Goal: Information Seeking & Learning: Learn about a topic

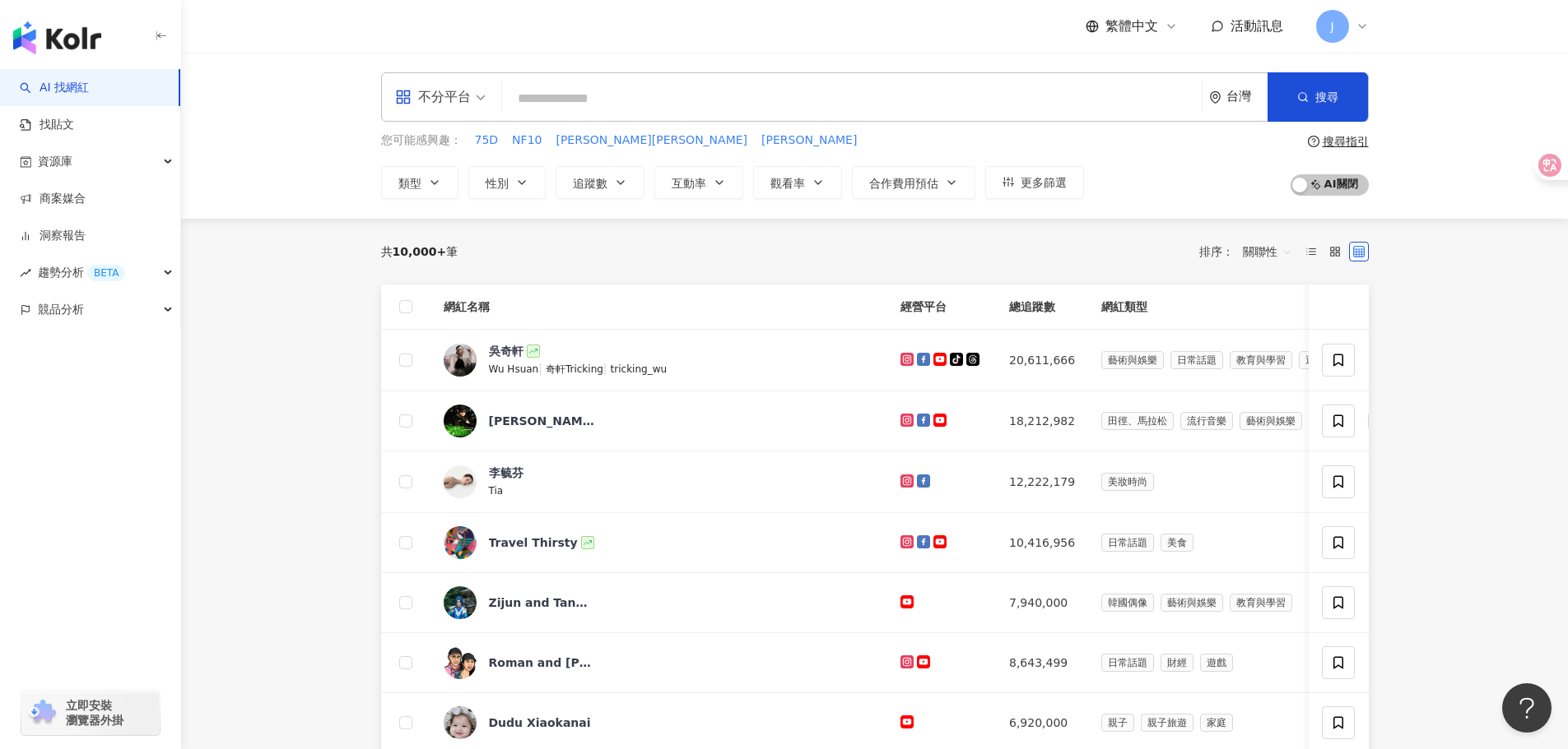
click at [1005, 98] on input "search" at bounding box center [852, 99] width 687 height 31
click at [1314, 19] on div "繁體中文 活動訊息 J" at bounding box center [1227, 26] width 283 height 33
click at [1346, 25] on span "J" at bounding box center [1332, 26] width 33 height 33
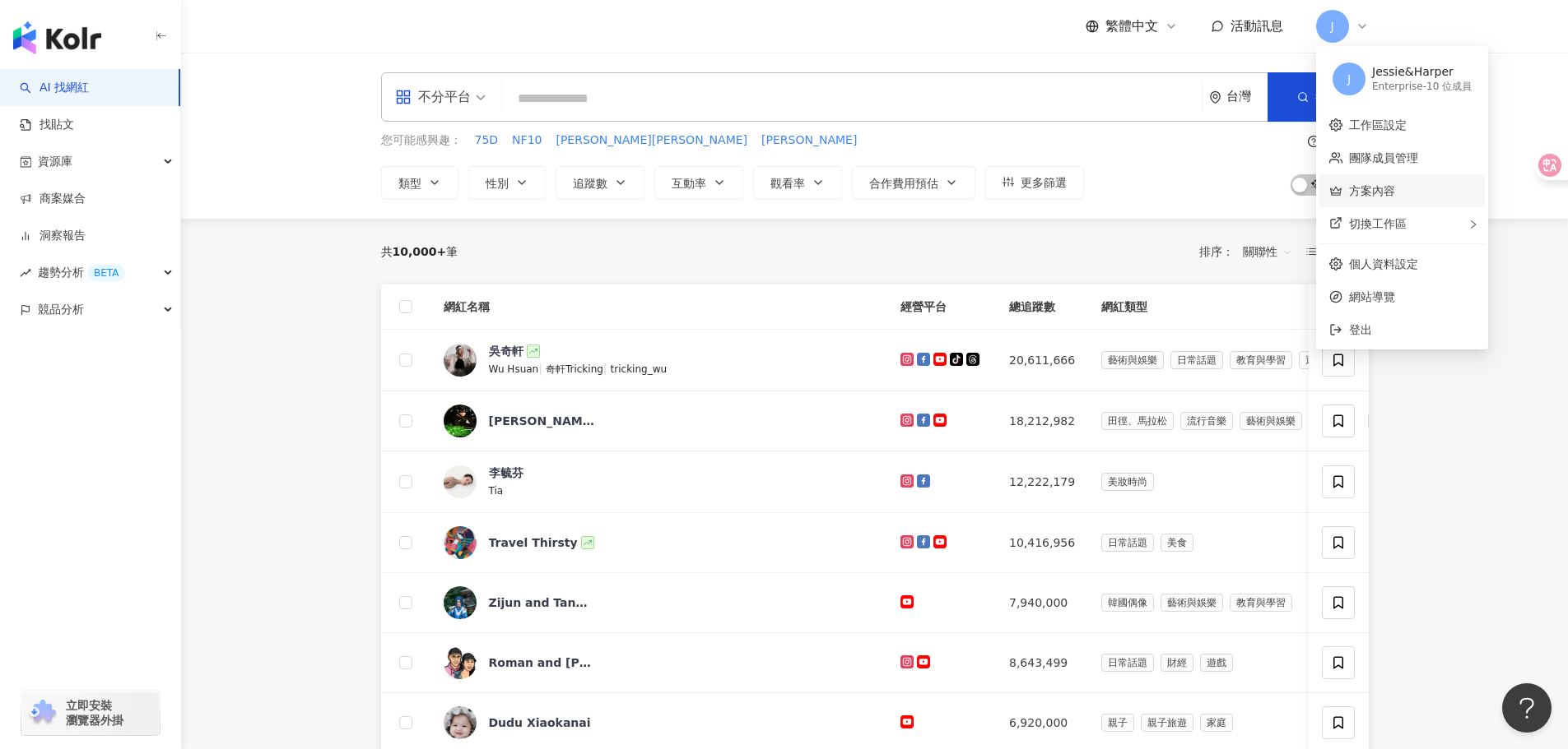
click at [1395, 197] on link "方案內容" at bounding box center [1371, 190] width 46 height 13
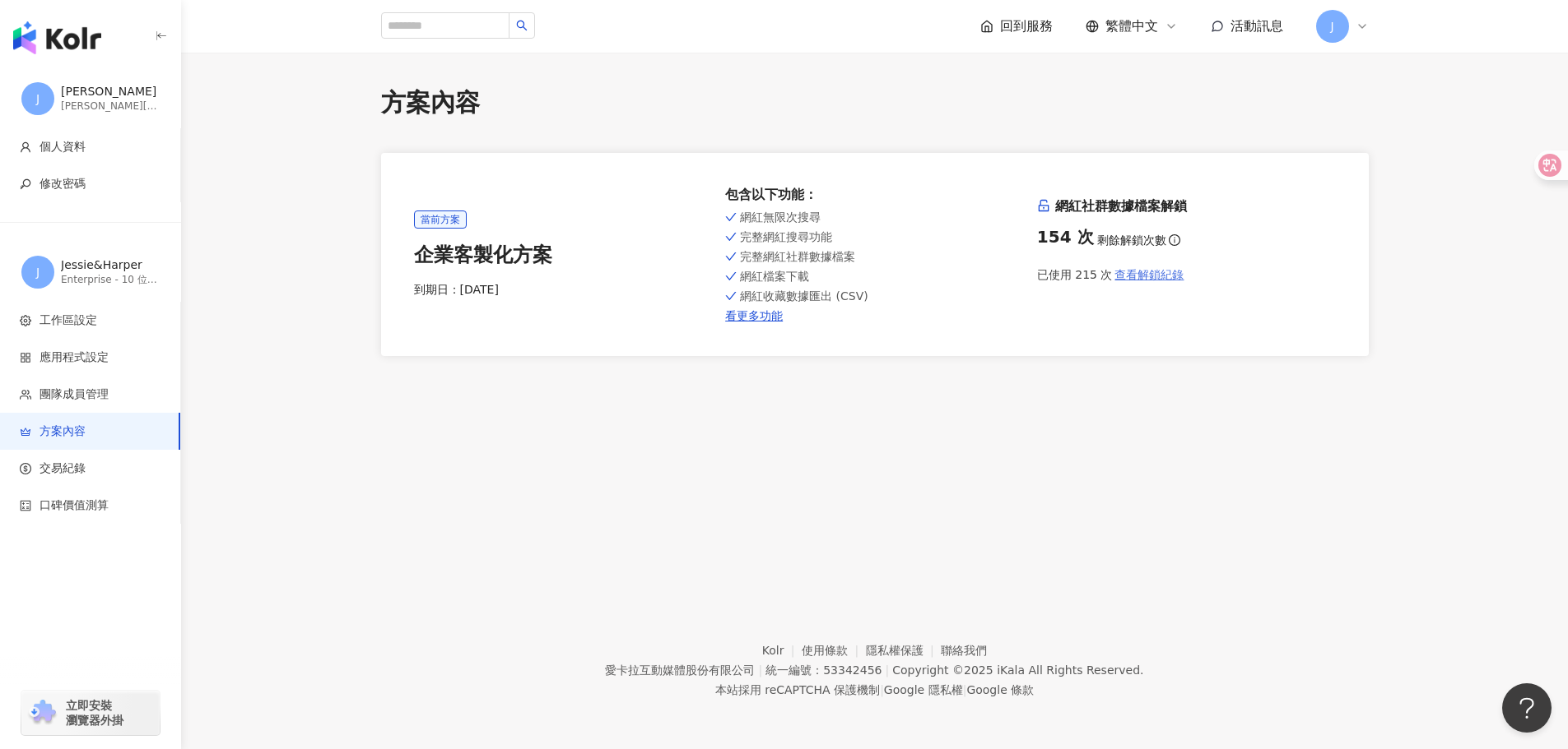
click at [1158, 281] on span "查看解鎖紀錄" at bounding box center [1149, 274] width 69 height 13
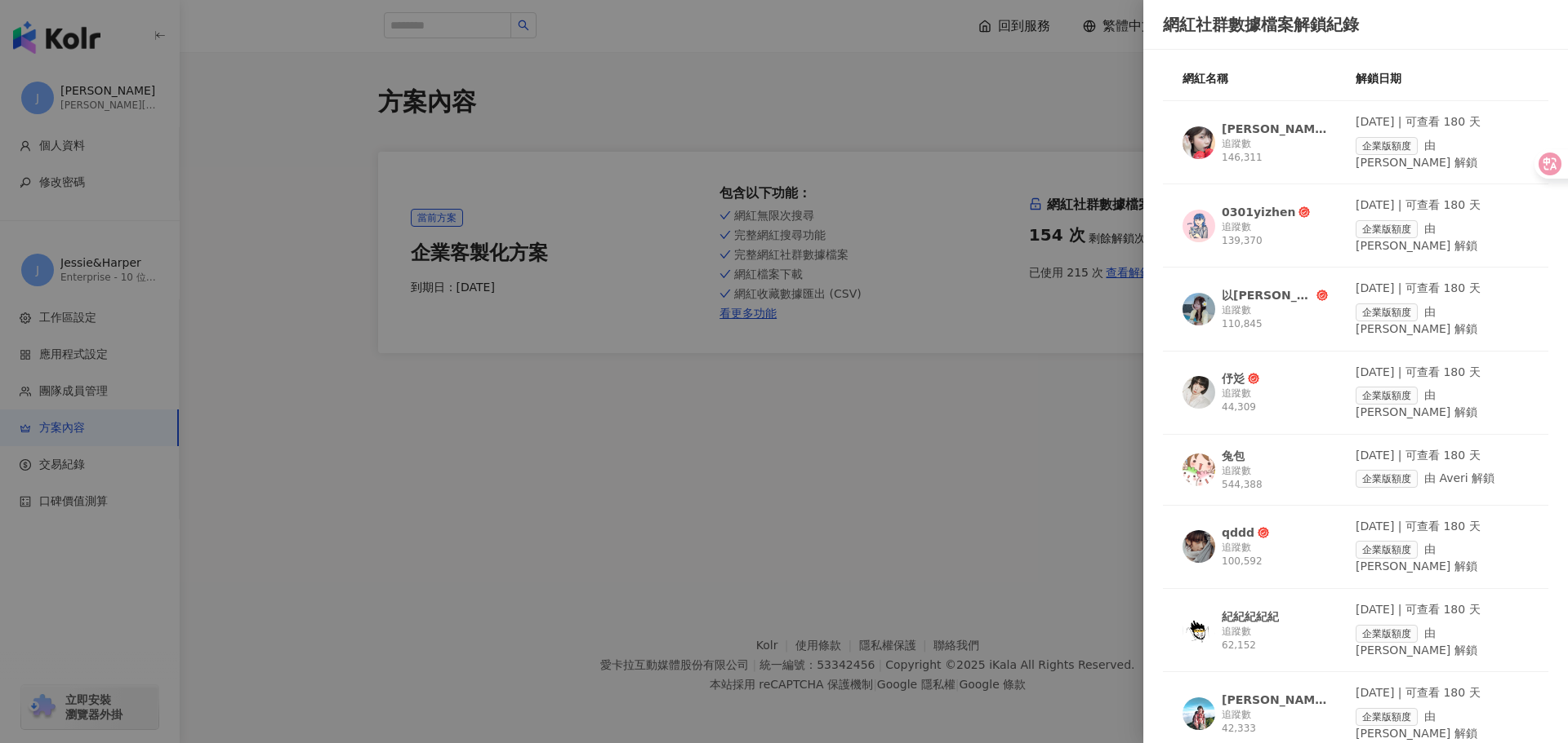
click at [1162, 217] on div "網紅名稱 解鎖日期 小宇 婕 追蹤數 146,311 2025/8/19 | 可查看 180 天 企業版額度 由 janet 解鎖 0301yizhen 追蹤…" at bounding box center [1355, 396] width 425 height 693
click at [1182, 218] on div at bounding box center [1198, 226] width 33 height 33
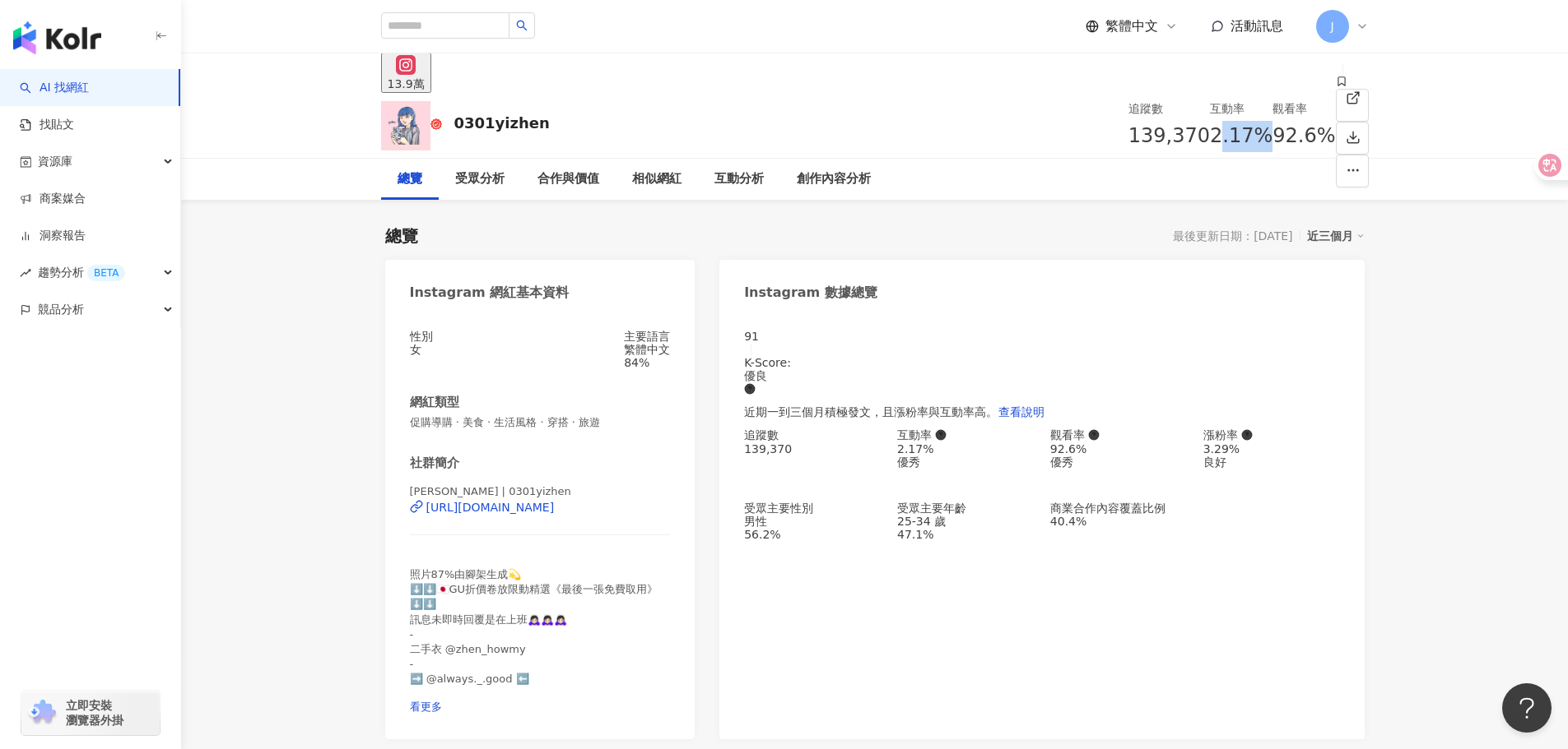
drag, startPoint x: 1049, startPoint y: 136, endPoint x: 1098, endPoint y: 136, distance: 49.0
click at [1210, 136] on div "2.17%" at bounding box center [1241, 136] width 63 height 31
click at [1210, 140] on div "2.17%" at bounding box center [1241, 136] width 63 height 31
drag, startPoint x: 1071, startPoint y: 136, endPoint x: 1044, endPoint y: 138, distance: 27.1
click at [1210, 138] on div "2.17%" at bounding box center [1241, 136] width 63 height 31
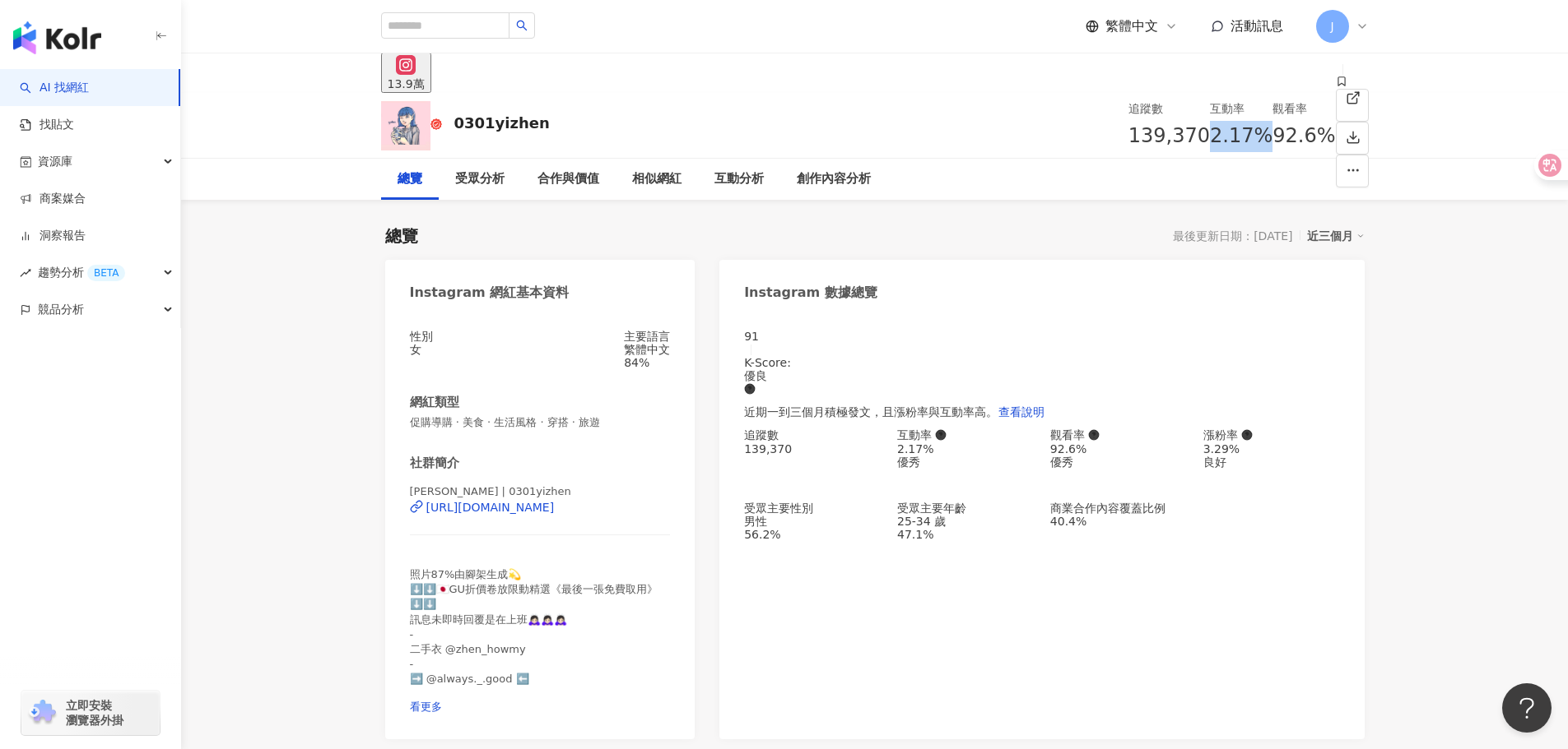
copy span "2.17%"
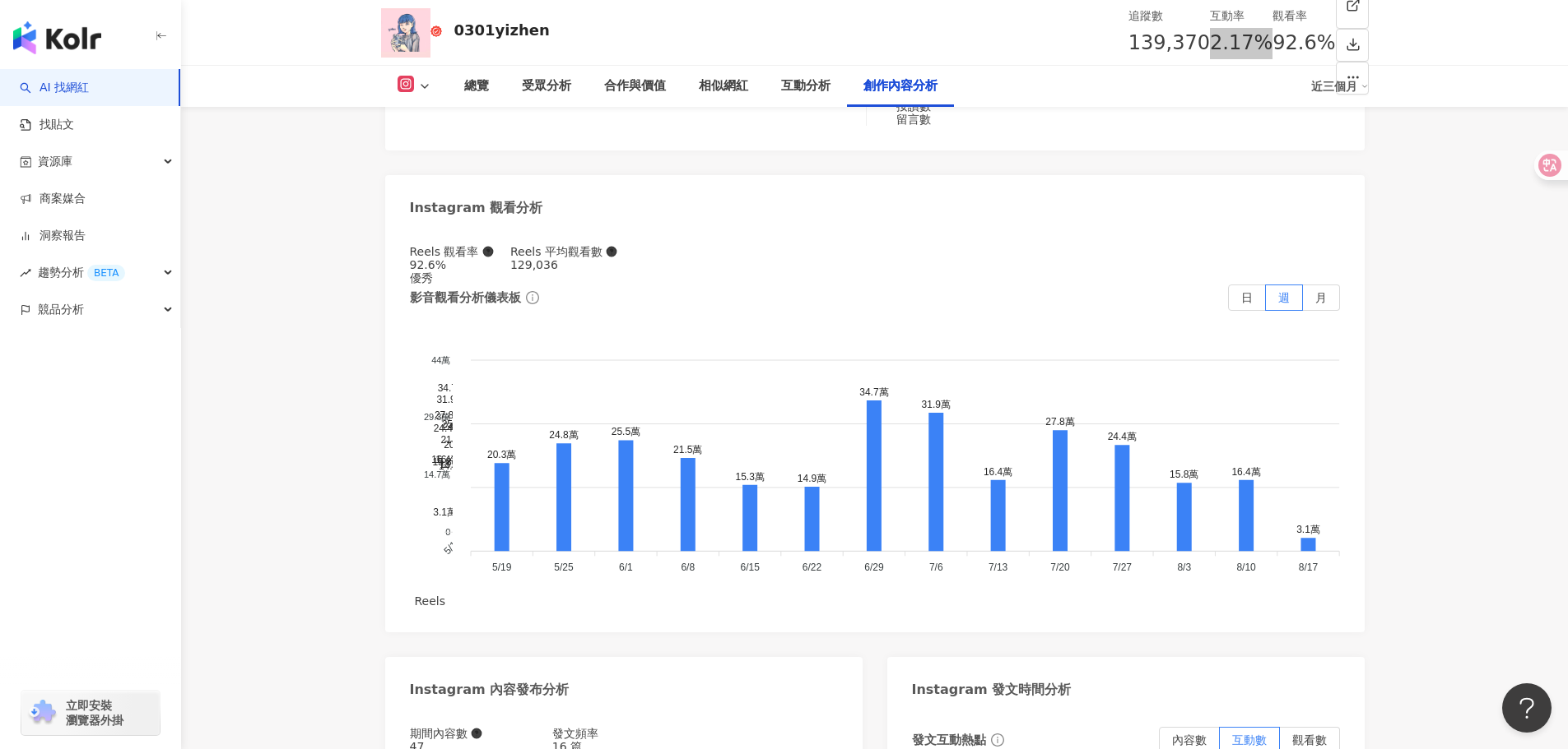
scroll to position [5182, 0]
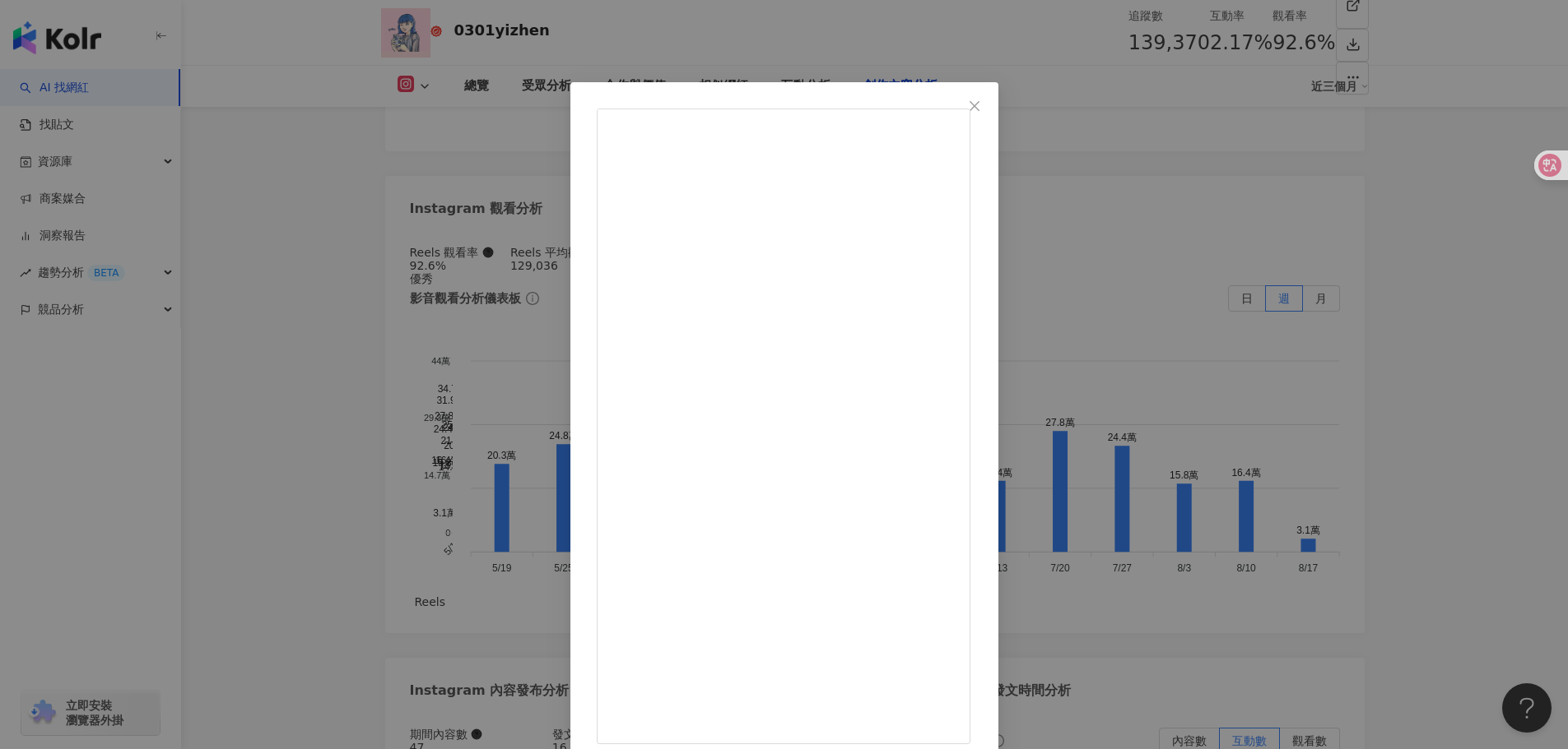
drag, startPoint x: 828, startPoint y: 200, endPoint x: 848, endPoint y: 195, distance: 20.6
copy div "Gap"
click at [1406, 335] on div "0301yizhen 2025/8/13 牛仔單品搭配沒想法嗎？ 用Gap 最新丹寧系列提供三個不同風格的搭配給大家參考 你有哪些技巧呢也分享給我吧٩(˃̶͈…" at bounding box center [784, 374] width 1568 height 749
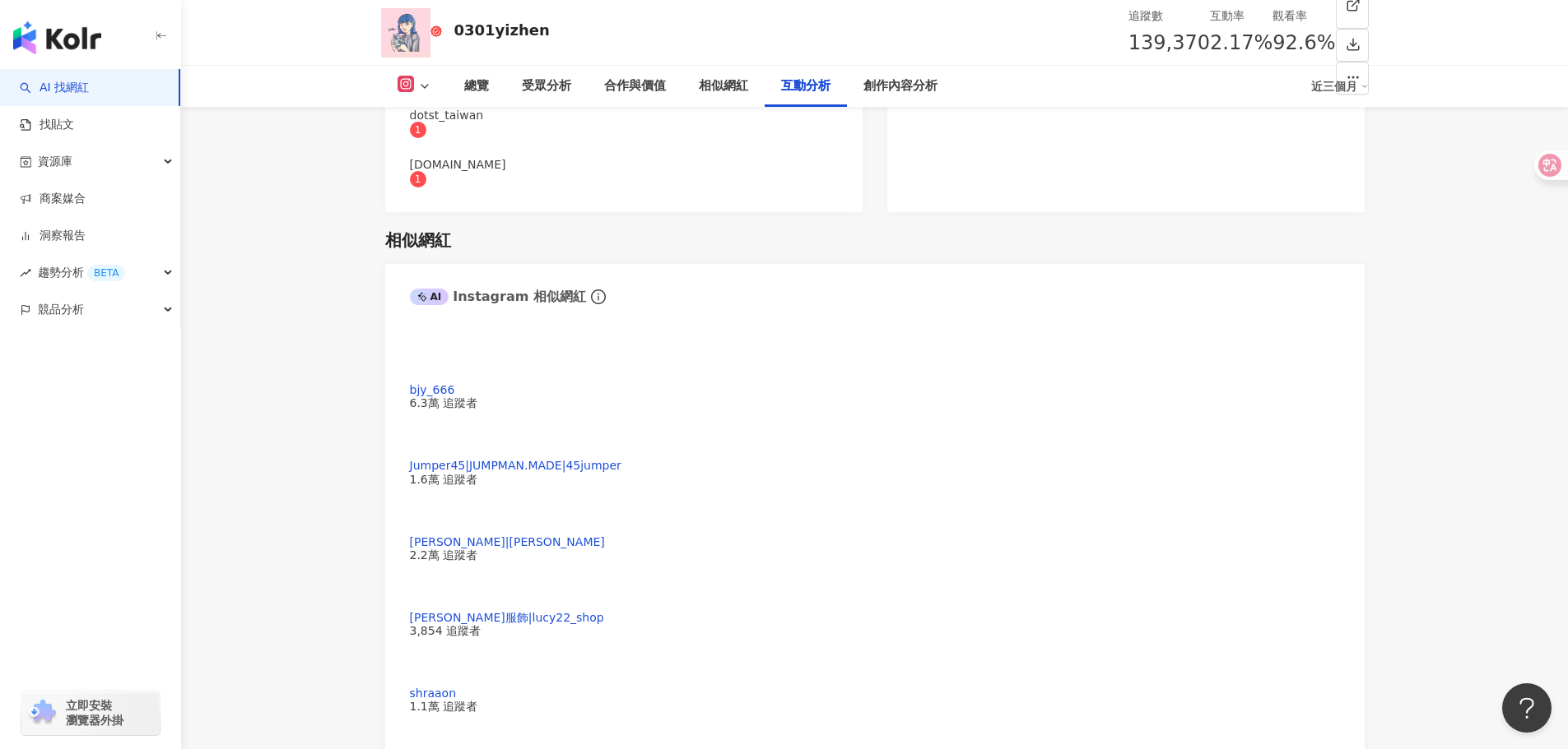
scroll to position [3290, 0]
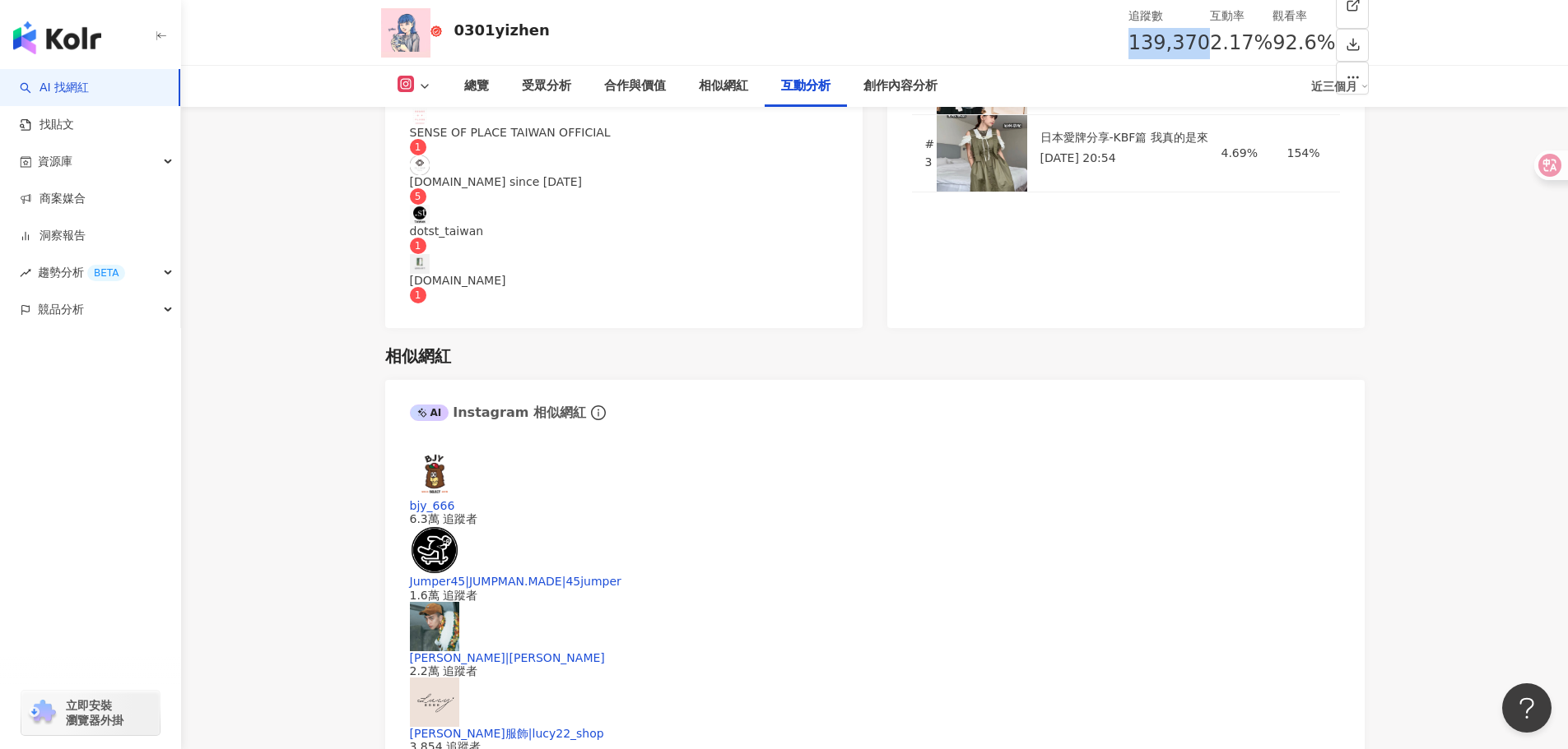
drag, startPoint x: 959, startPoint y: 45, endPoint x: 1016, endPoint y: 40, distance: 57.2
click at [1128, 40] on div "追蹤數 139,370" at bounding box center [1169, 32] width 82 height 53
copy span "139,370"
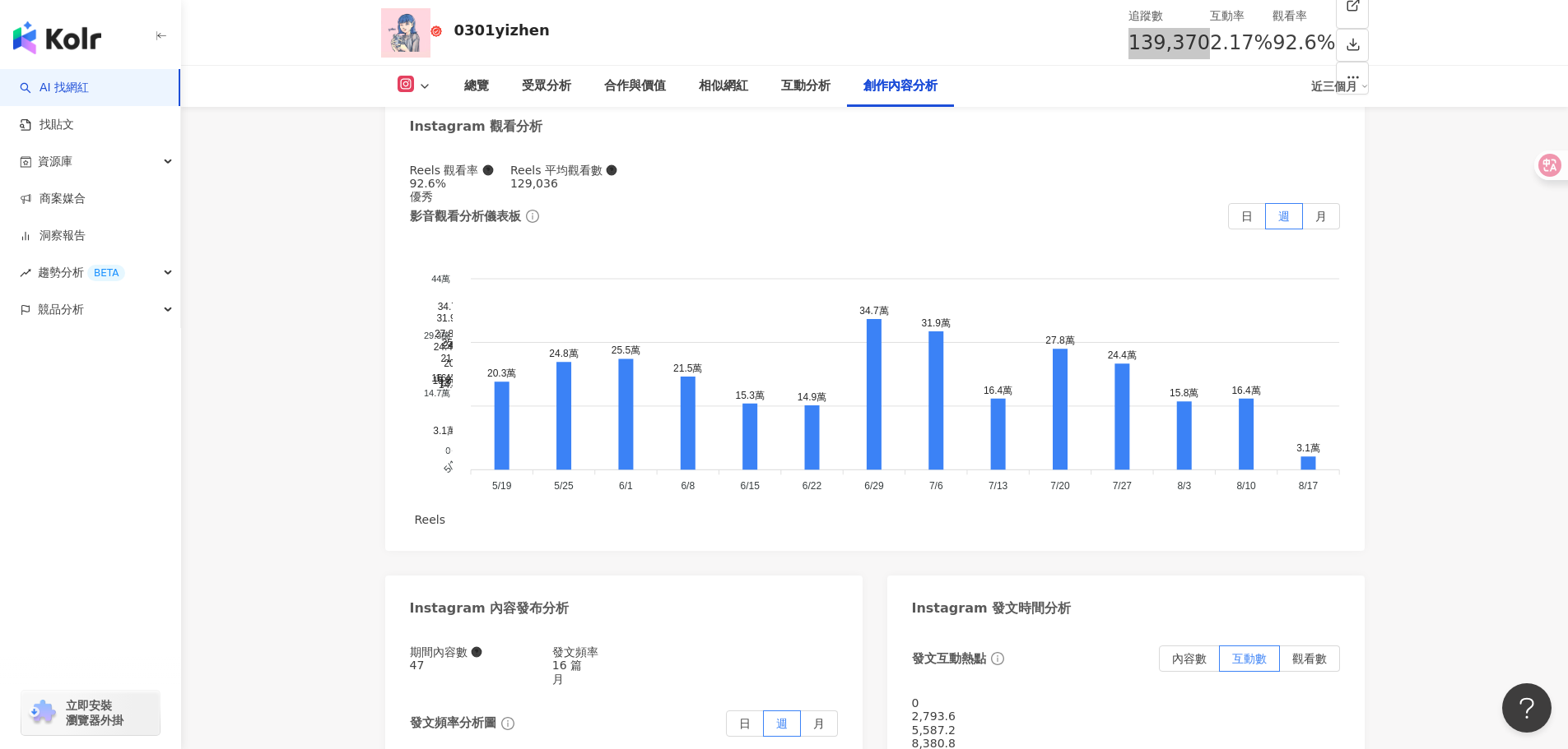
scroll to position [5182, 0]
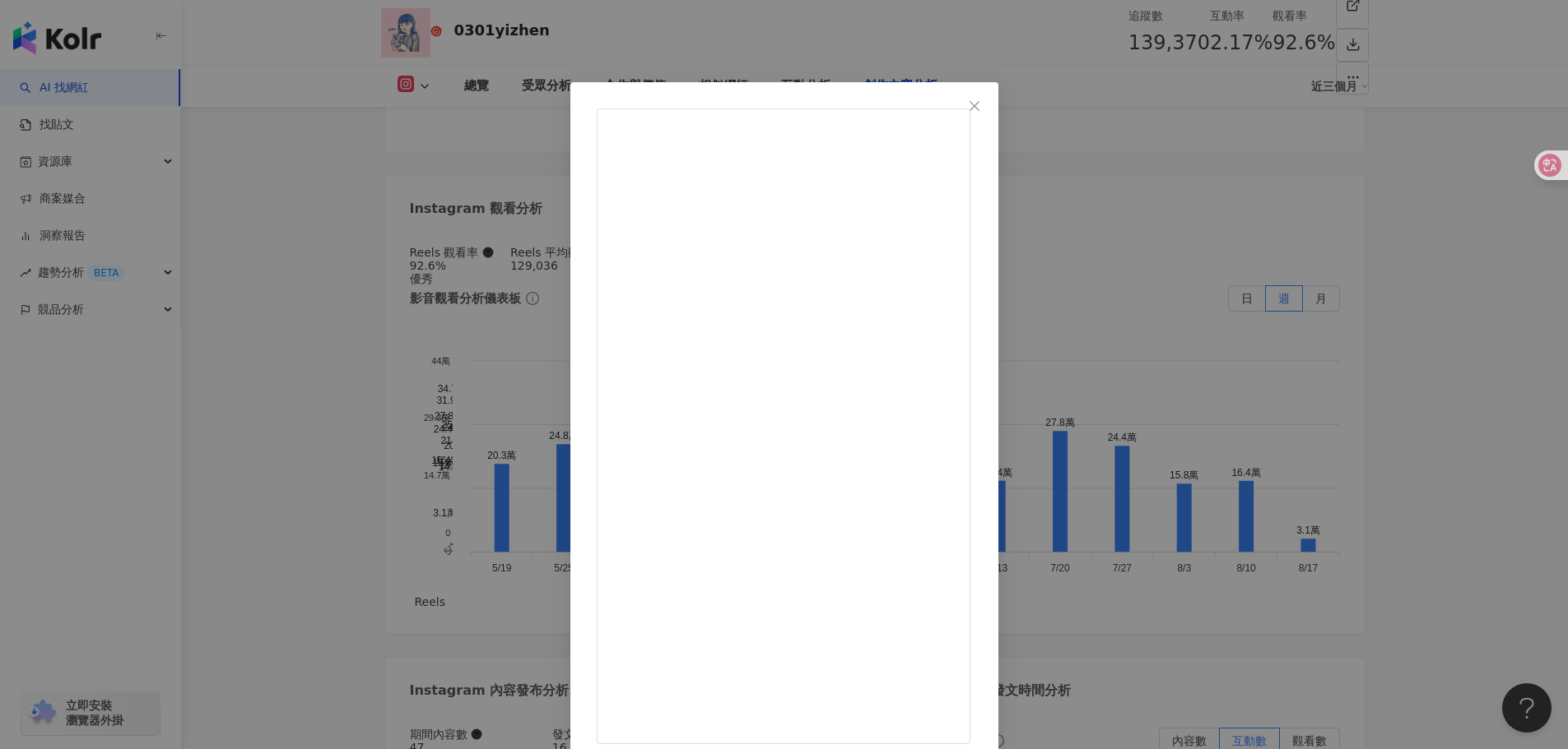
click at [1364, 173] on div "0301yizhen 2025/8/13 牛仔單品搭配沒想法嗎？ 用Gap 最新丹寧系列提供三個不同風格的搭配給大家參考 你有哪些技巧呢也分享給我吧٩(˃̶͈…" at bounding box center [784, 374] width 1568 height 749
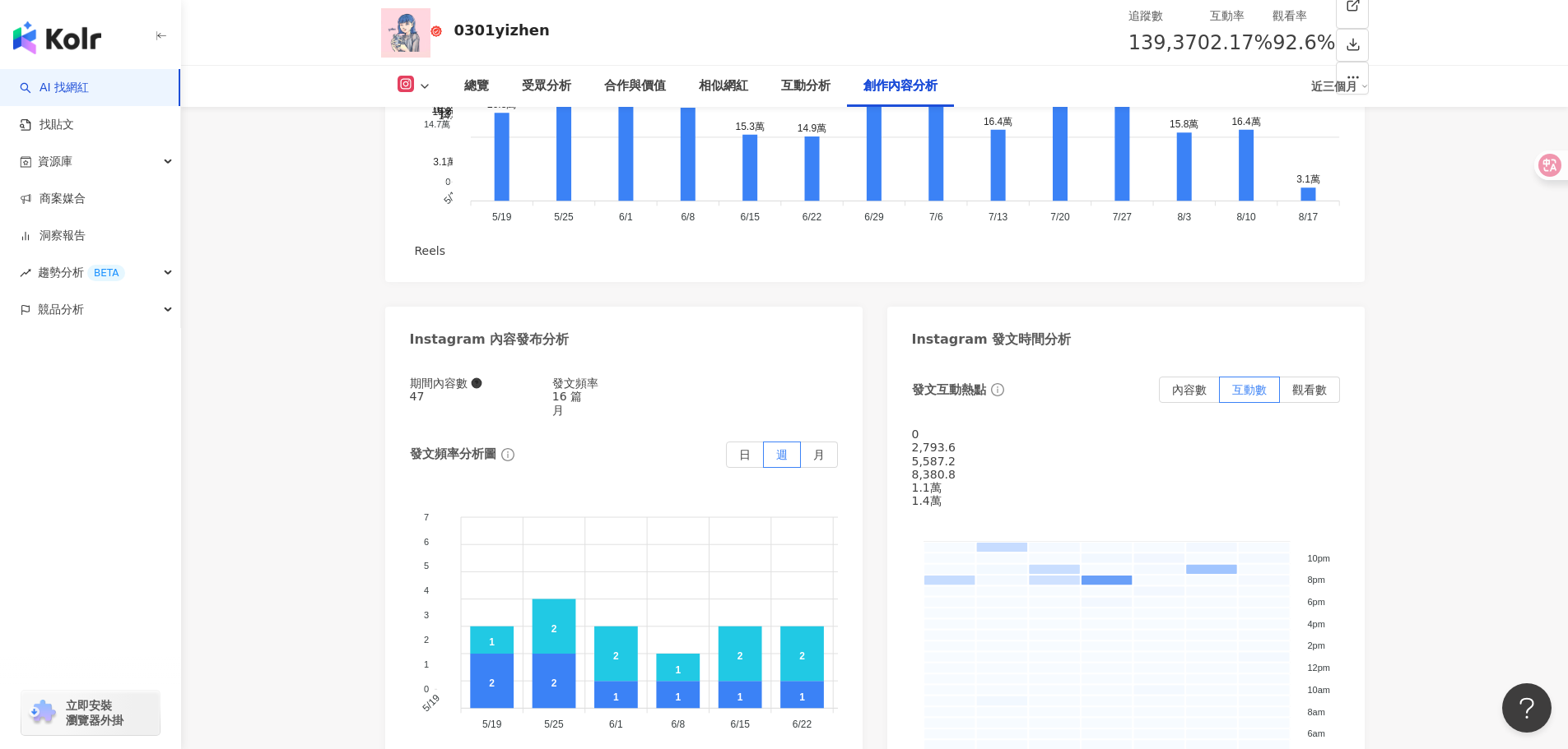
scroll to position [5675, 0]
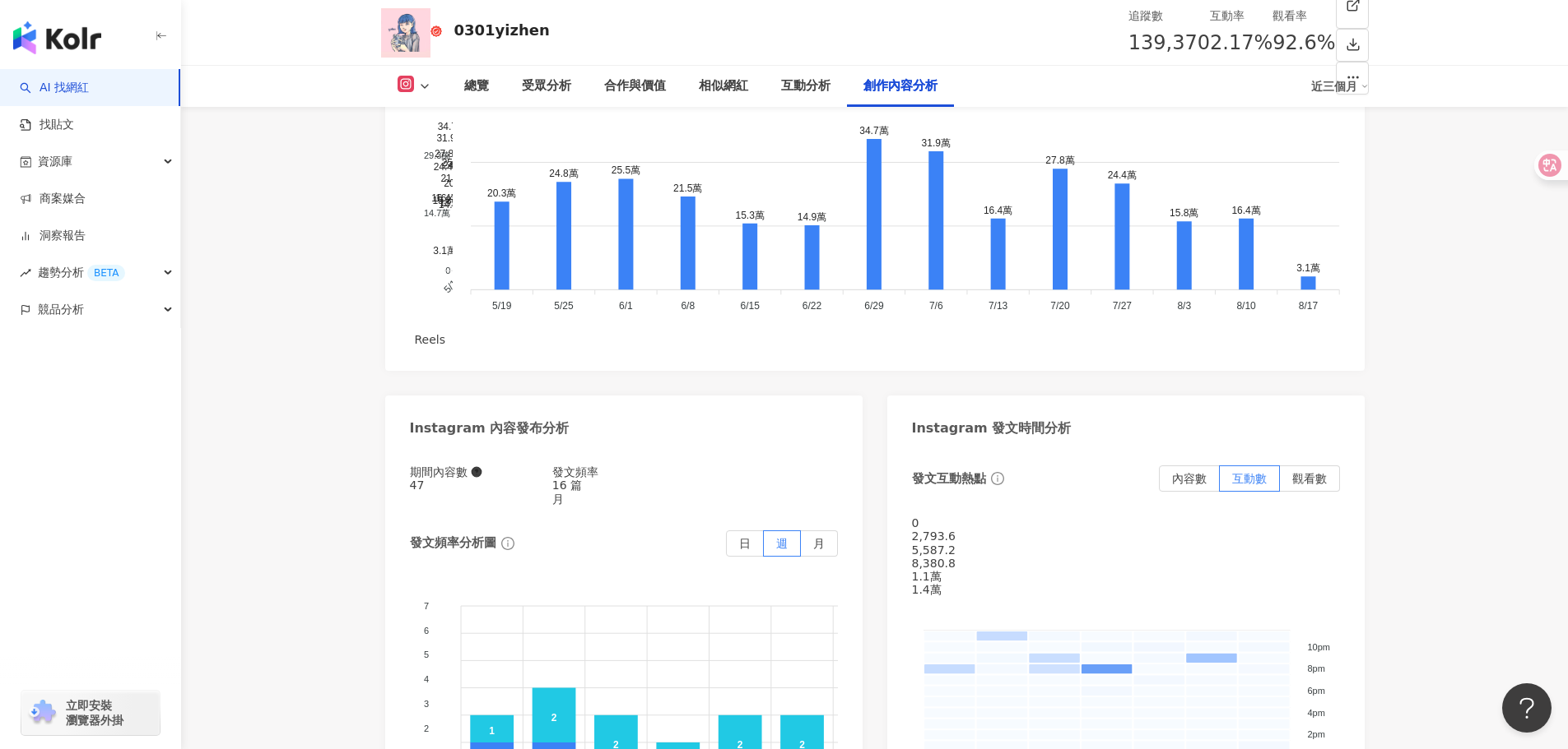
scroll to position [5429, 0]
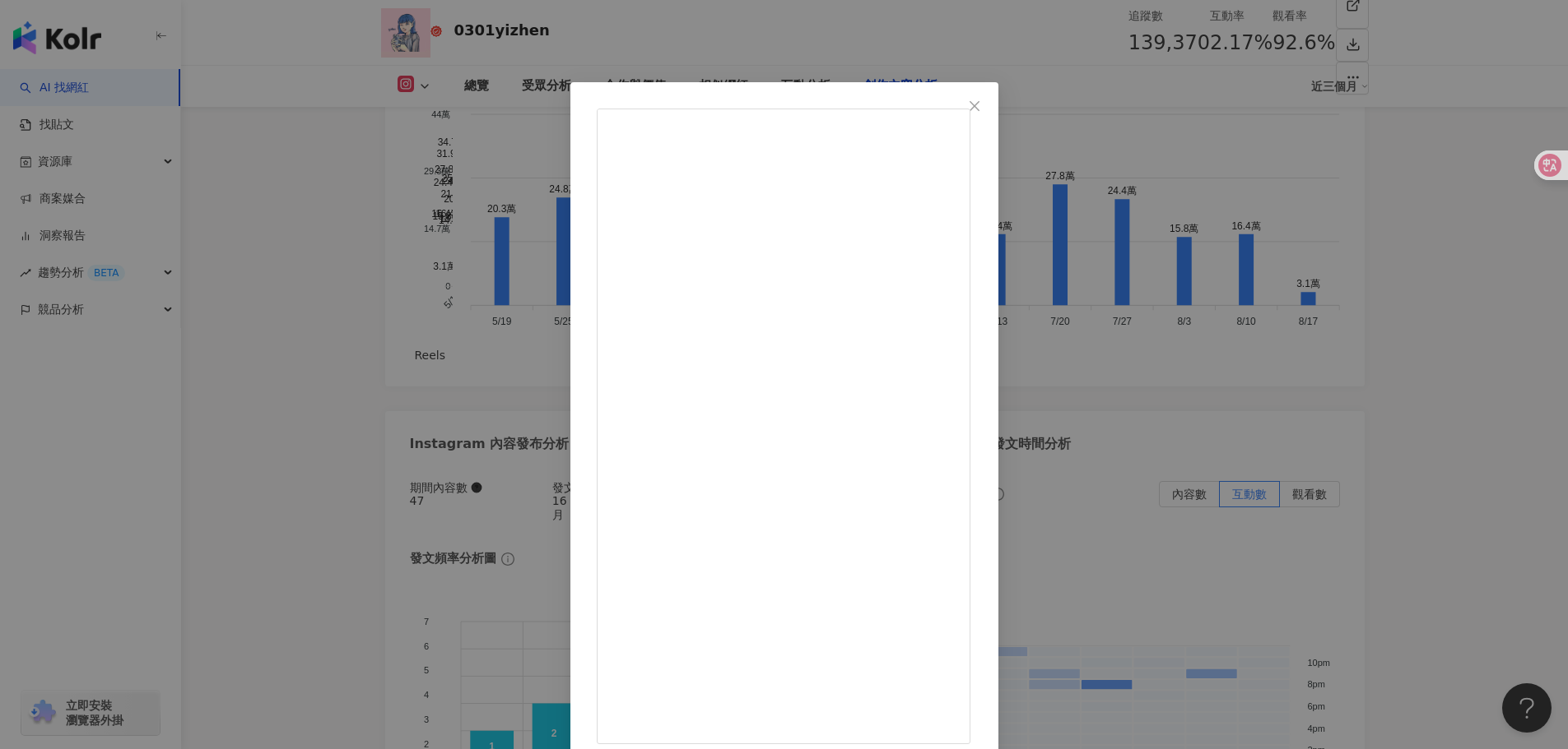
click at [1373, 312] on div "0301yizhen 2025/8/7 50%全館買三送⼀超划算！搭了六套💦 夢時代開幕獨家優惠，直接逛到腿軟😍 活動只到8/31，高雄的朋朋快衝r!!! 每…" at bounding box center [784, 374] width 1568 height 749
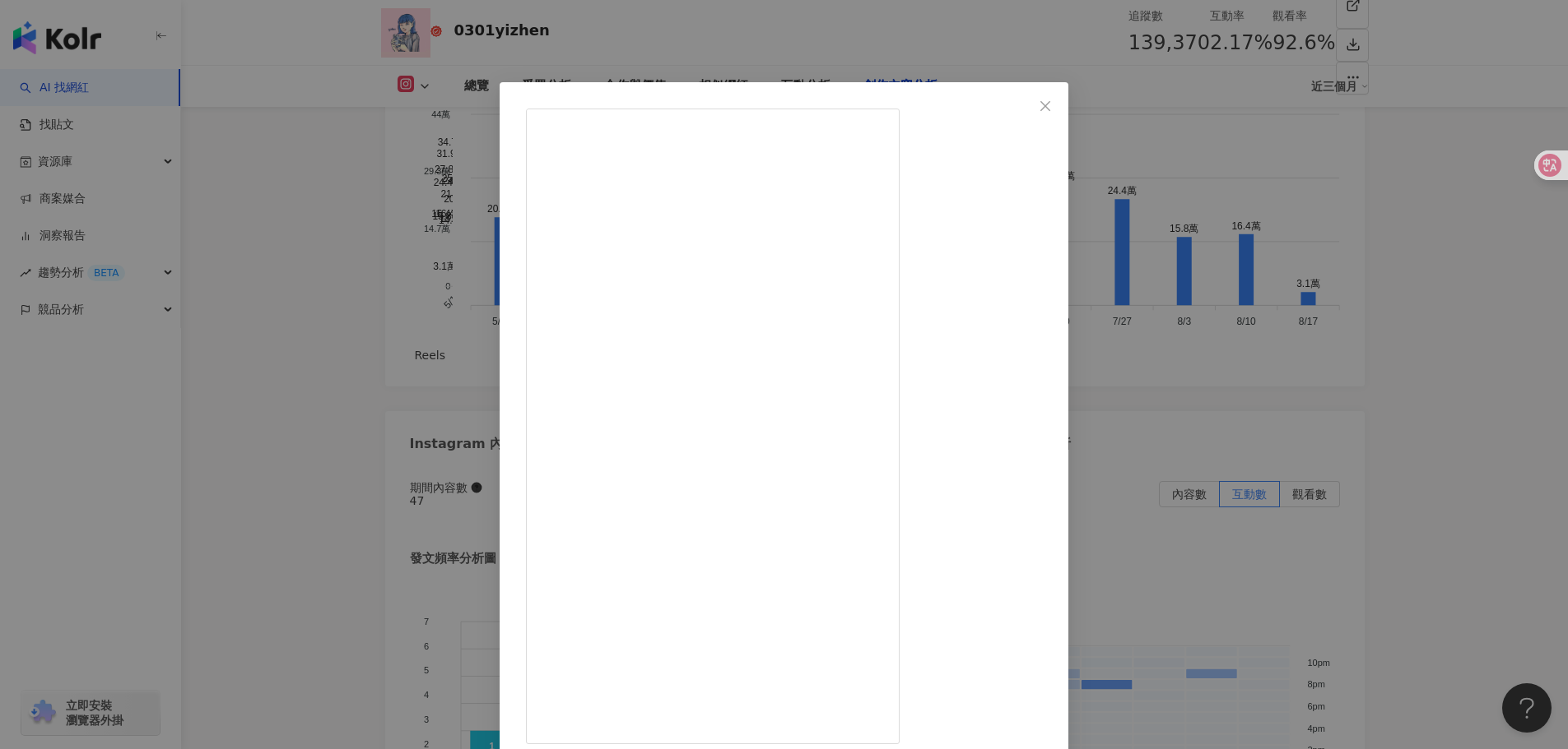
drag, startPoint x: 838, startPoint y: 378, endPoint x: 817, endPoint y: 378, distance: 21.0
copy div "INS旗"
click at [1347, 394] on div "0301yizhen 2025/8/7 這個造型喜歡到想發文😍 在京站等車期間逛了 @qsquare.tw 京站二樓8/1 (五) I’m Woman 新開幕…" at bounding box center [784, 374] width 1568 height 749
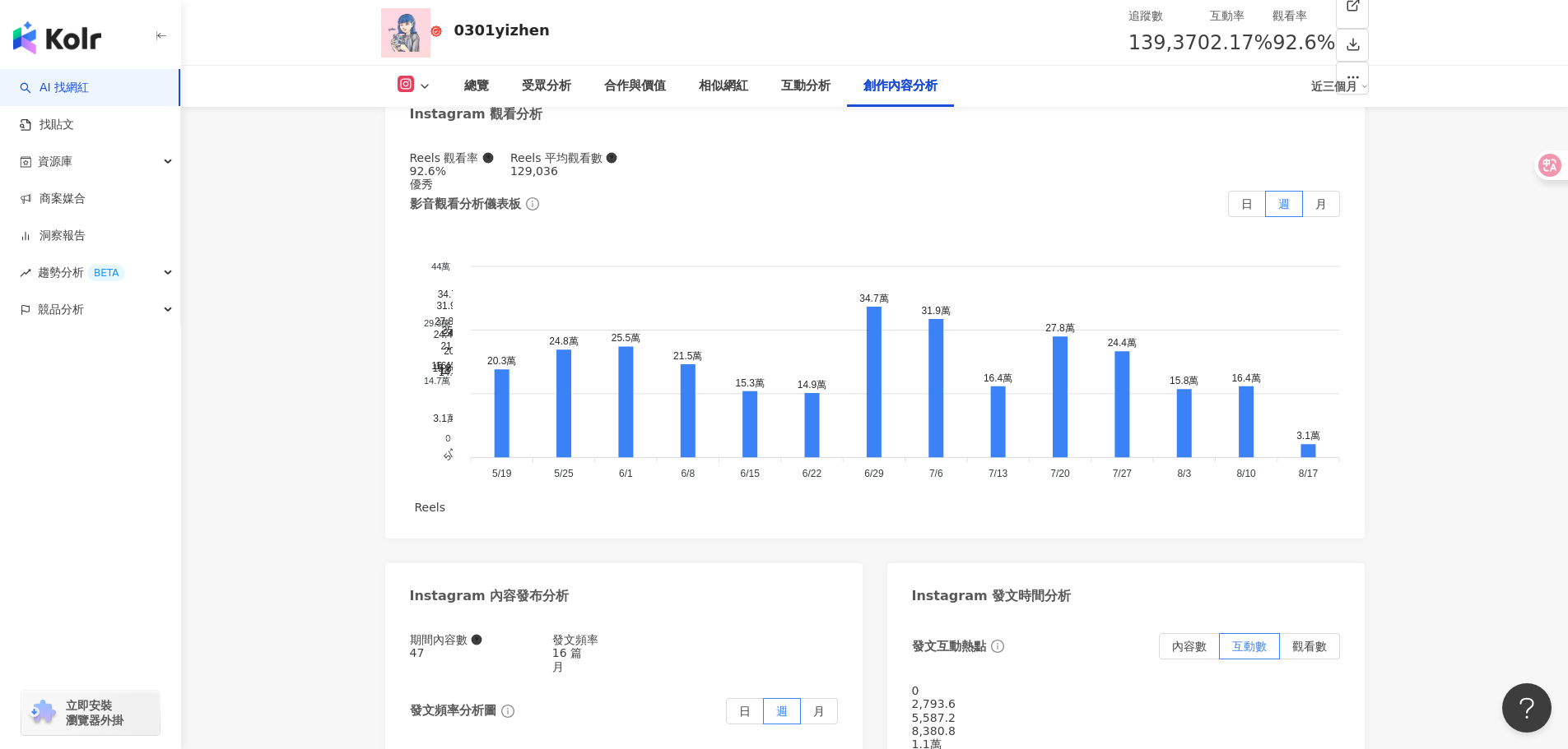
scroll to position [5265, 0]
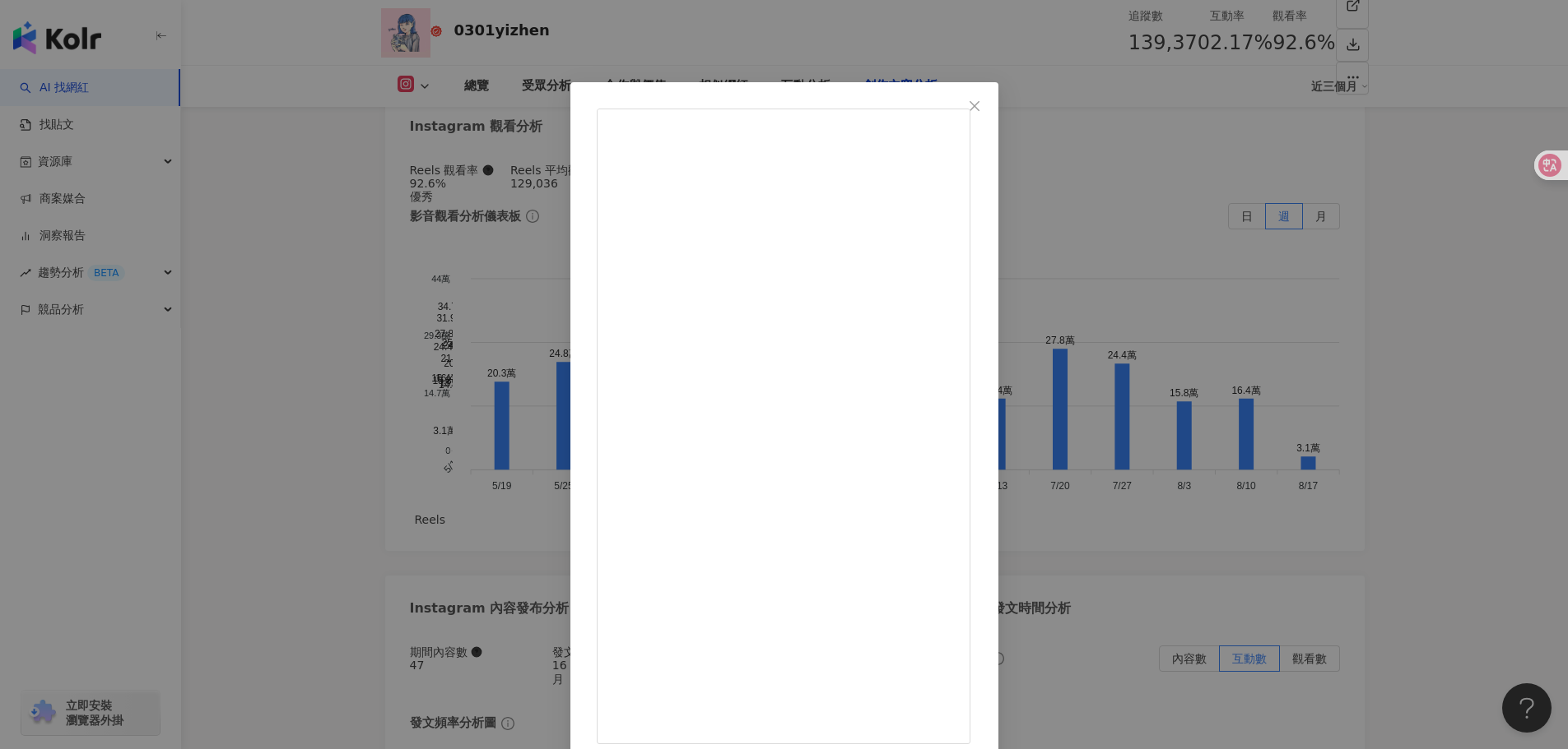
click at [1367, 358] on div "0301yizhen 2025/8/4 《夏日搭配3選》 一些小技巧提供給大家(｡ì _ í｡) - ＼SENSE OF PLACE FINAL SALE ／…" at bounding box center [784, 374] width 1568 height 749
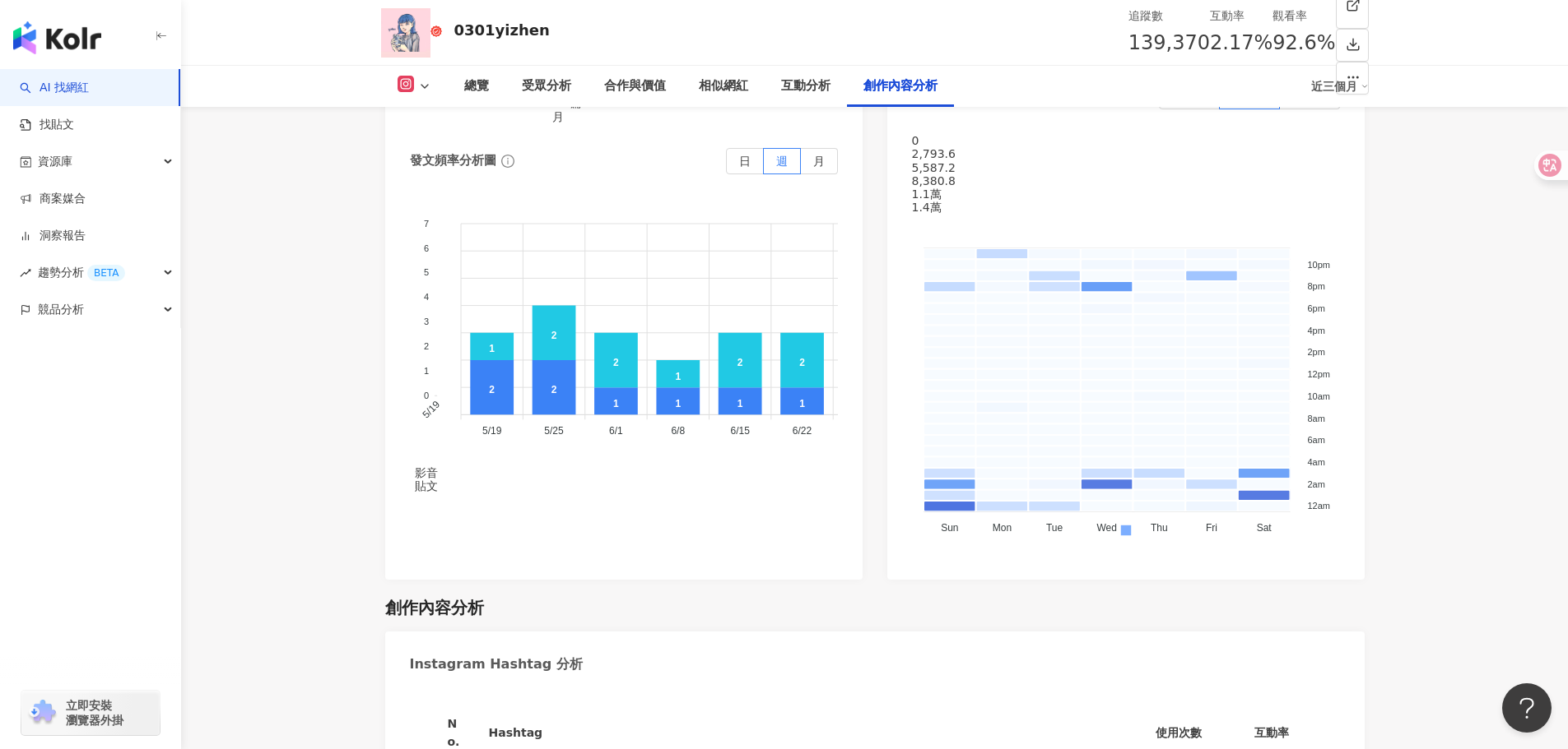
scroll to position [5840, 0]
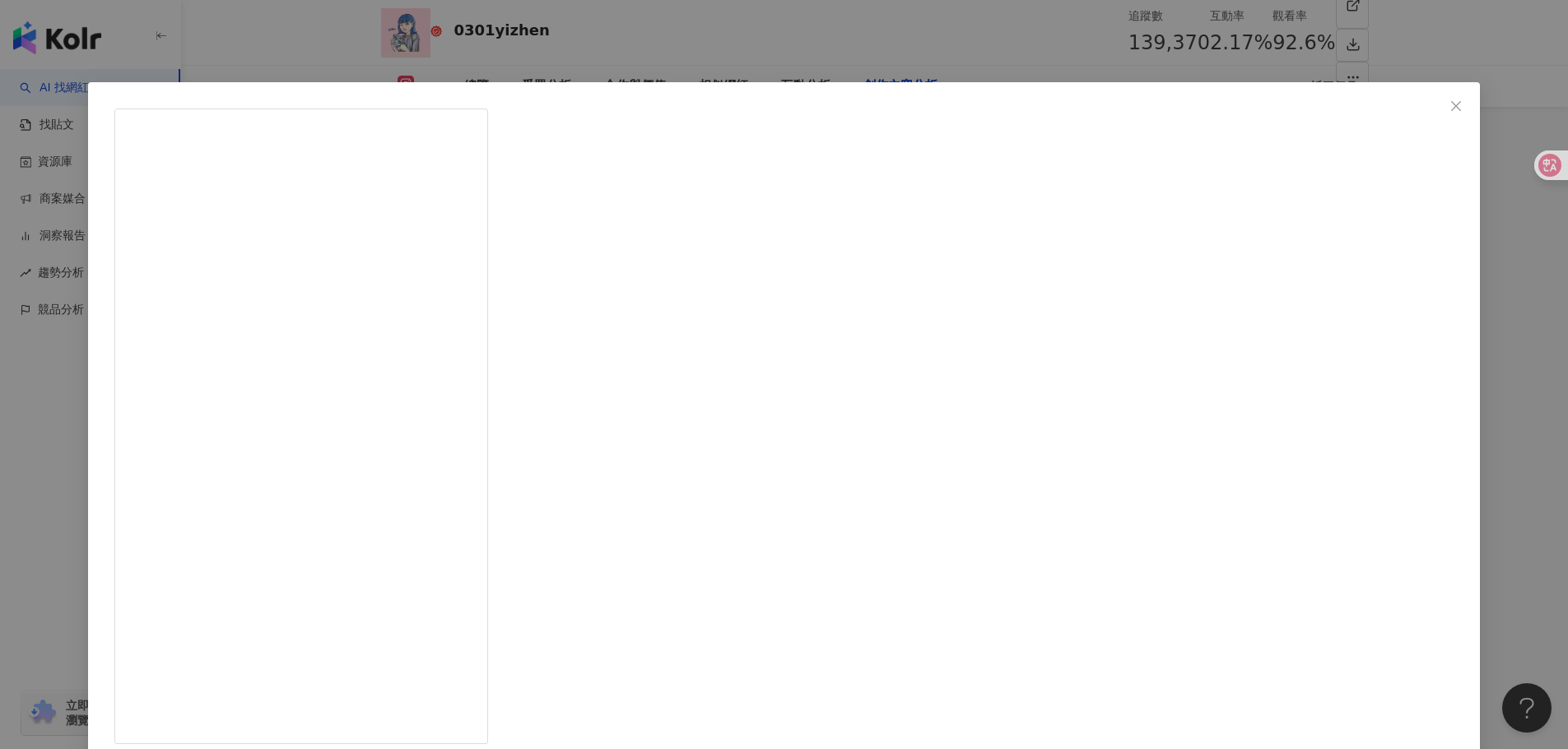
drag, startPoint x: 842, startPoint y: 251, endPoint x: 809, endPoint y: 252, distance: 33.0
copy div "MI 的"
drag, startPoint x: 841, startPoint y: 252, endPoint x: 818, endPoint y: 251, distance: 23.0
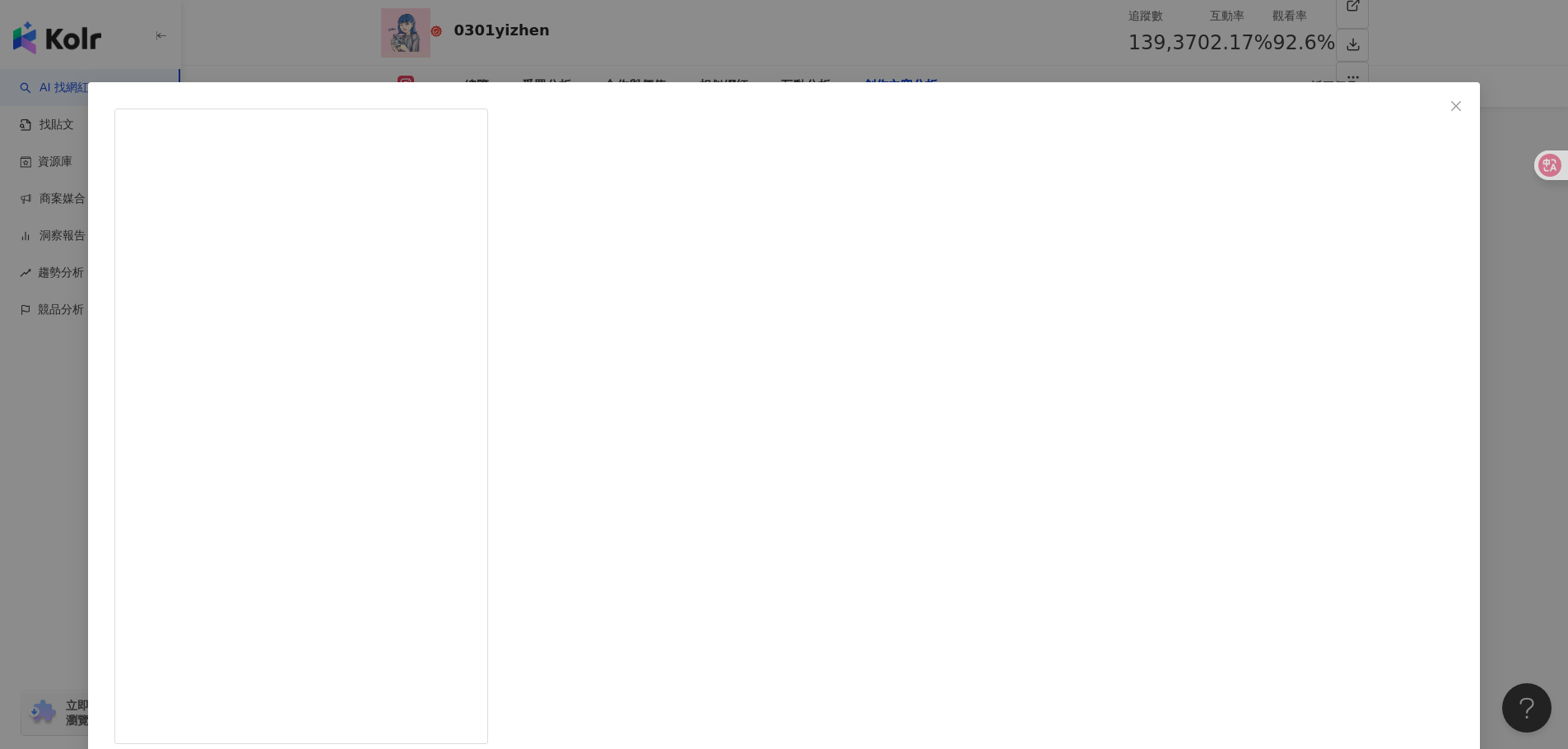
copy div "MI"
drag, startPoint x: 806, startPoint y: 292, endPoint x: 815, endPoint y: 284, distance: 12.0
drag, startPoint x: 847, startPoint y: 252, endPoint x: 812, endPoint y: 259, distance: 35.7
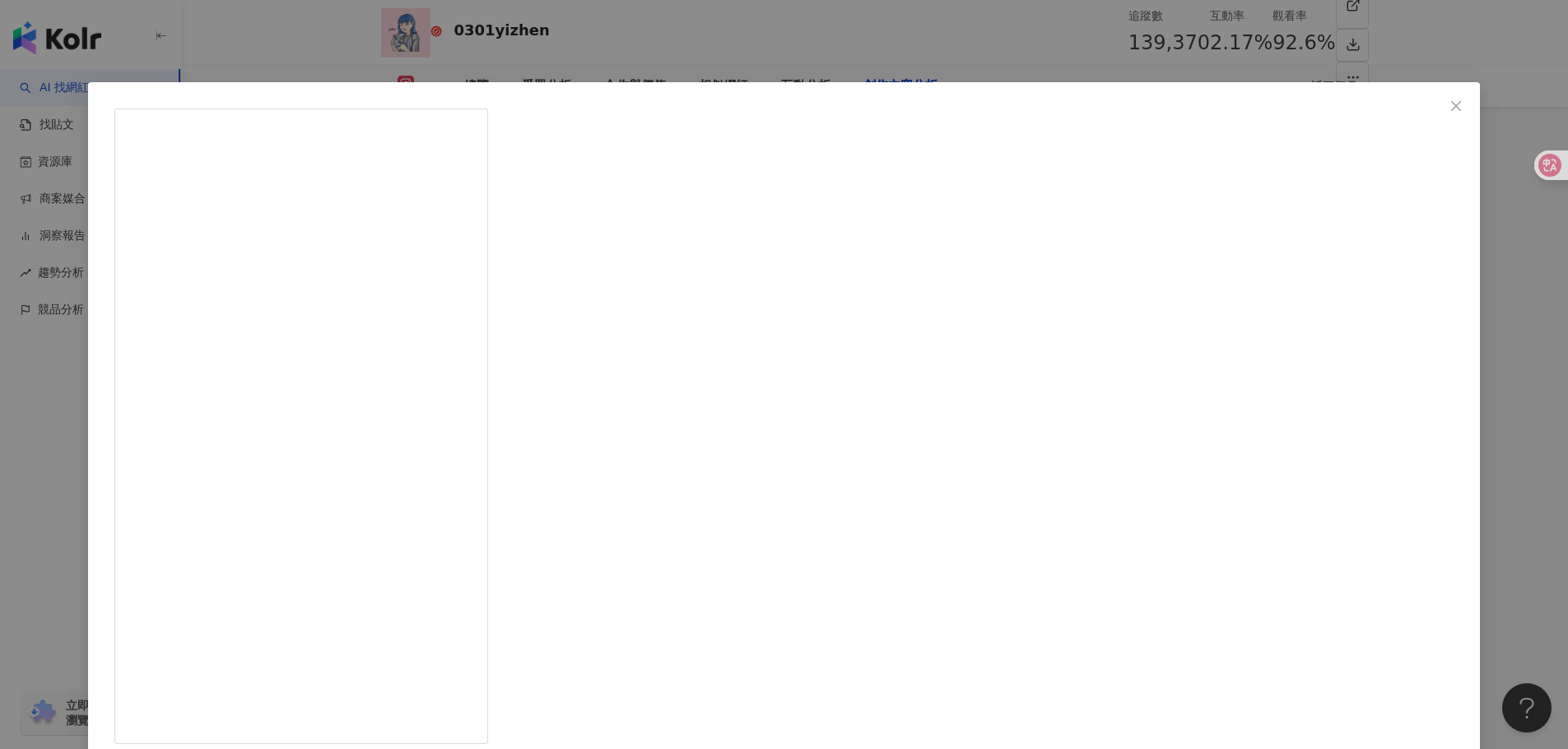
copy div "MI 的"
click at [1460, 91] on div "0301yizhen 2025/7/25 最近目標是帶愛玩的👴🏻在還能承受的範圍裡，走遍所有他沒去過但想去的地方，把握旅行的每次機會 你呢(=ﾟωﾟ)ﾉ - …" at bounding box center [784, 374] width 1568 height 749
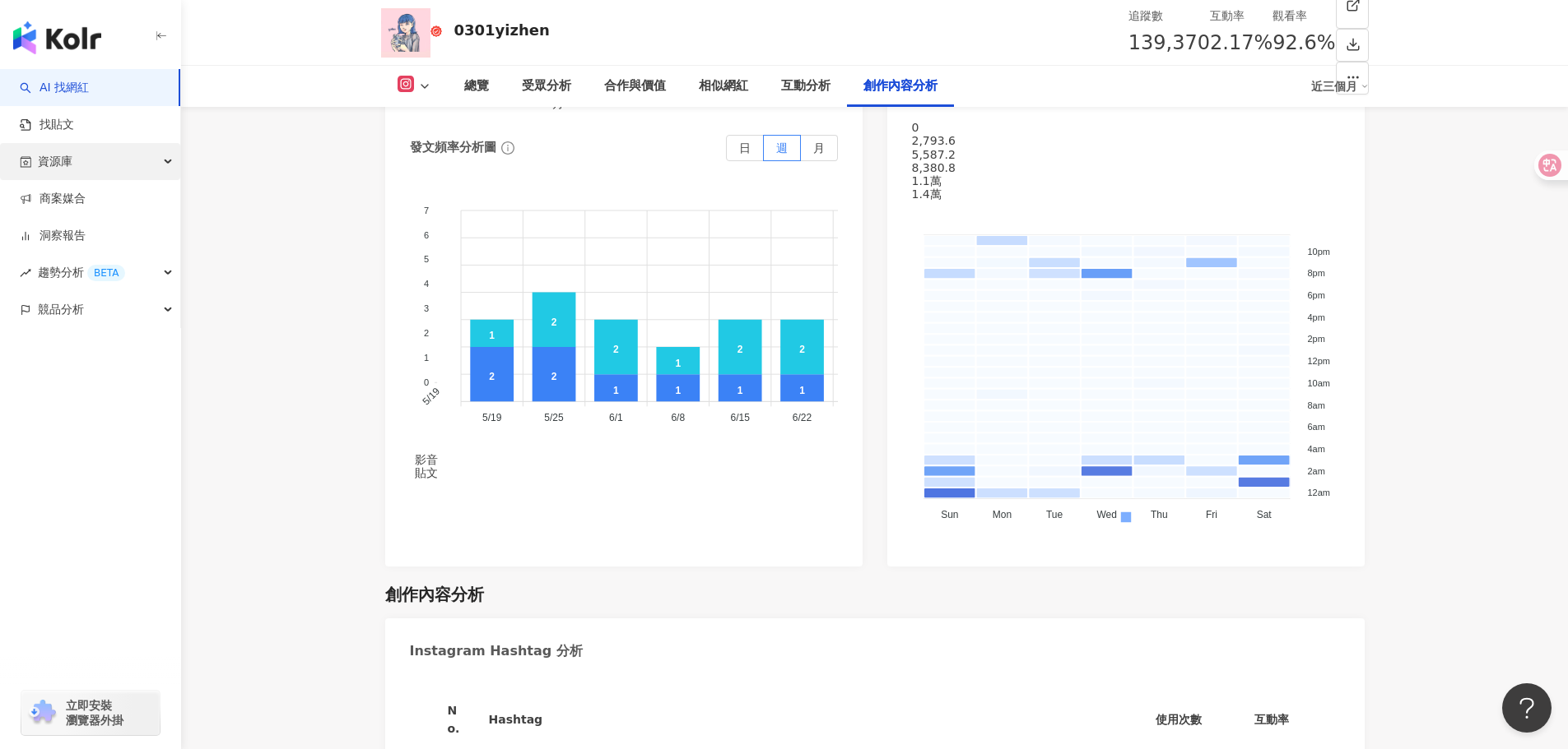
click at [113, 162] on div "資源庫" at bounding box center [90, 161] width 180 height 37
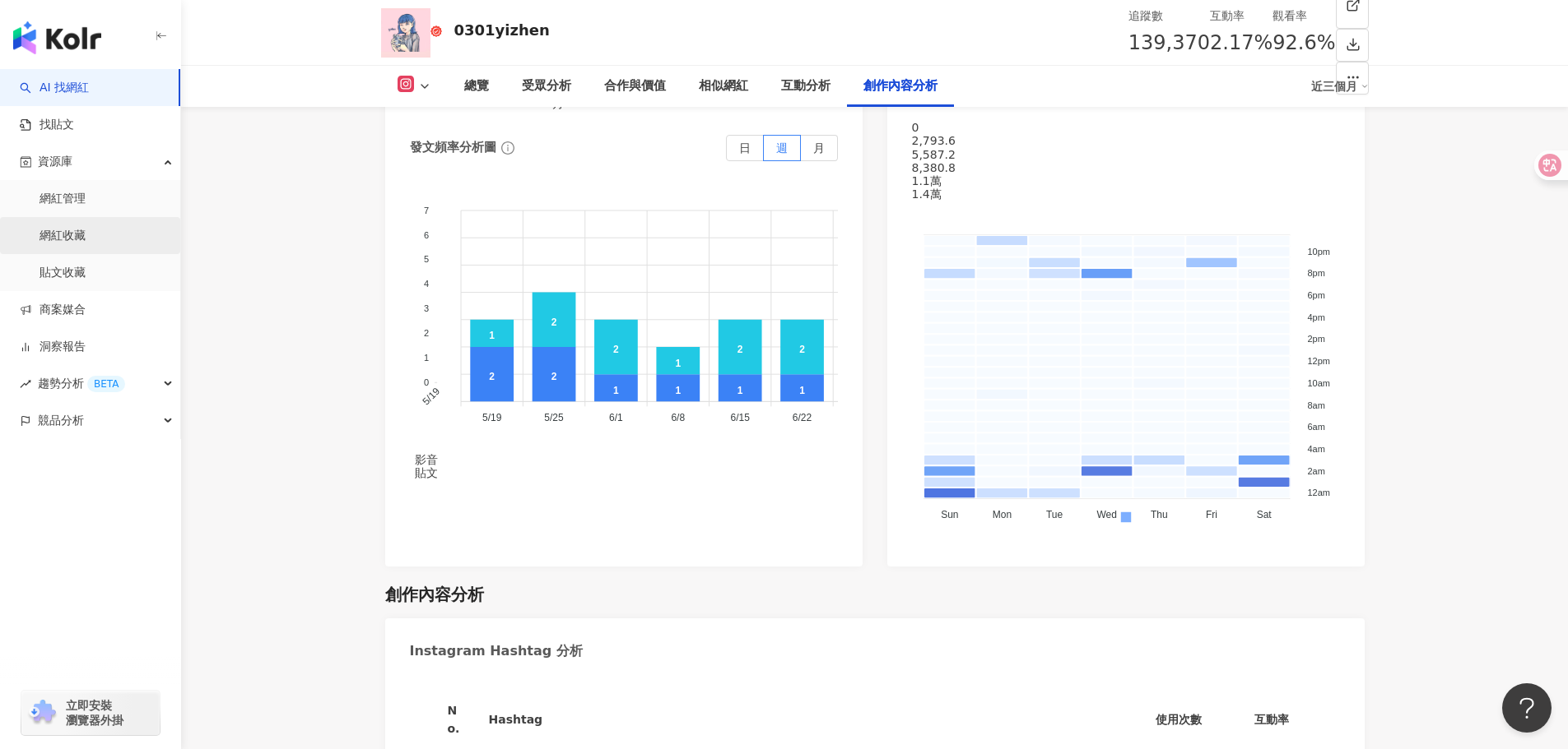
click at [85, 233] on link "網紅收藏" at bounding box center [62, 236] width 46 height 16
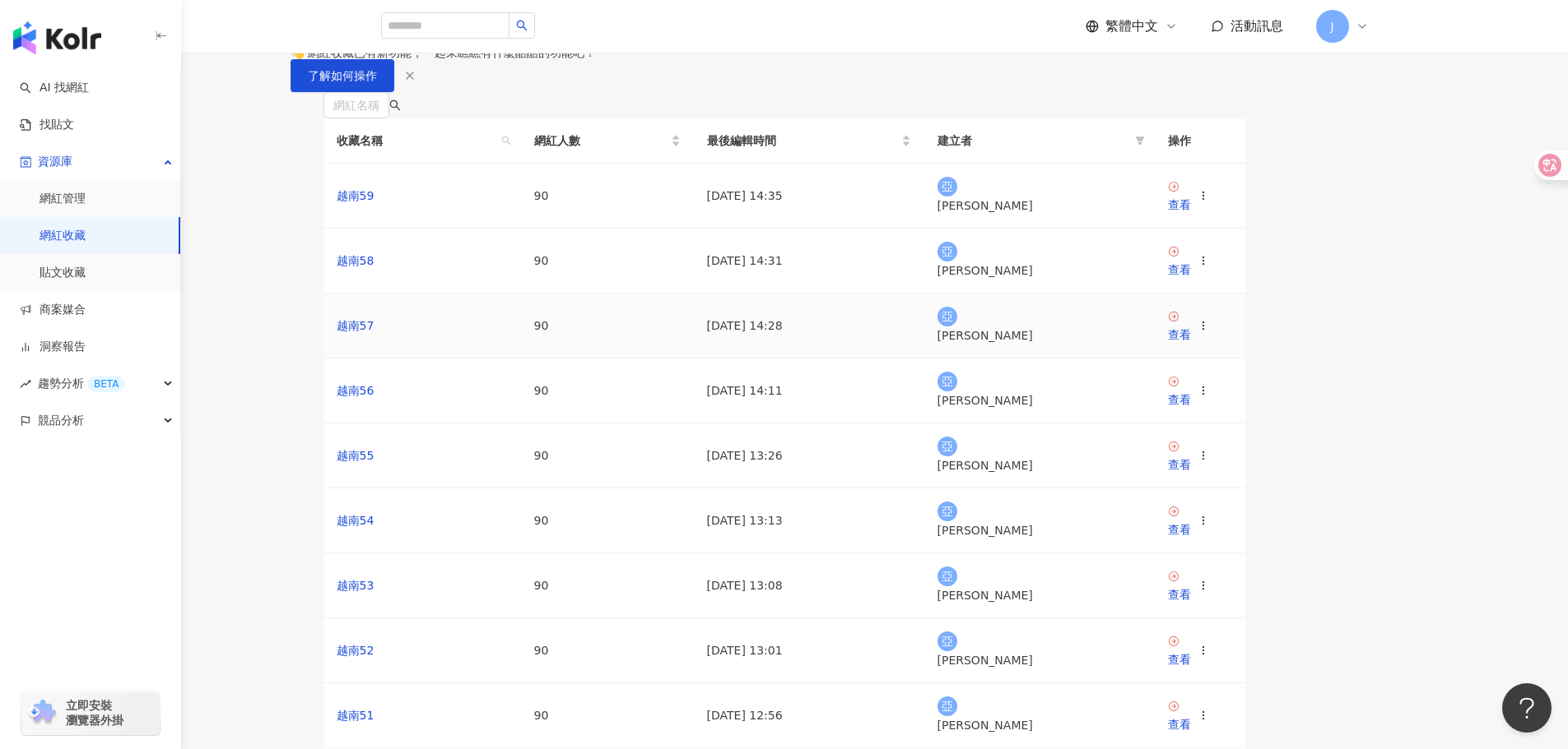
scroll to position [406, 0]
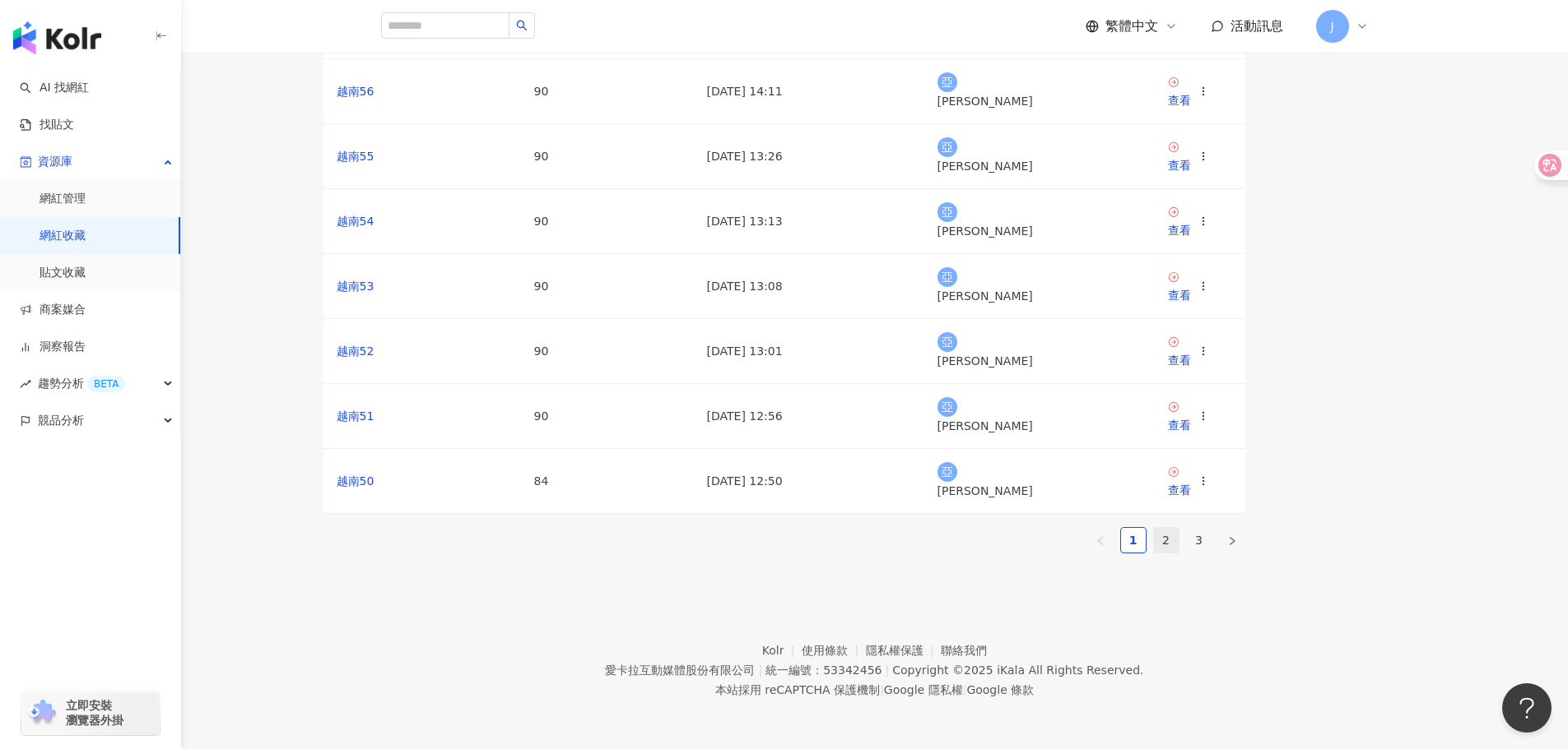
click at [1178, 528] on link "2" at bounding box center [1167, 541] width 25 height 25
click at [1212, 528] on link "3" at bounding box center [1199, 541] width 25 height 25
click at [1209, 292] on icon at bounding box center [1203, 286] width 12 height 12
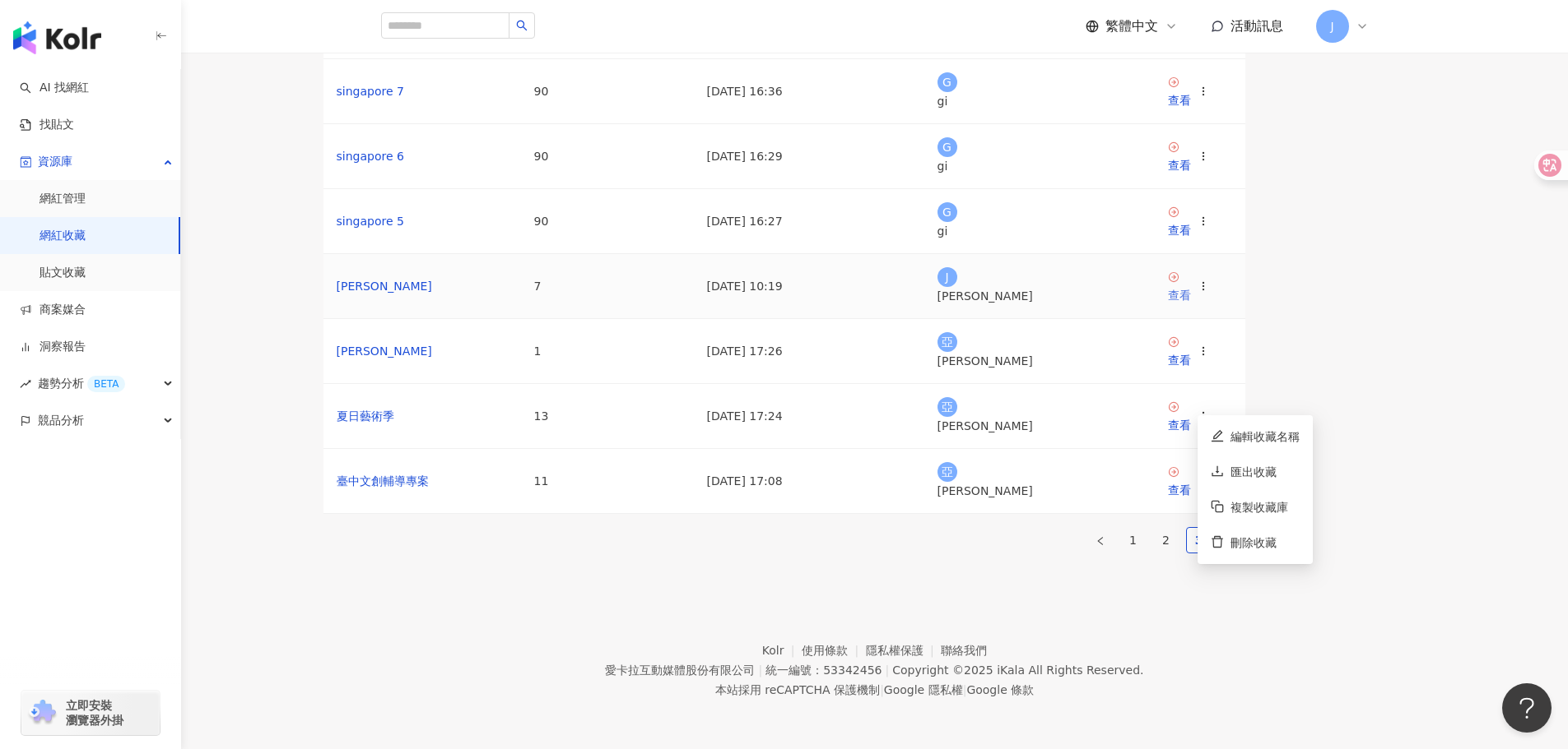
click at [1191, 296] on div "查看" at bounding box center [1179, 295] width 23 height 18
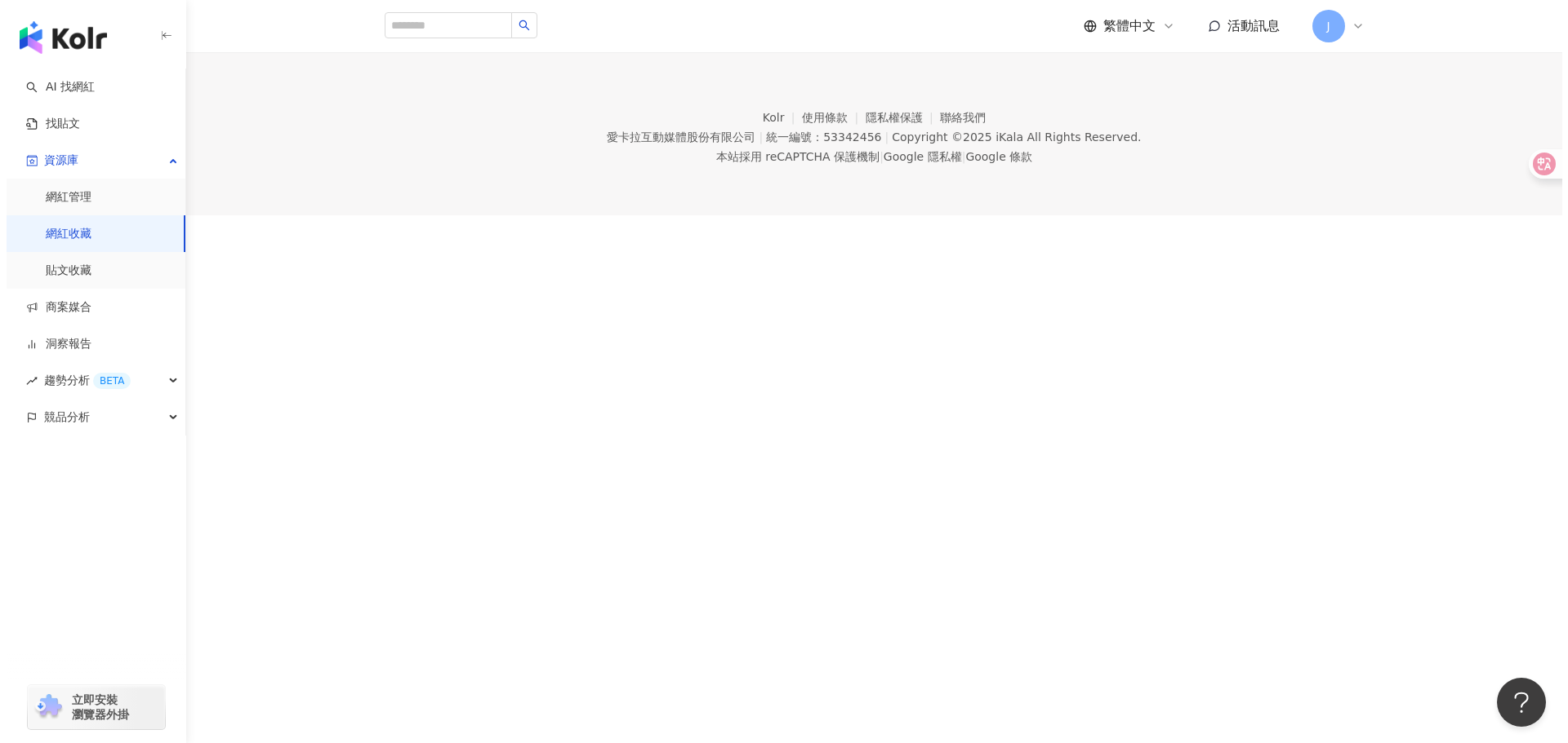
scroll to position [75, 0]
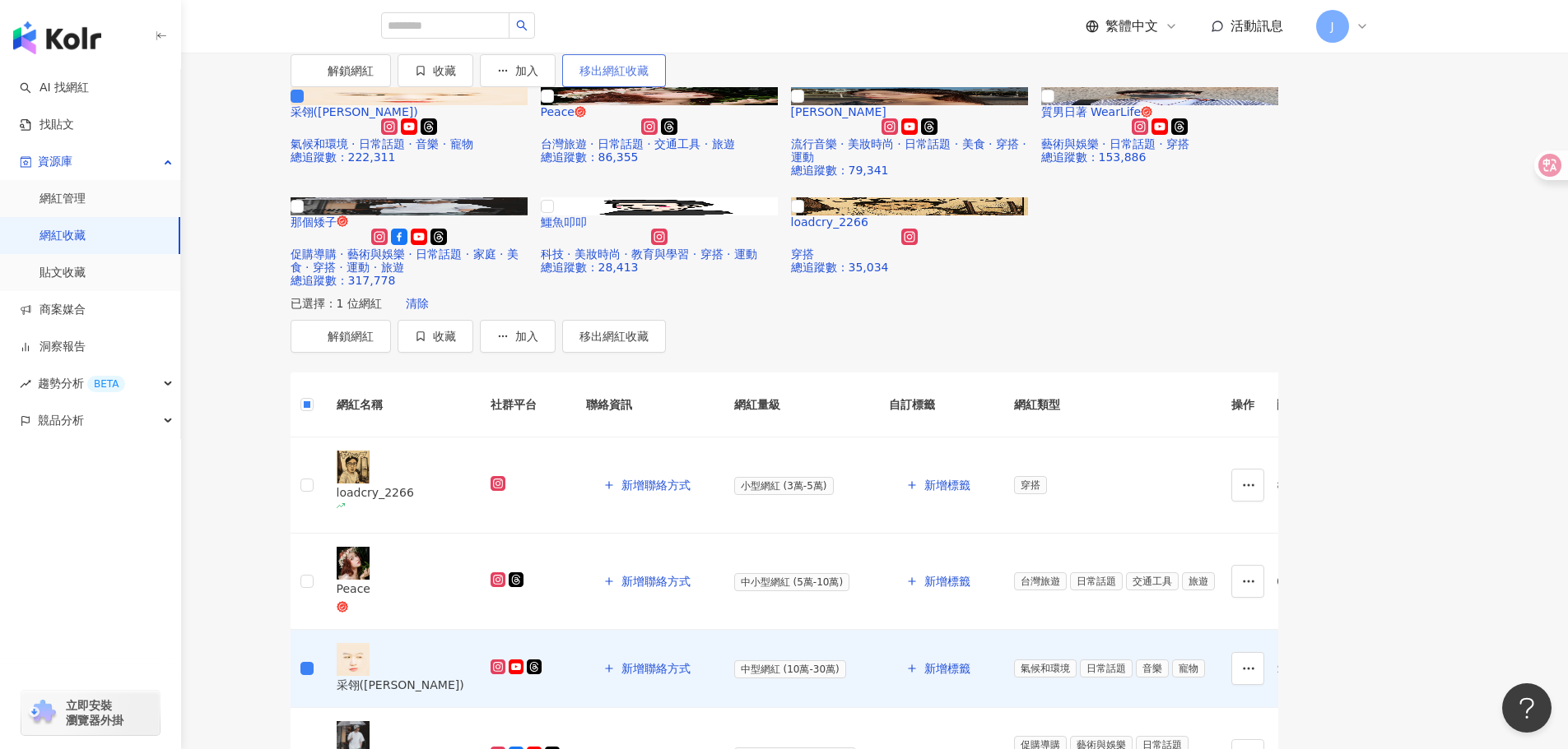
click at [649, 77] on span "移出網紅收藏" at bounding box center [614, 71] width 69 height 13
click at [1284, 287] on div "采翎(Cai-Ling) 氣候和環境 · 日常話題 · 音樂 · 寵物 總追蹤數 ： 222,311 Peace 台灣旅遊 · 日常話題 · 交通工具 · 旅…" at bounding box center [784, 187] width 1001 height 200
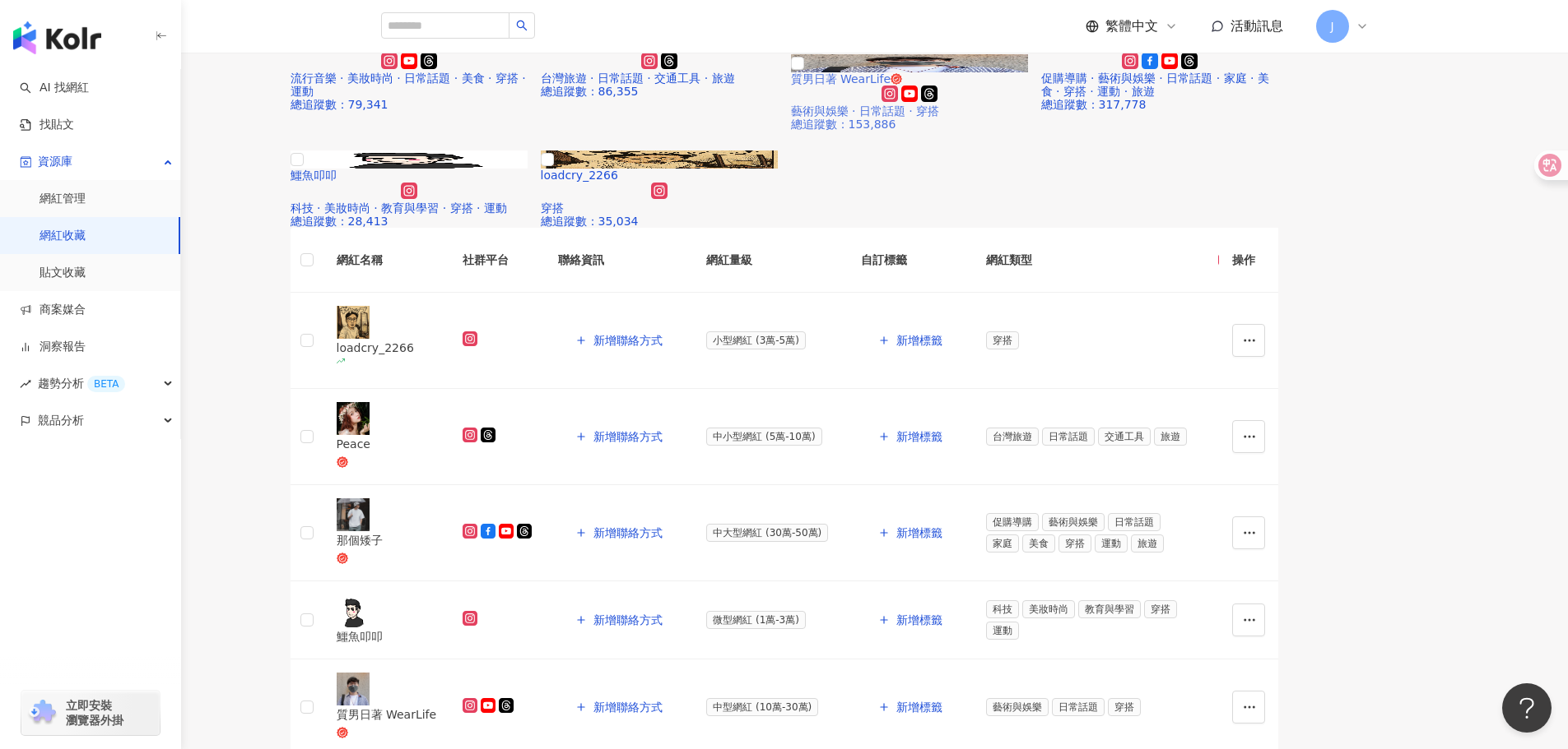
click at [816, 45] on icon "button" at bounding box center [808, 38] width 15 height 15
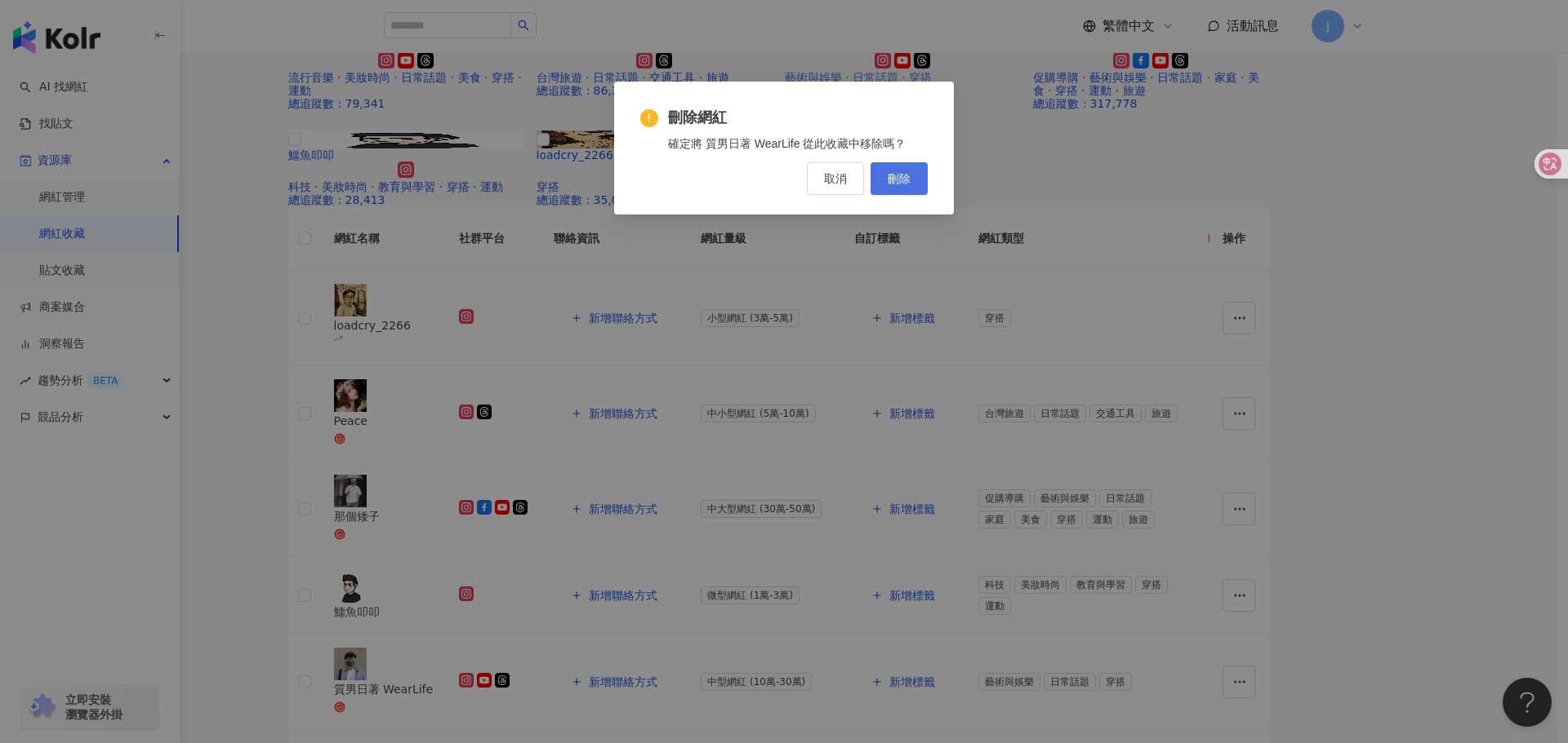
click at [899, 182] on span "刪除" at bounding box center [899, 178] width 23 height 13
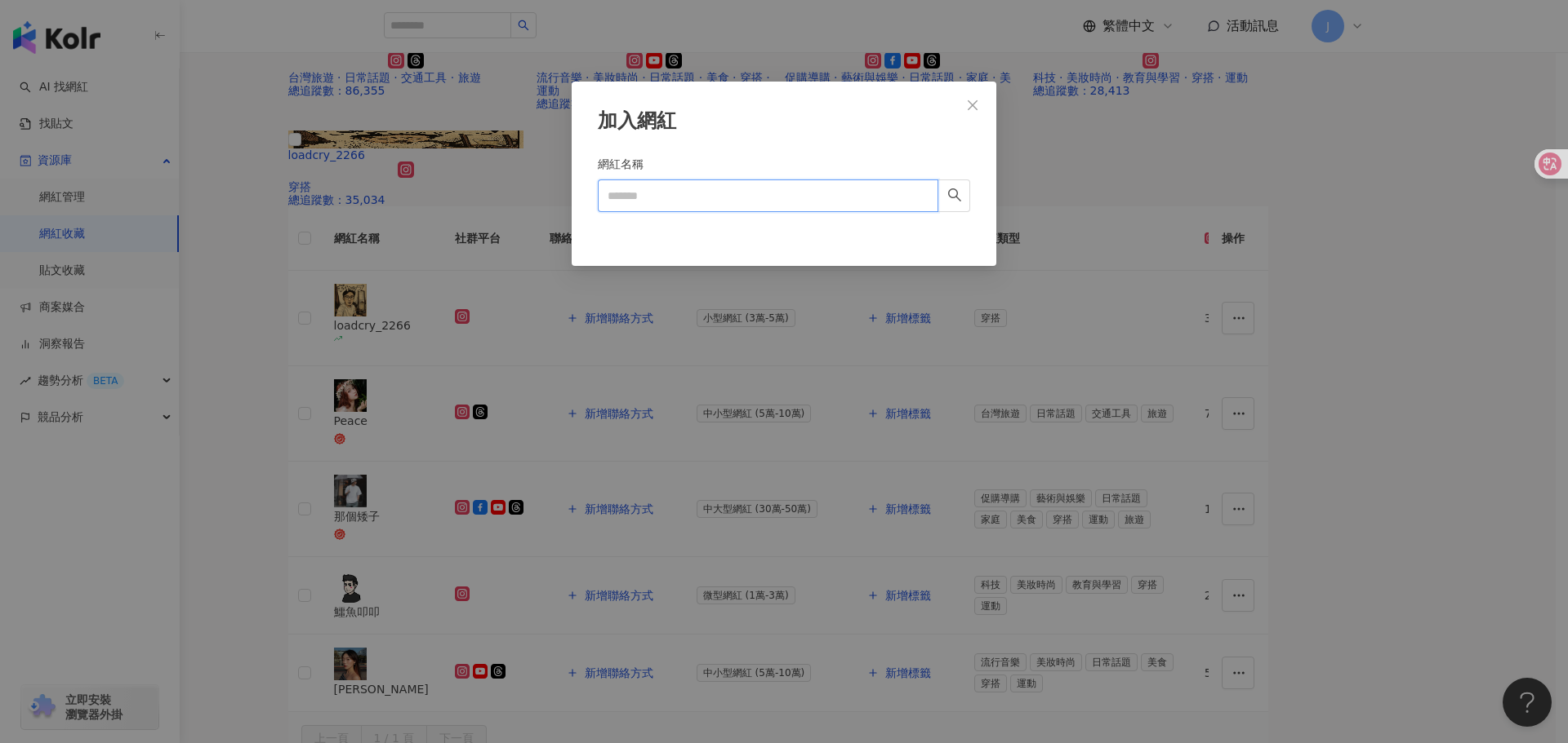
click at [822, 190] on input "網紅名稱" at bounding box center [768, 196] width 340 height 33
drag, startPoint x: 826, startPoint y: 172, endPoint x: 822, endPoint y: 196, distance: 24.3
click at [825, 174] on div "網紅名稱" at bounding box center [784, 167] width 372 height 25
click at [822, 196] on input "網紅名稱" at bounding box center [768, 196] width 340 height 33
paste input "***"
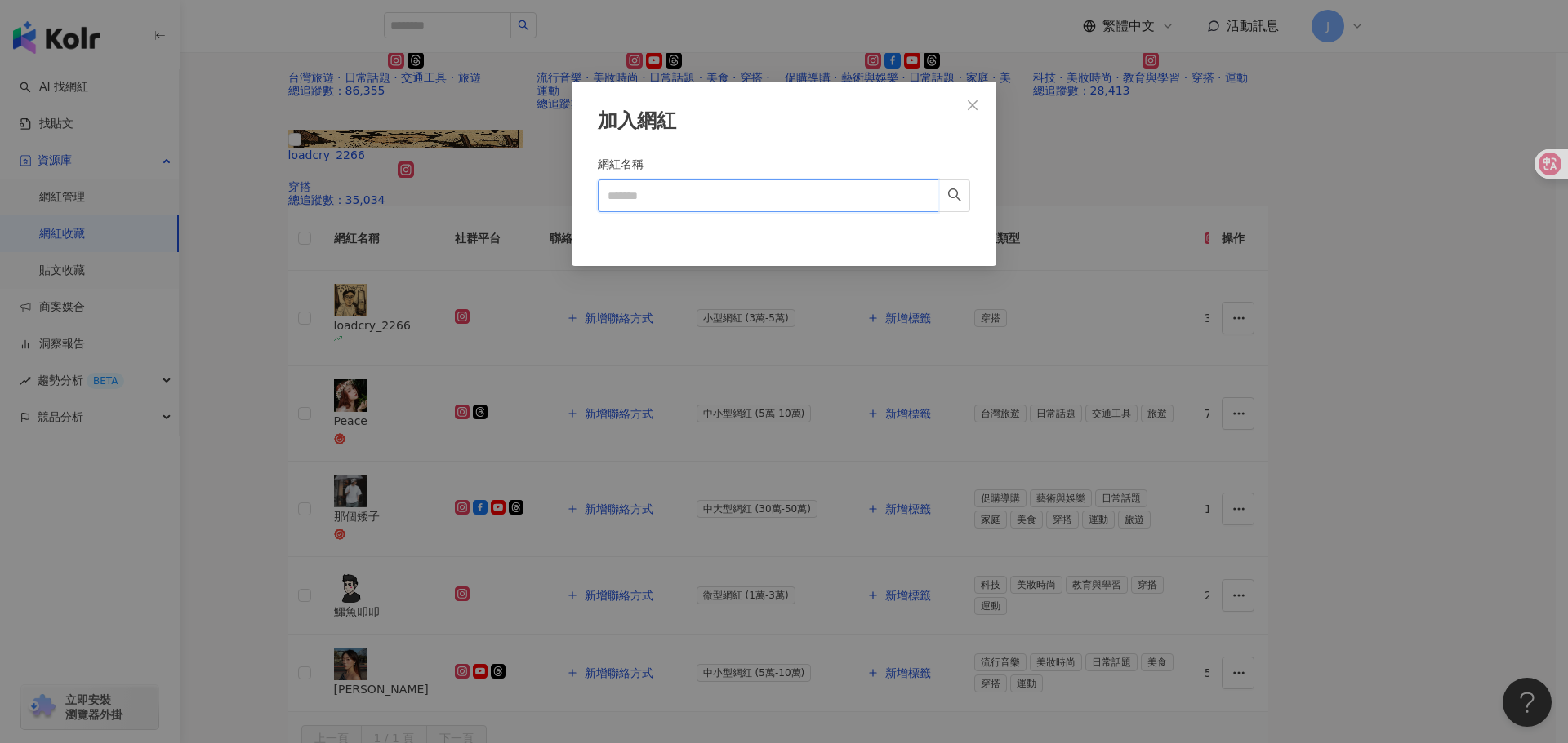
type input "***"
click at [934, 198] on input "***" at bounding box center [768, 196] width 340 height 33
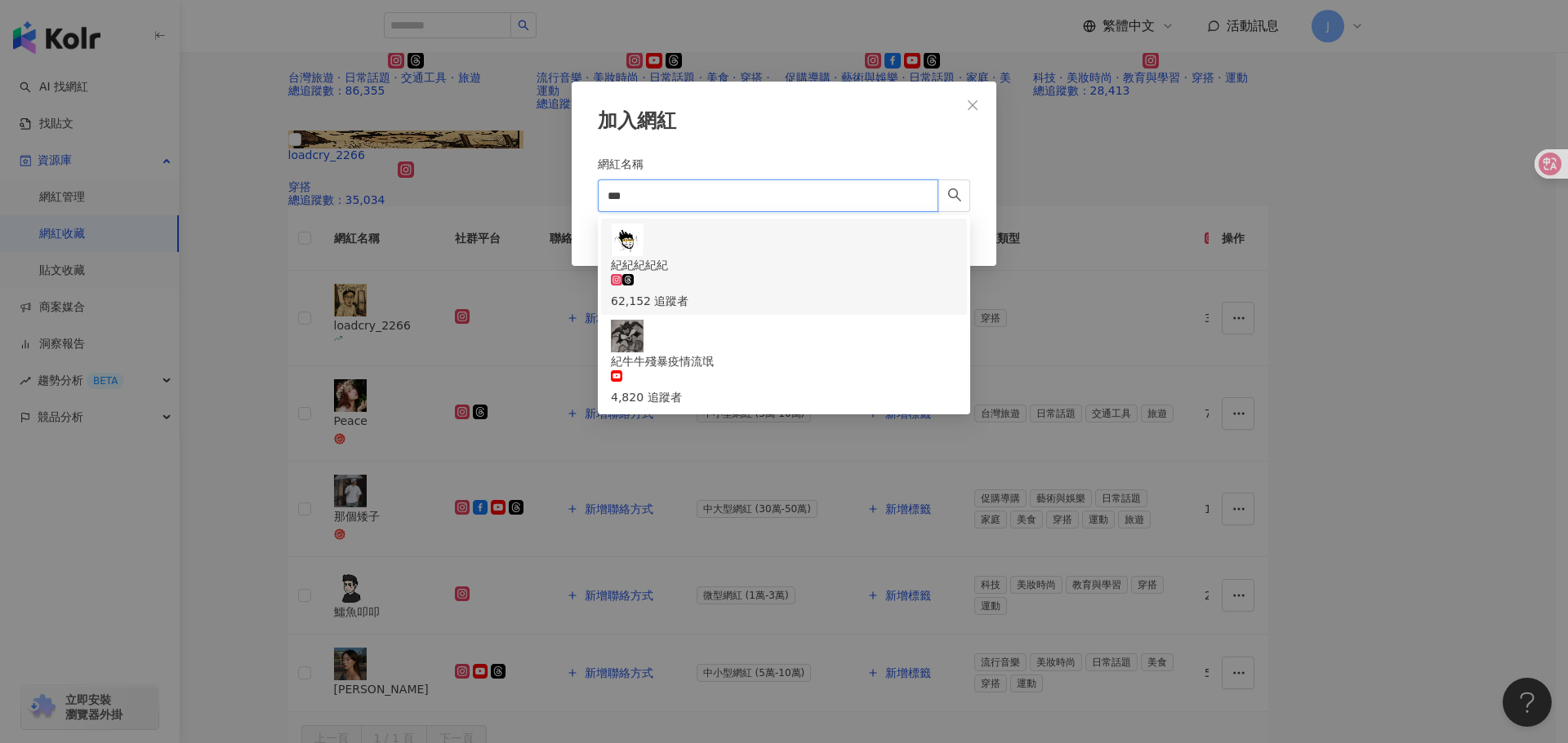
click at [779, 243] on div "紀紀紀紀紀 62,152 追蹤者" at bounding box center [784, 266] width 346 height 86
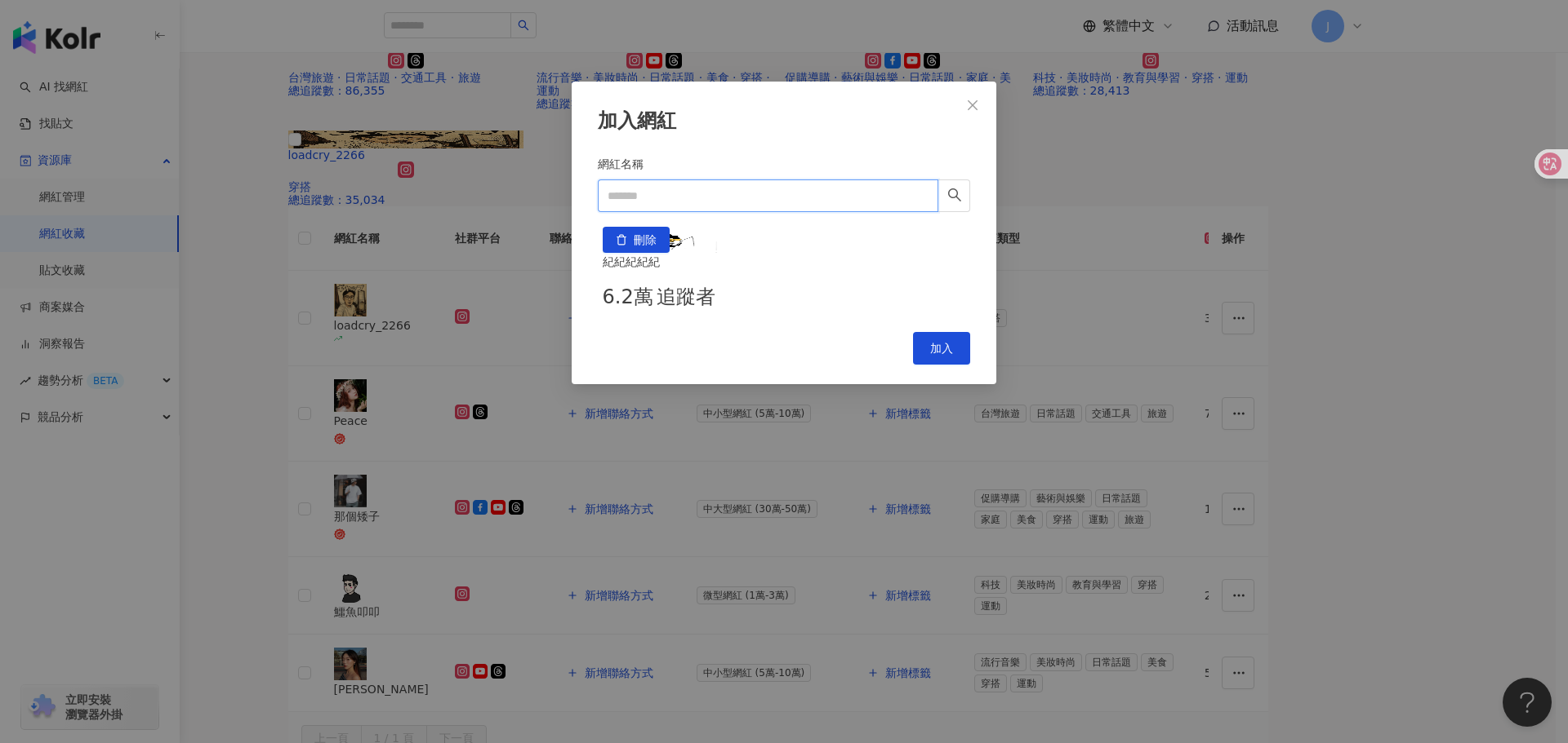
click at [670, 209] on input "網紅名稱" at bounding box center [768, 196] width 340 height 33
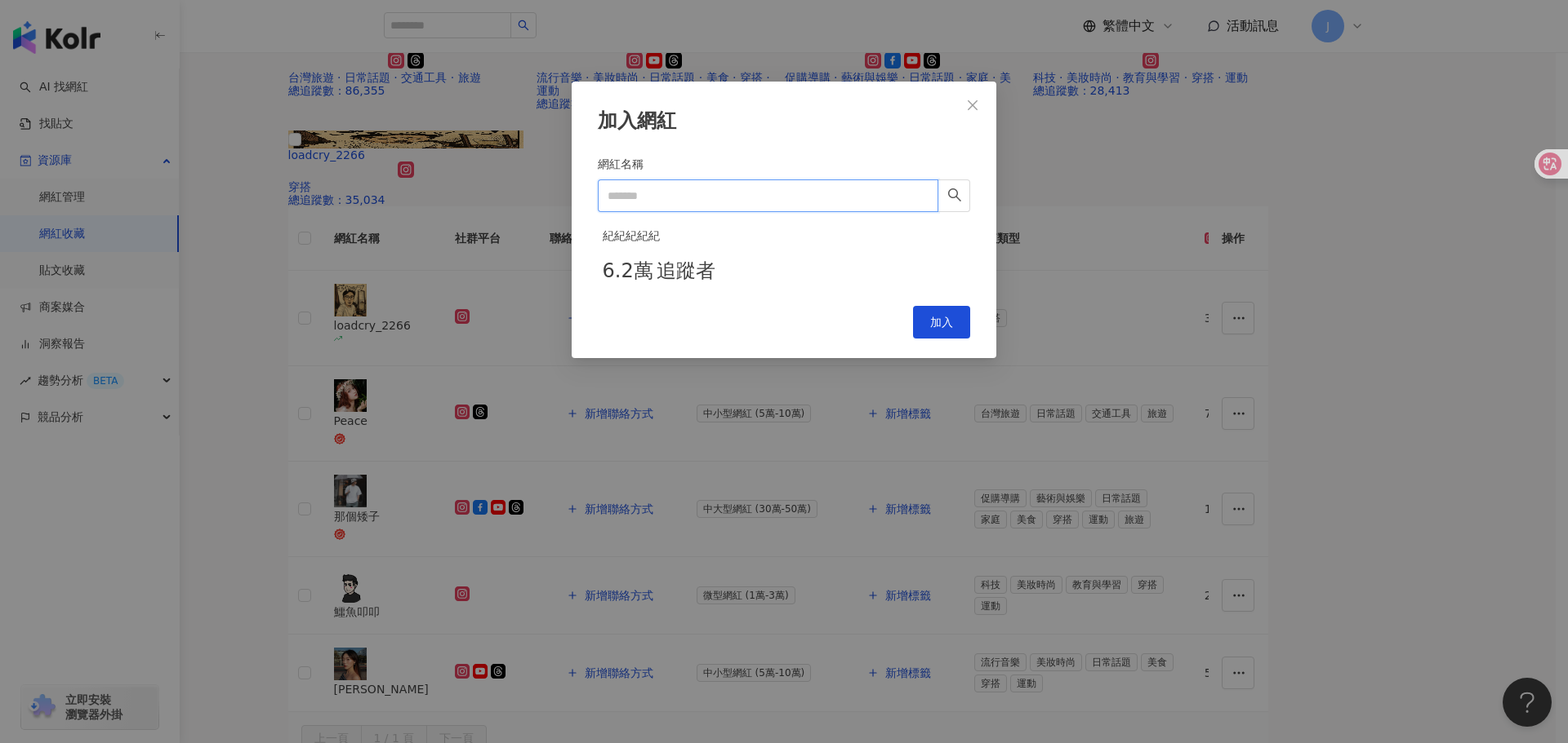
paste input "**"
type input "**"
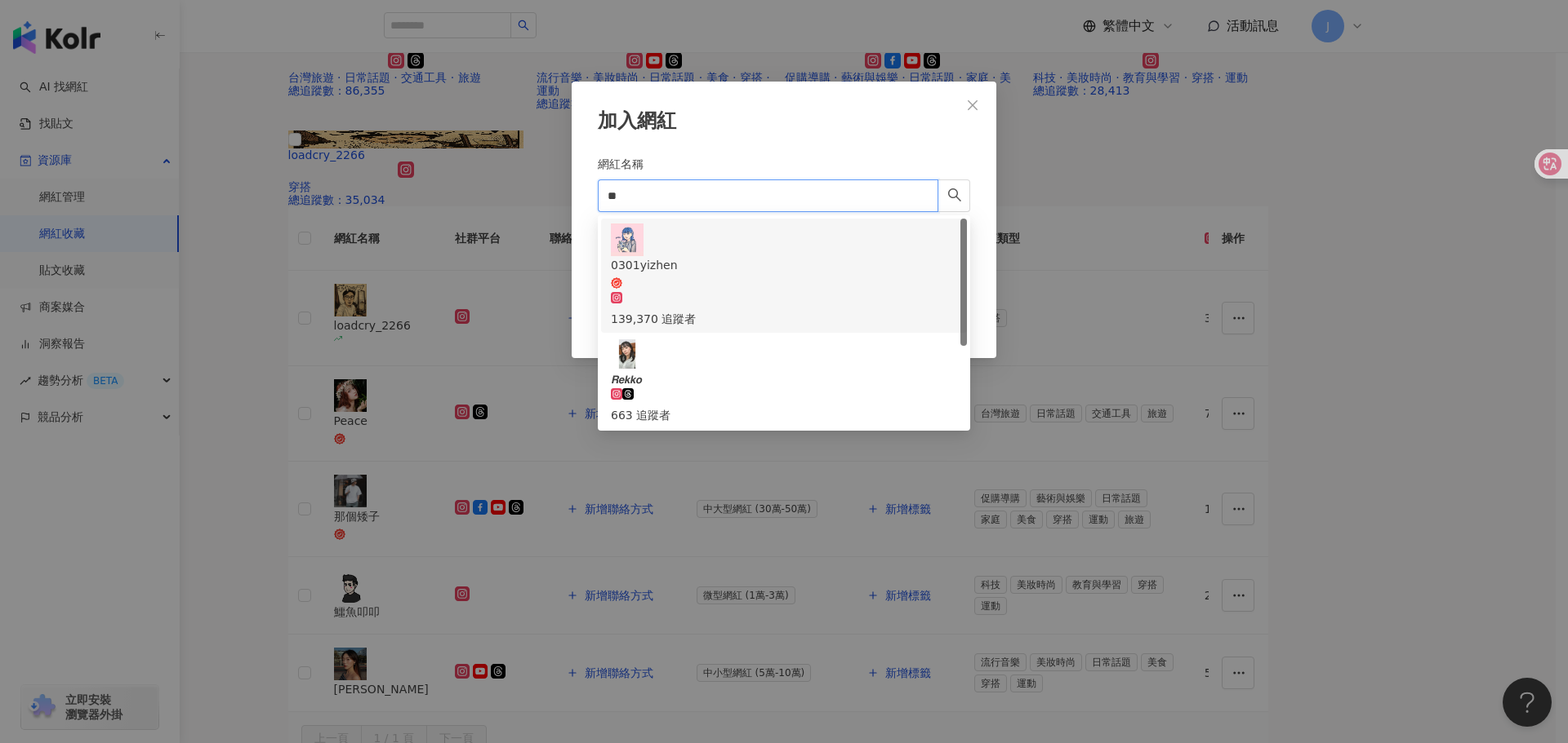
click at [716, 256] on div "0301yizhen 139,370 追蹤者" at bounding box center [784, 292] width 346 height 72
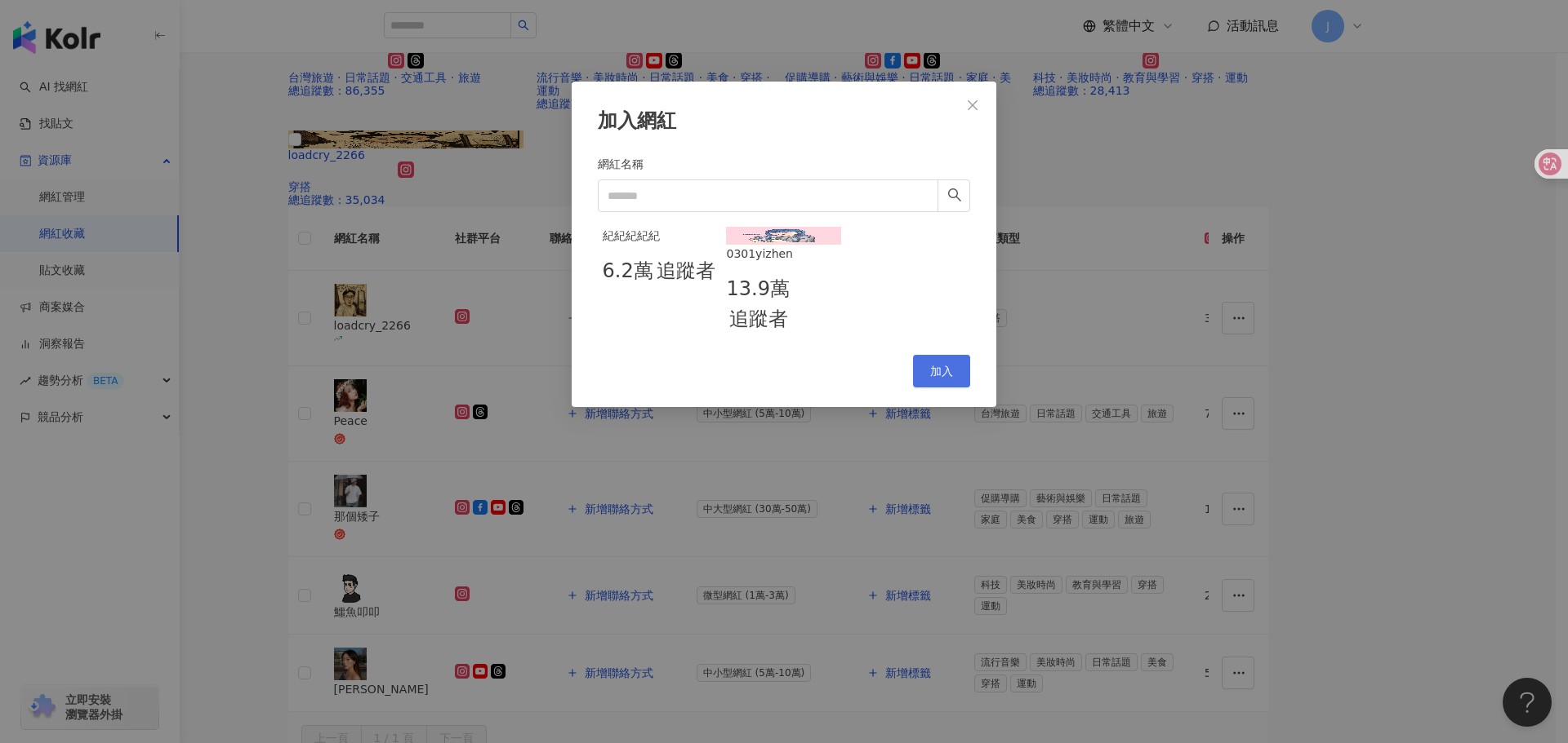
click at [941, 378] on span "加入" at bounding box center [941, 371] width 23 height 13
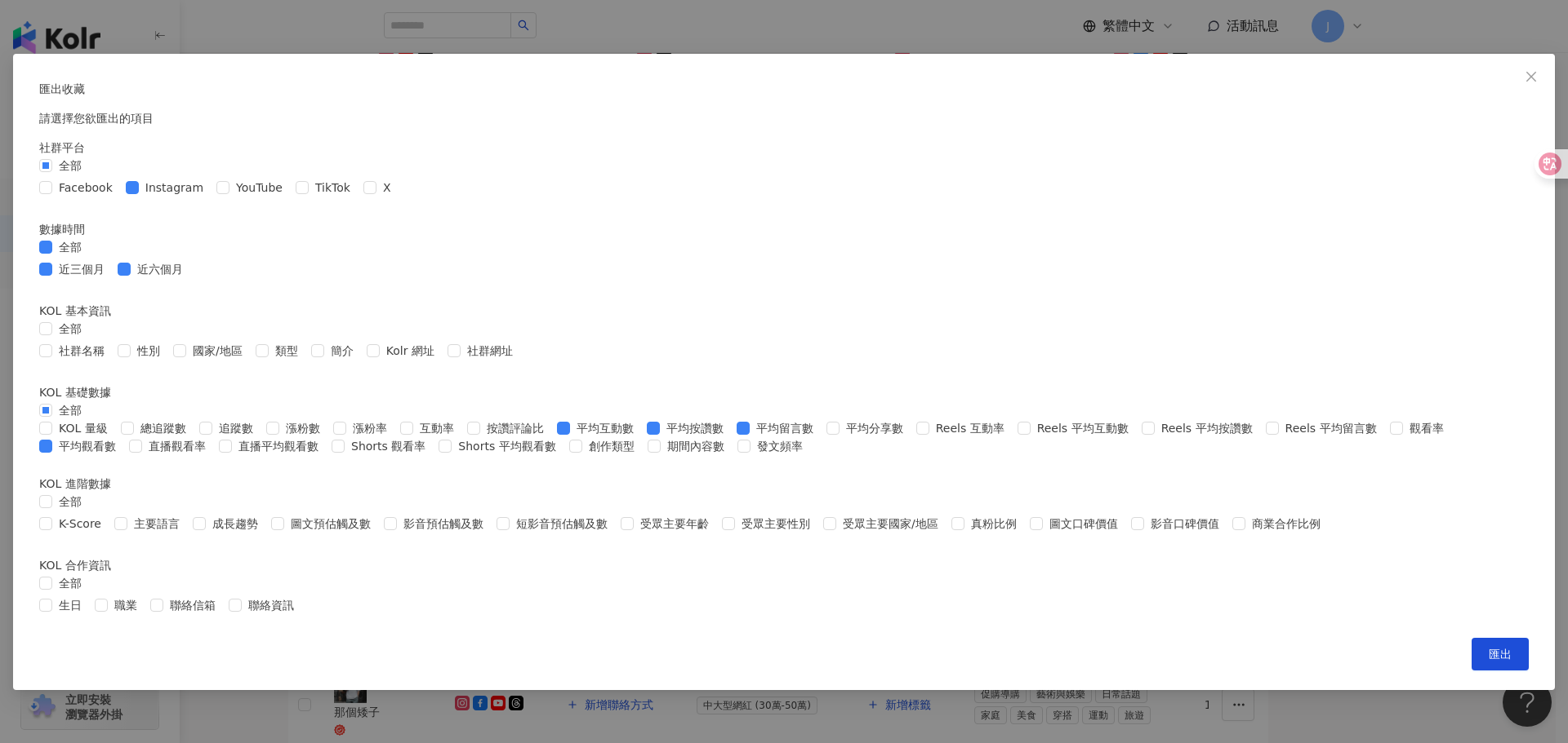
scroll to position [245, 0]
click at [1070, 357] on form "社群平台 全部 Facebook Instagram YouTube TikTok X 數據時間 全部 近三個月 近六個月 KOL 基本資訊 全部 社群名稱 …" at bounding box center [784, 378] width 1490 height 480
click at [550, 438] on span "按讚評論比" at bounding box center [515, 428] width 70 height 18
click at [840, 438] on span "平均分享數" at bounding box center [874, 428] width 70 height 18
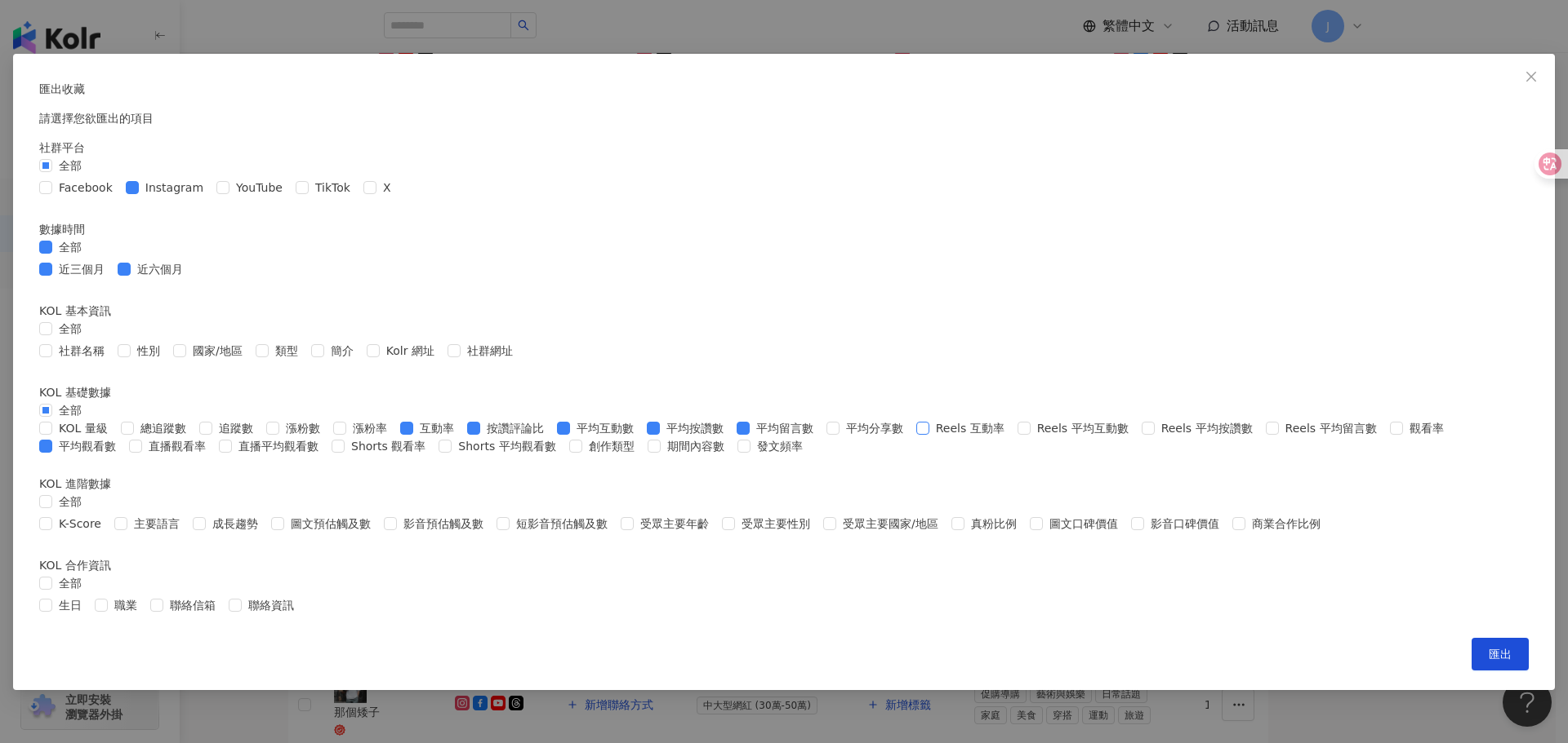
click at [916, 435] on span at bounding box center [922, 428] width 13 height 13
click at [930, 438] on span "Reels 互動率" at bounding box center [971, 428] width 82 height 18
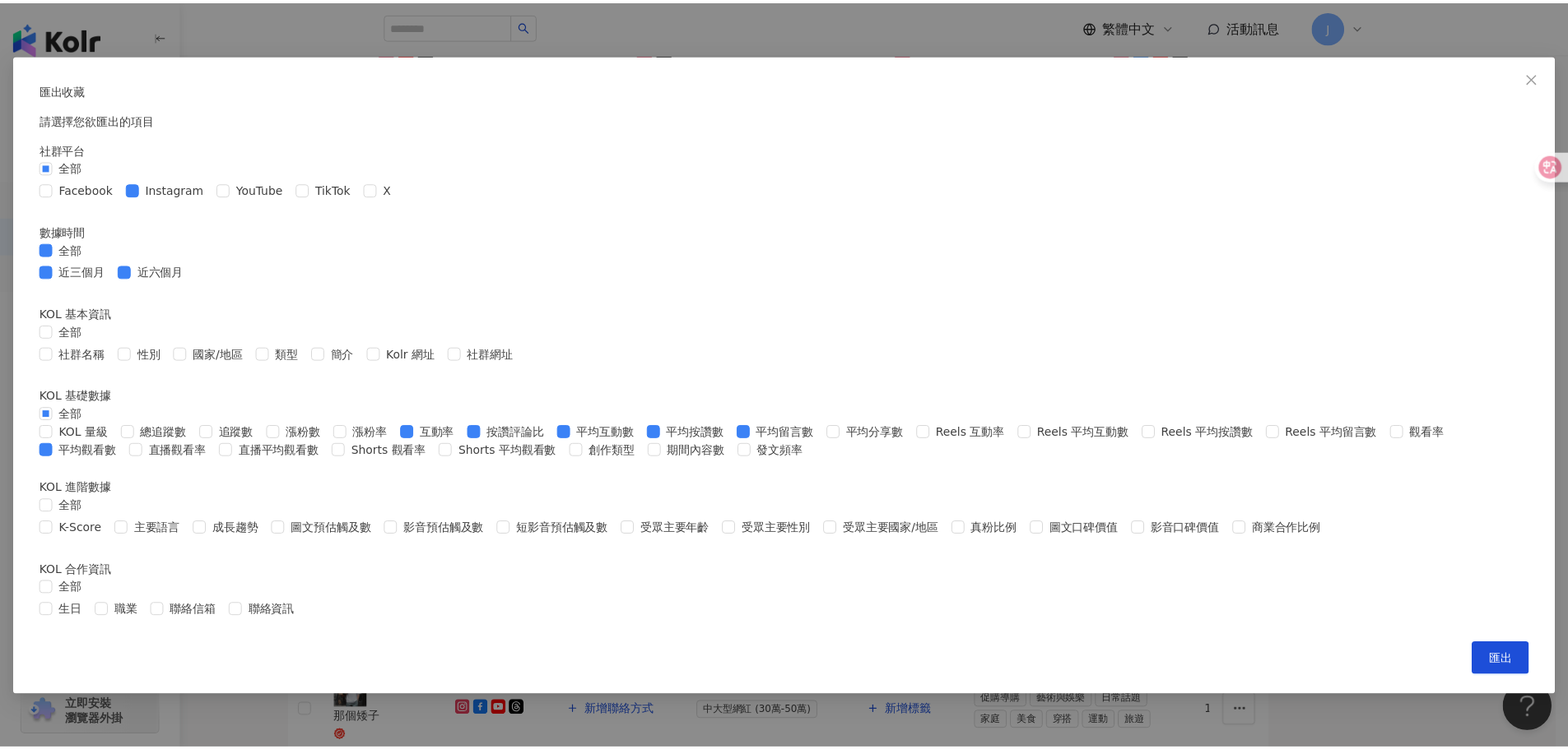
scroll to position [528, 0]
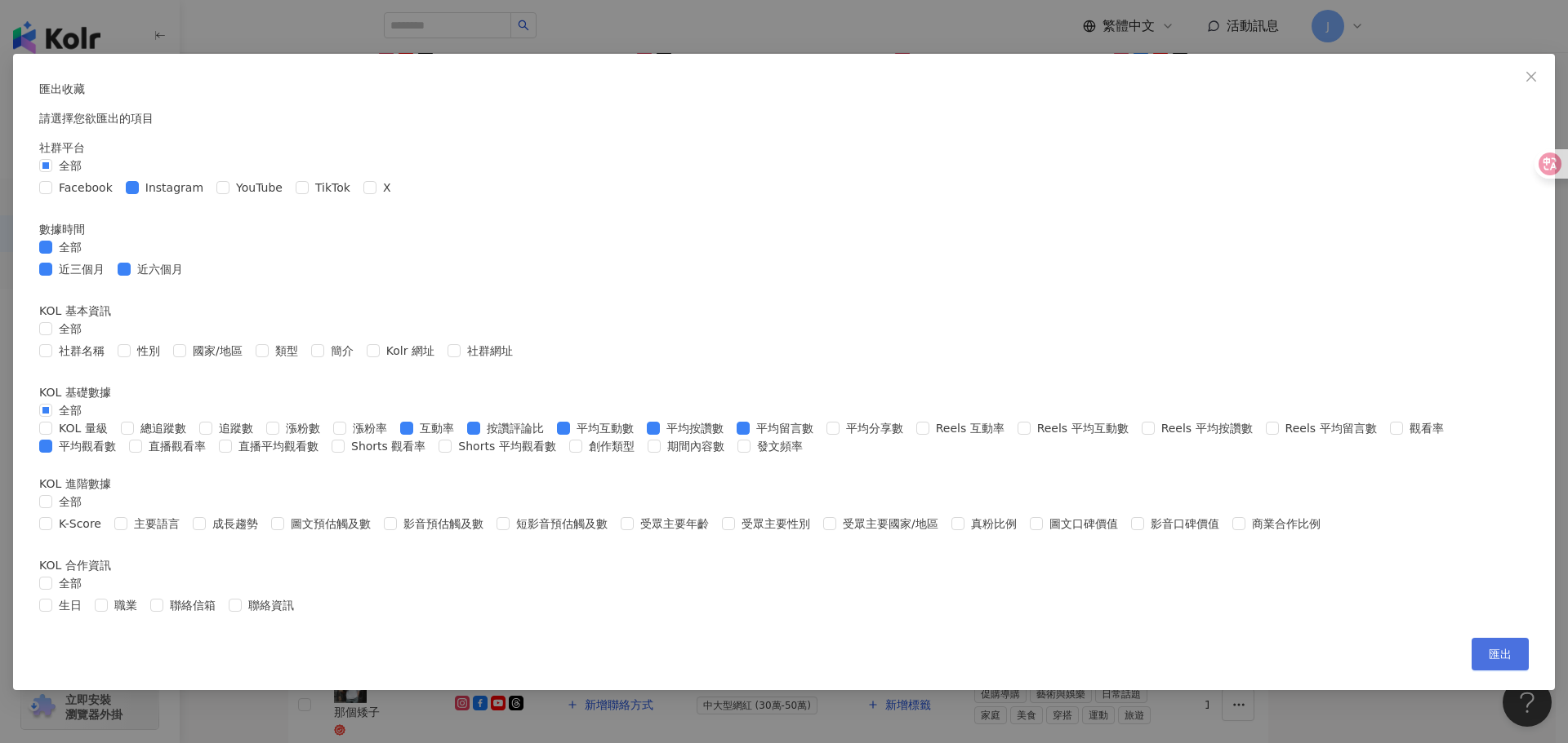
click at [1471, 671] on button "匯出" at bounding box center [1499, 654] width 57 height 33
click at [1274, 633] on div "匯出收藏 請選擇您欲匯出的項目 社群平台 全部 Facebook Instagram YouTube TikTok X 數據時間 全部 近三個月 近六個月 K…" at bounding box center [784, 371] width 1568 height 743
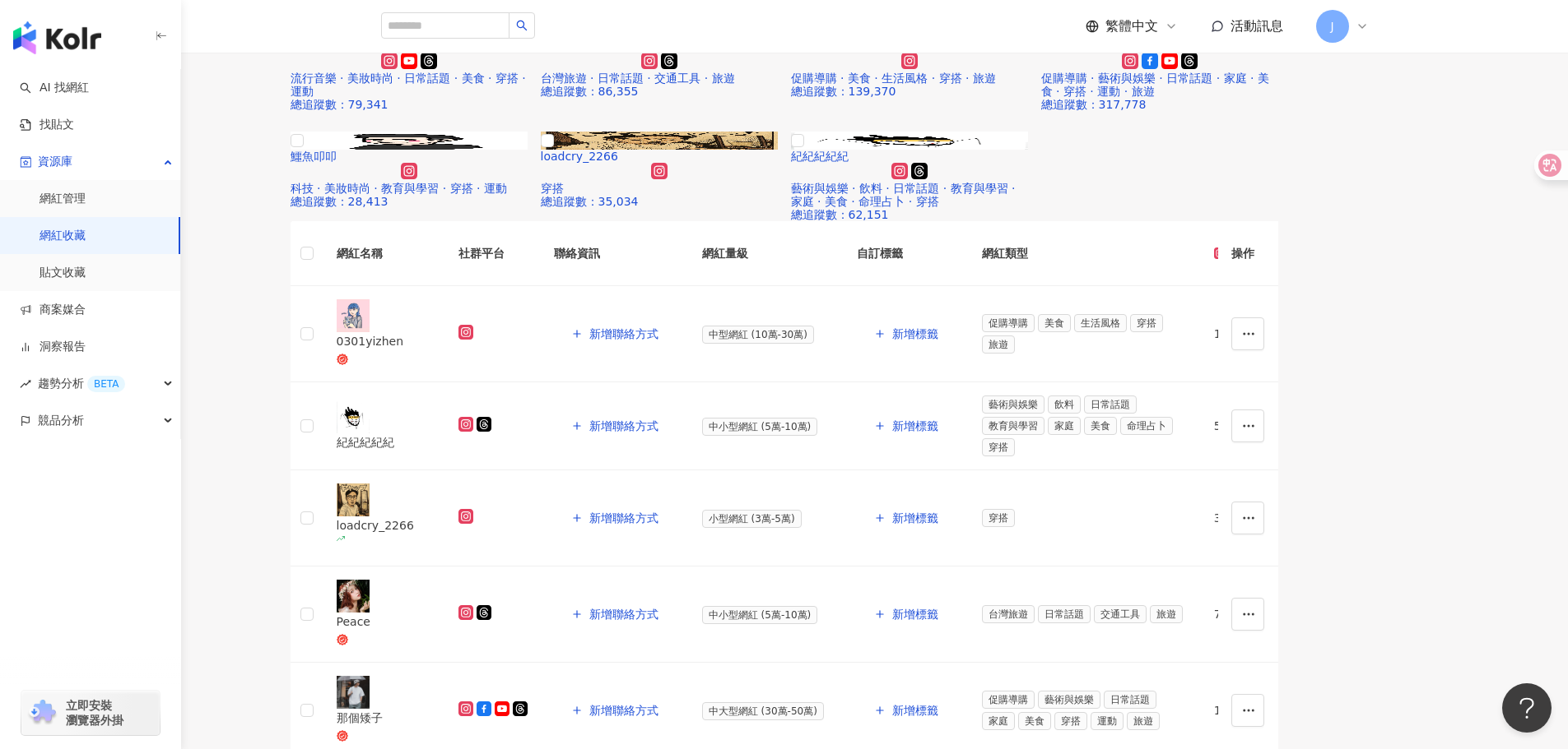
click at [1539, 222] on div "路怡仁 流行音樂 · 美妝時尚 · 日常話題 · 美食 · 穿搭 · 運動 總追蹤數 ： 79,341 Peace 台灣旅遊 · 日常話題 · 交通工具 · …" at bounding box center [784, 121] width 1568 height 200
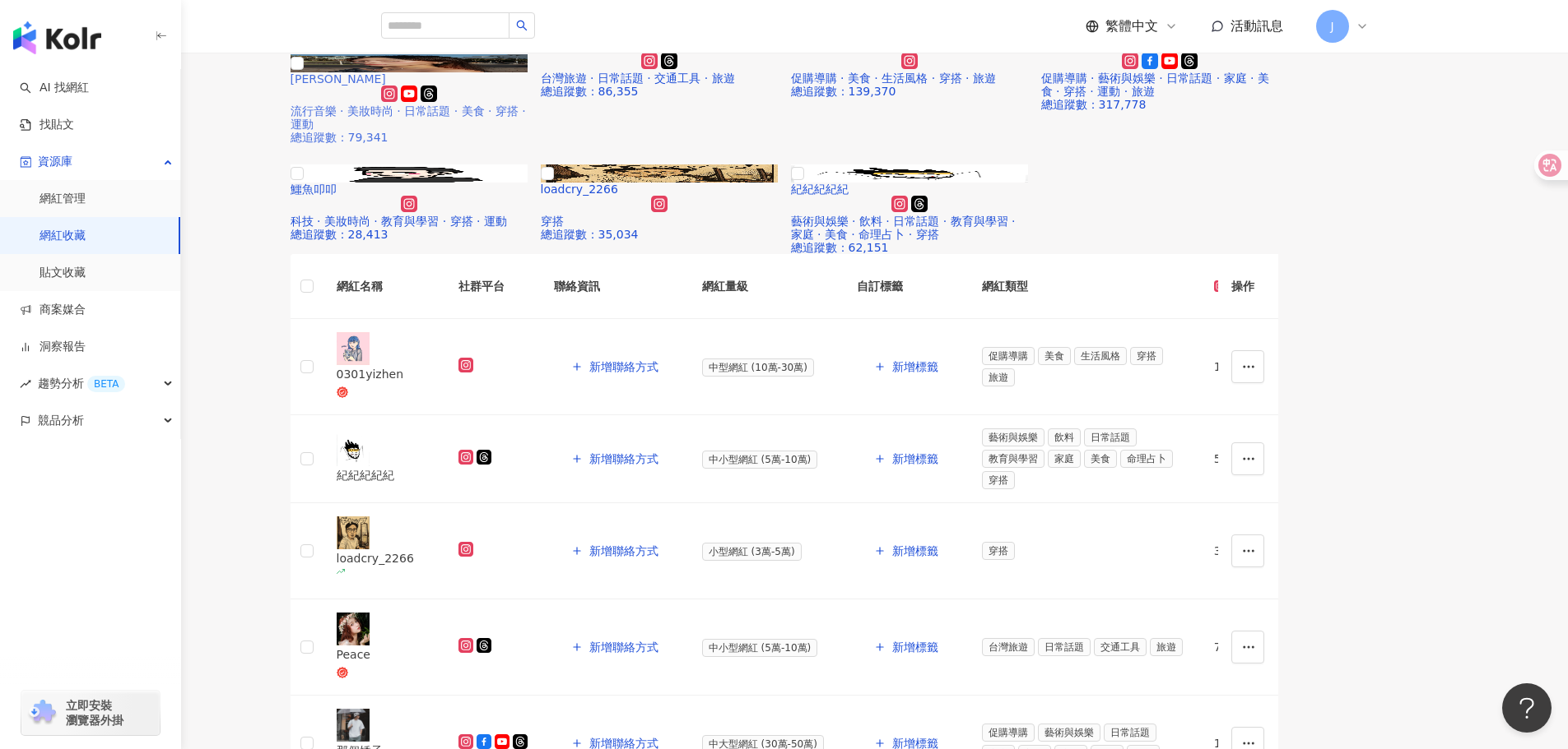
click at [526, 73] on img at bounding box center [409, 64] width 237 height 18
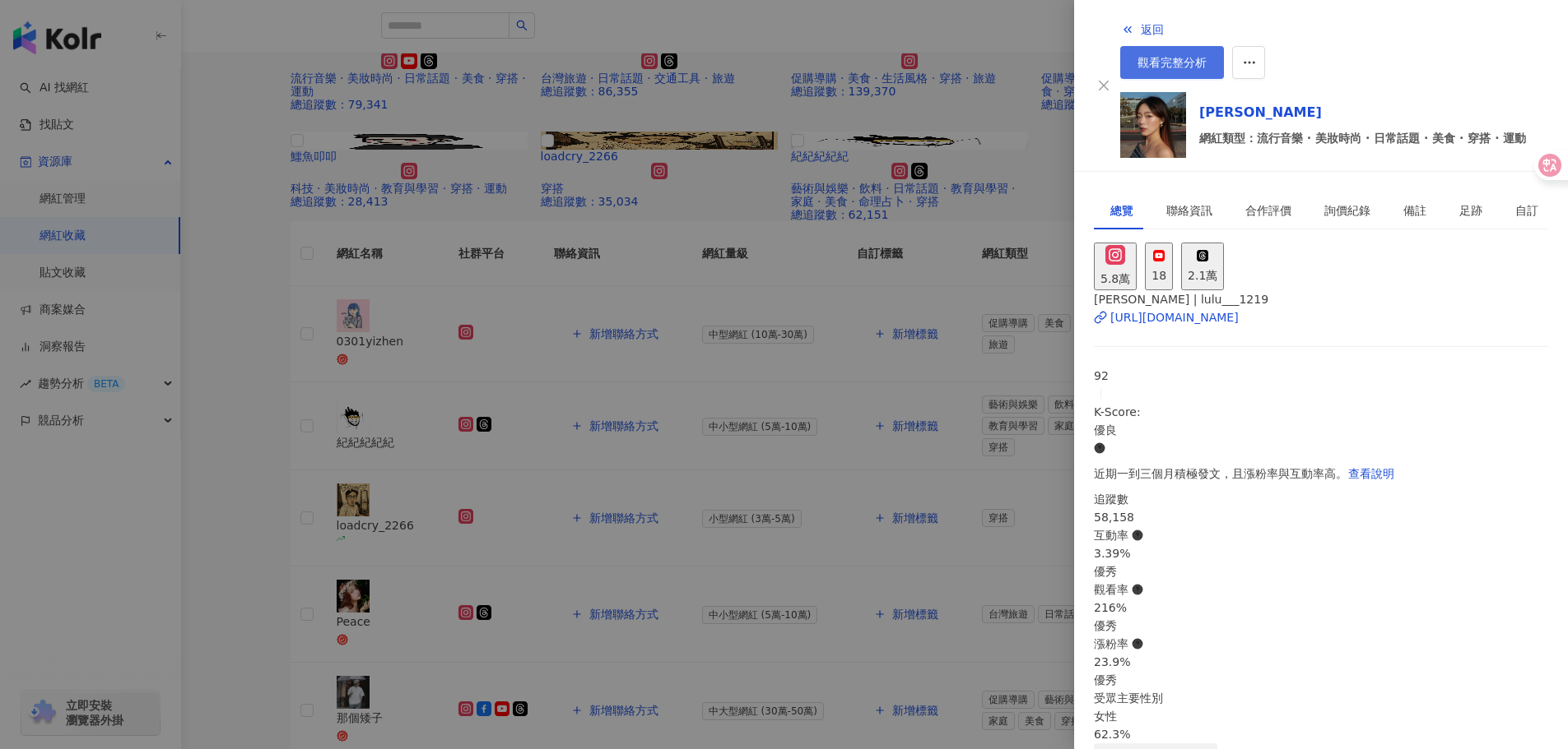
click at [1206, 56] on span "觀看完整分析" at bounding box center [1171, 62] width 69 height 13
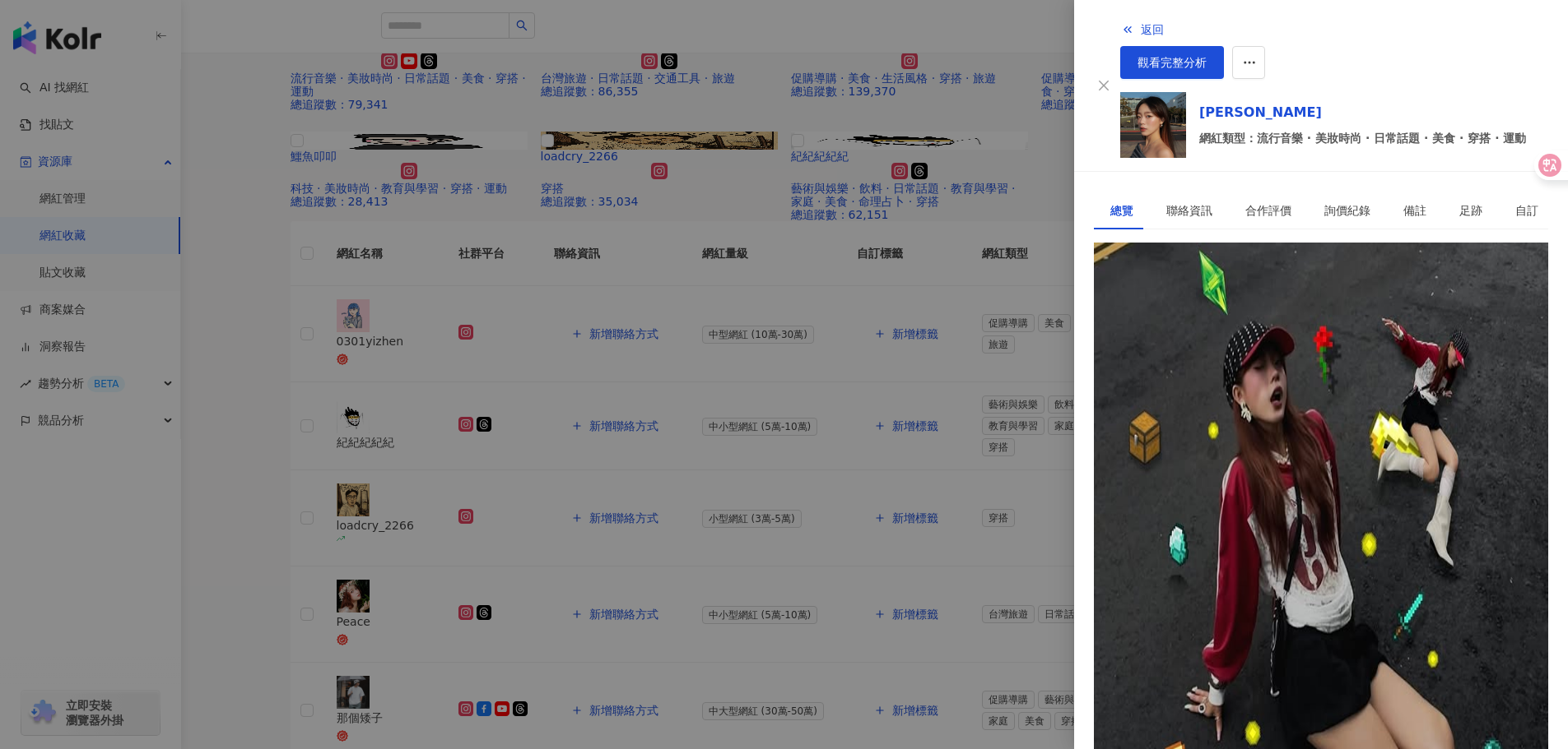
click at [775, 265] on div at bounding box center [784, 374] width 1568 height 749
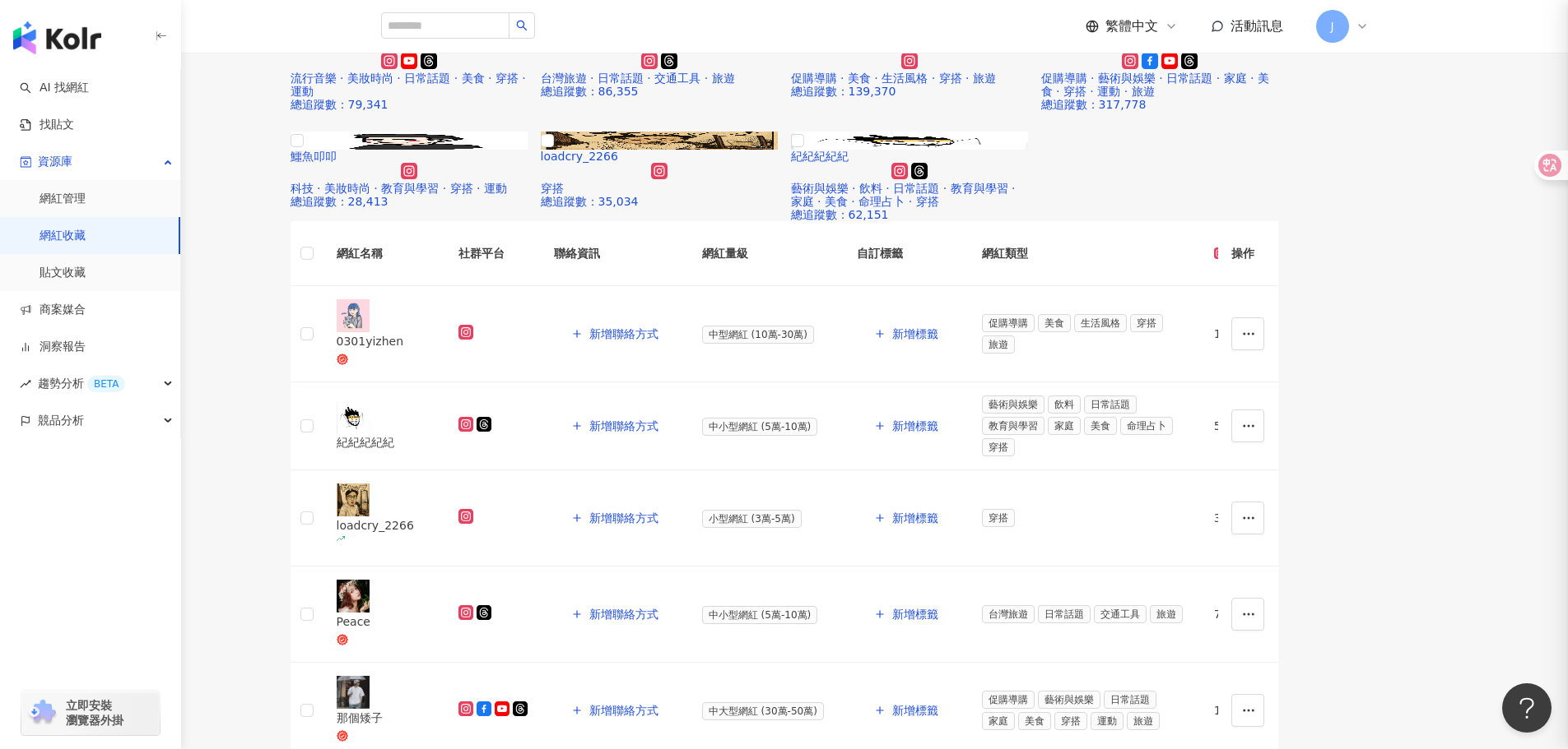
click at [714, 281] on div at bounding box center [784, 374] width 1568 height 749
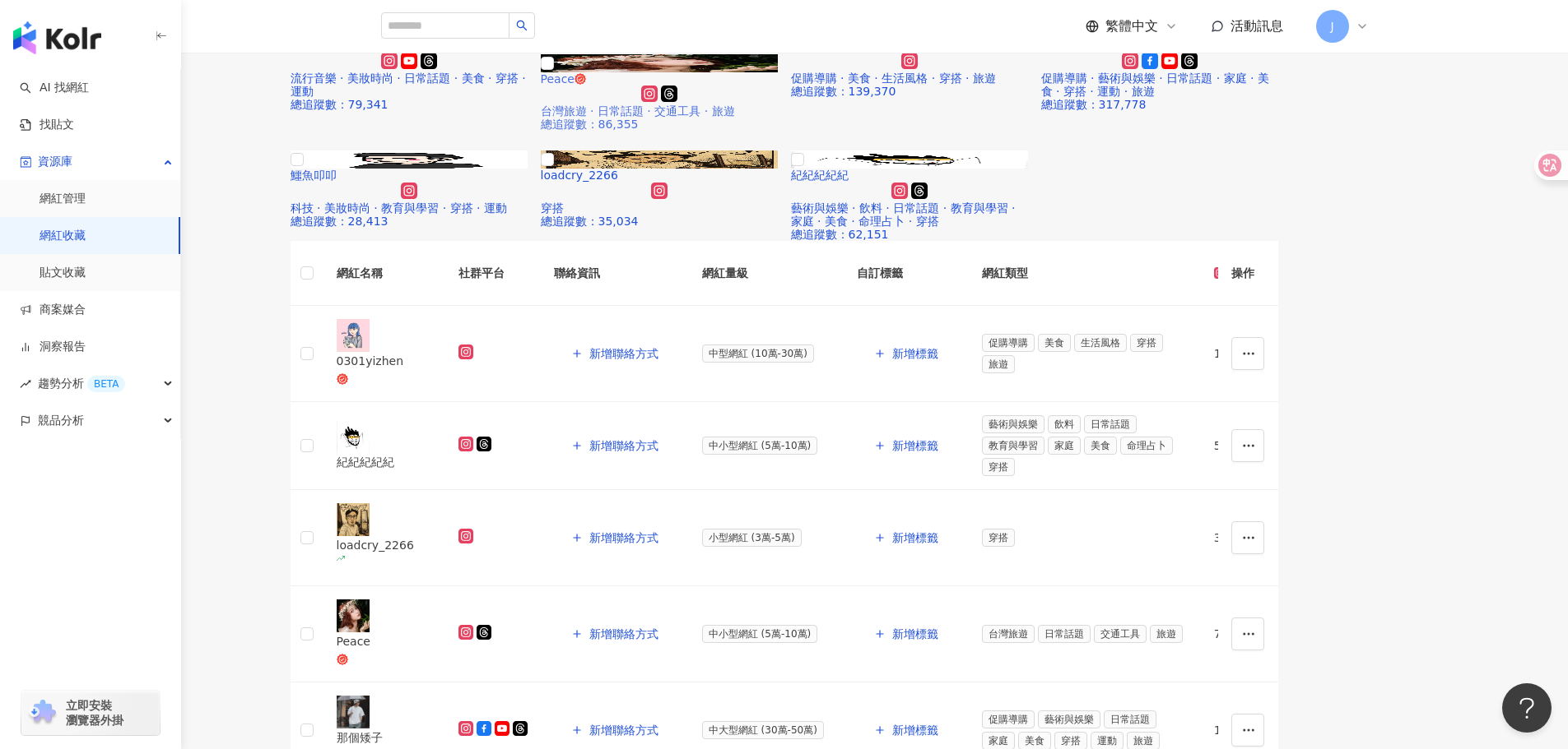
click at [778, 73] on img at bounding box center [659, 64] width 237 height 18
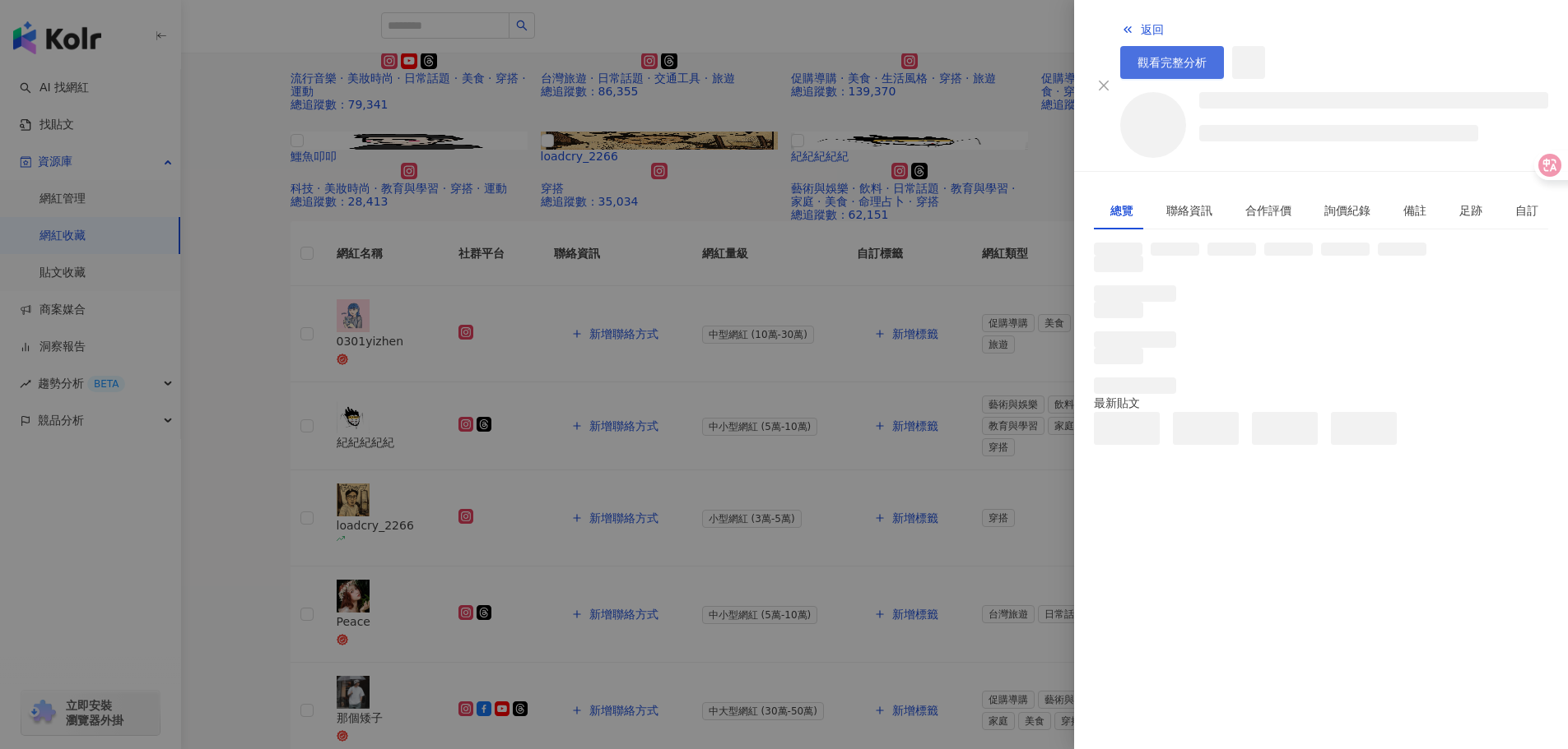
click at [1224, 46] on link "觀看完整分析" at bounding box center [1172, 62] width 104 height 33
drag, startPoint x: 917, startPoint y: 296, endPoint x: 927, endPoint y: 299, distance: 10.4
click at [917, 298] on div at bounding box center [784, 374] width 1568 height 749
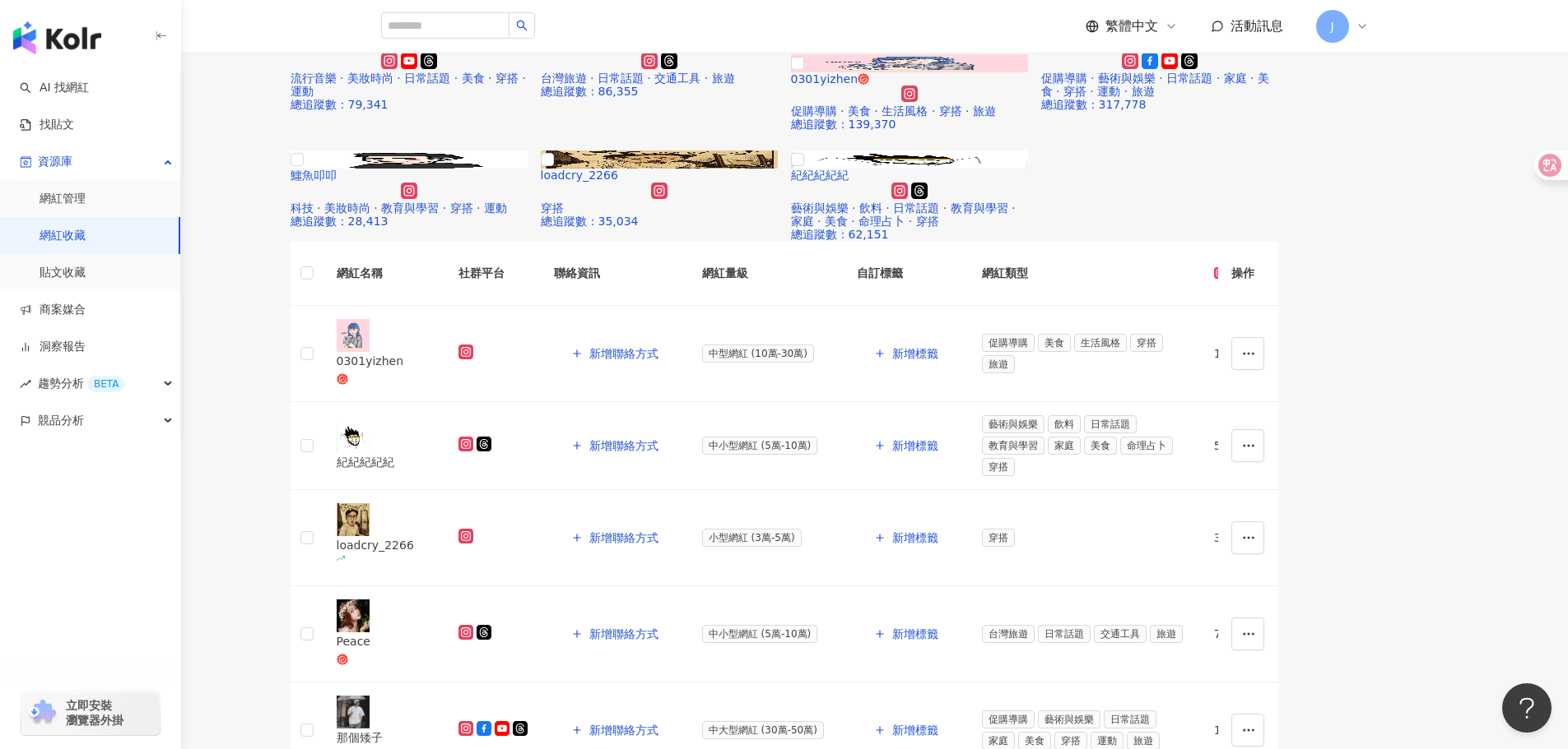
click at [1021, 73] on img at bounding box center [909, 64] width 237 height 18
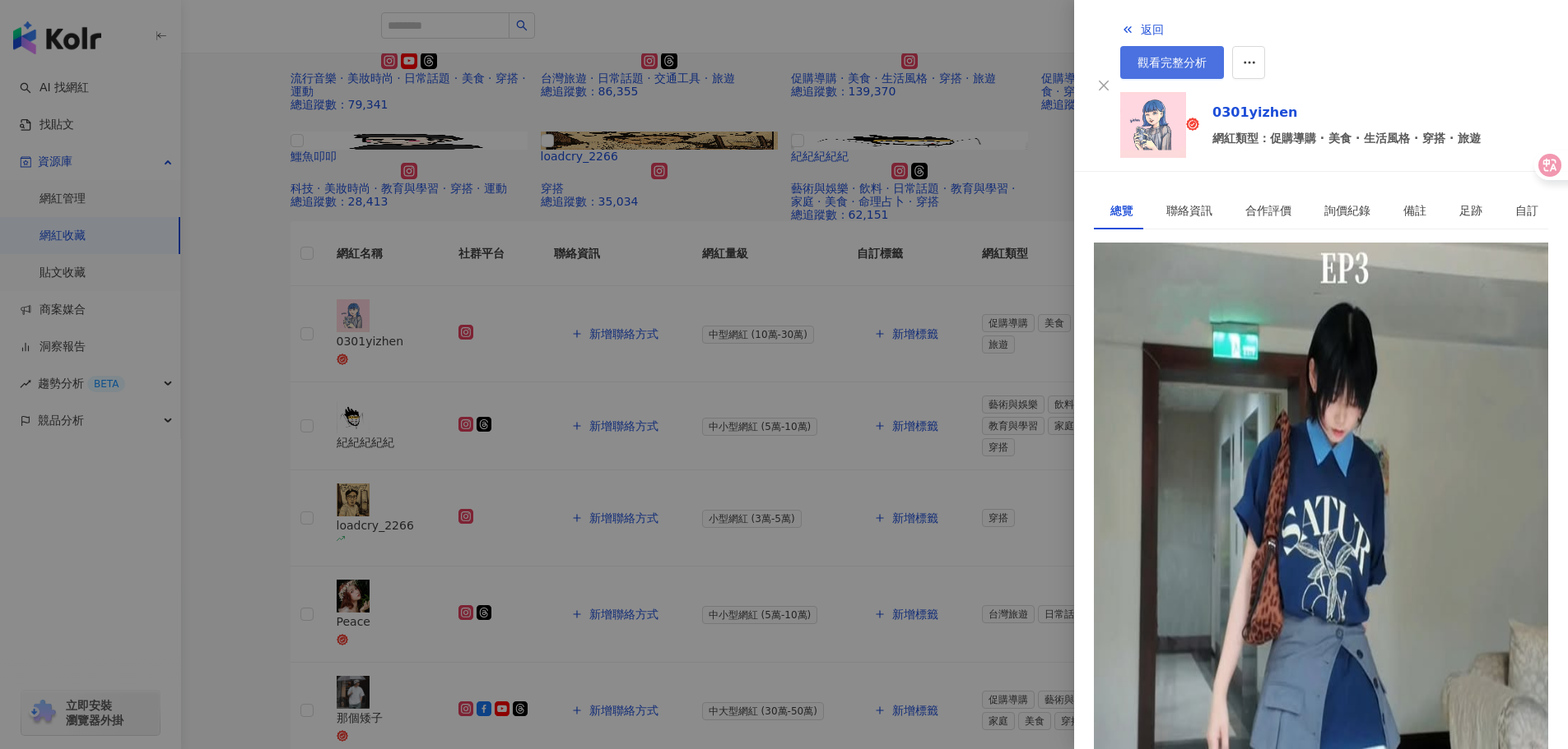
click at [1206, 56] on span "觀看完整分析" at bounding box center [1171, 62] width 69 height 13
click at [938, 554] on div at bounding box center [784, 374] width 1568 height 749
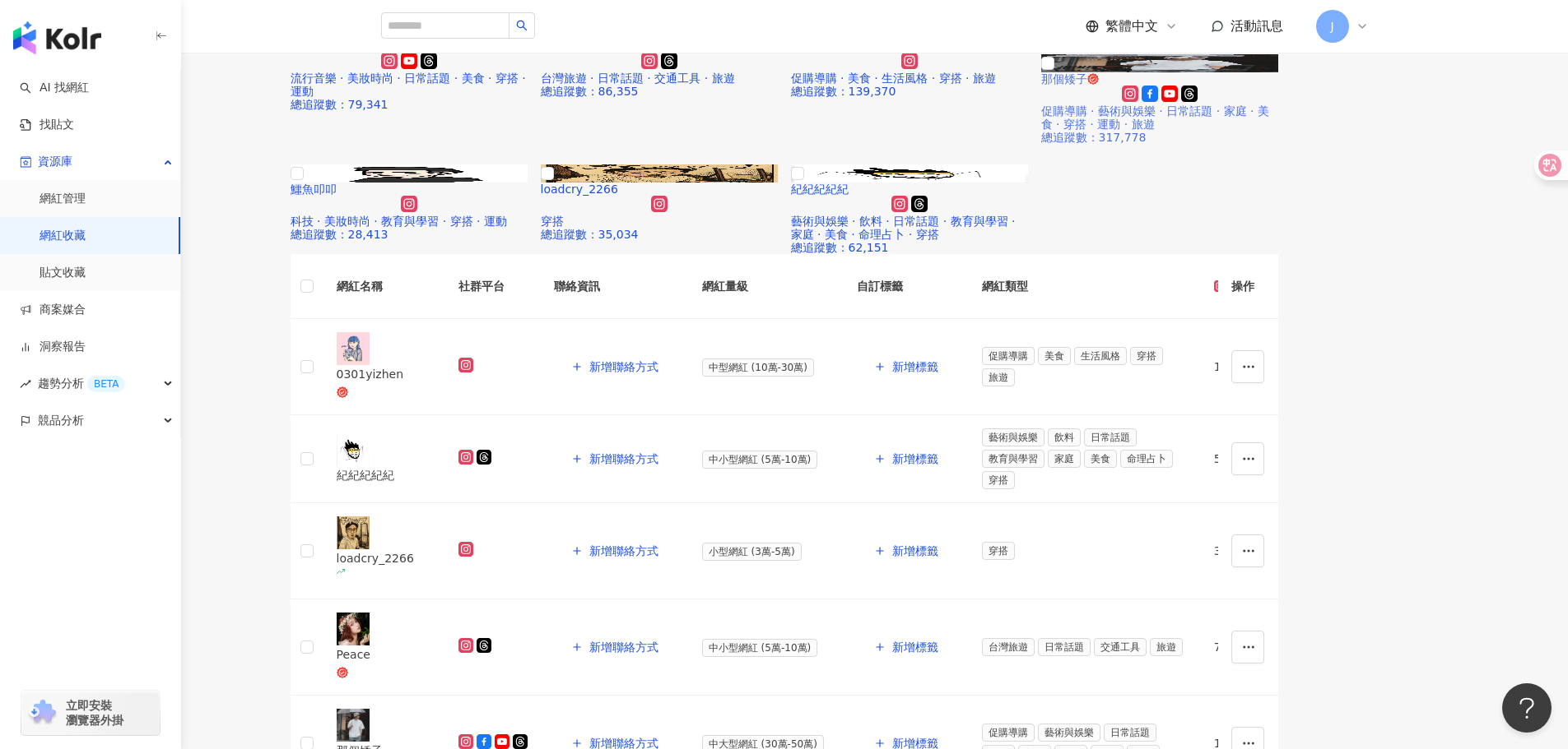
click at [1278, 73] on img at bounding box center [1160, 64] width 237 height 18
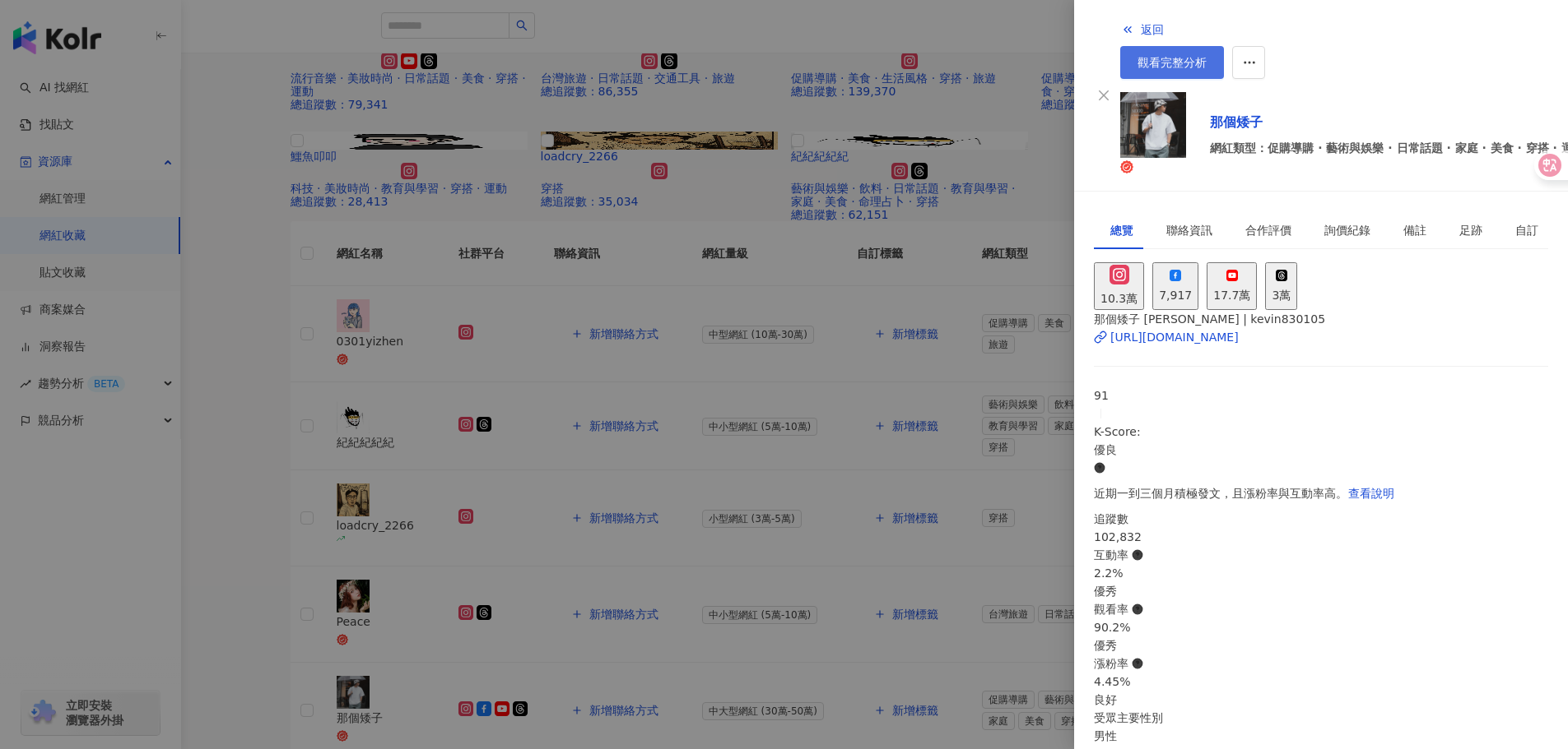
click at [1206, 56] on span "觀看完整分析" at bounding box center [1171, 62] width 69 height 13
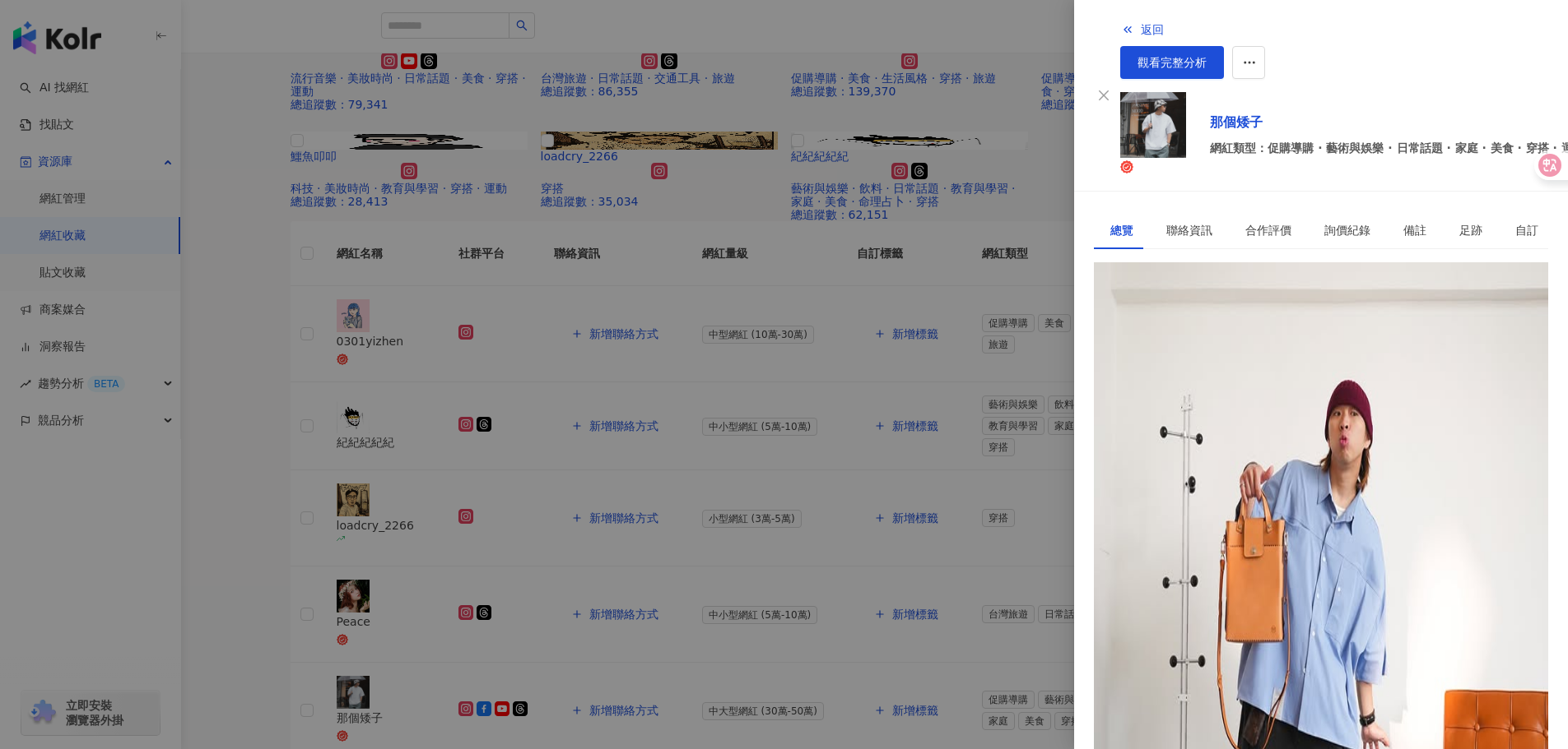
click at [977, 603] on div at bounding box center [784, 374] width 1568 height 749
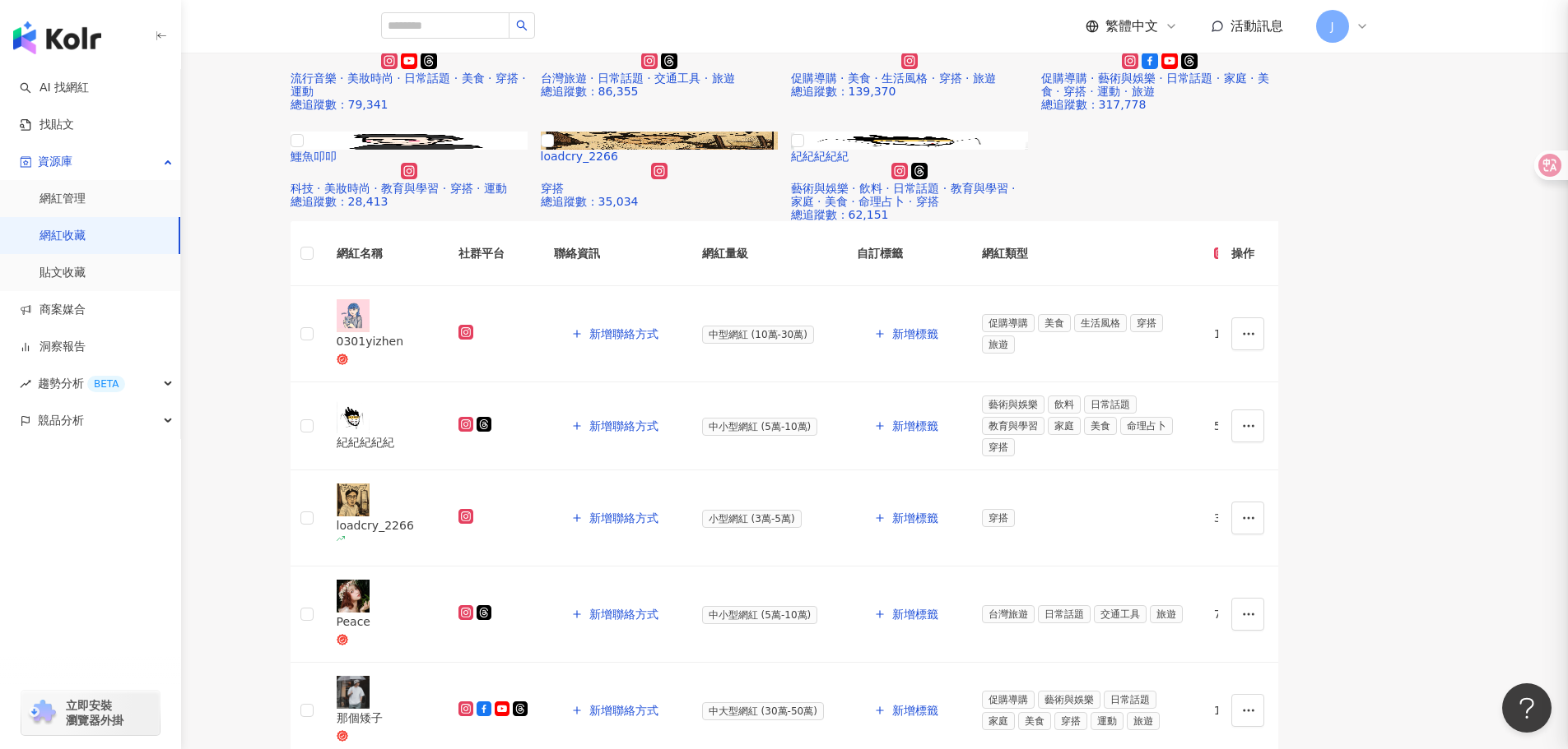
click at [985, 150] on img at bounding box center [909, 141] width 237 height 18
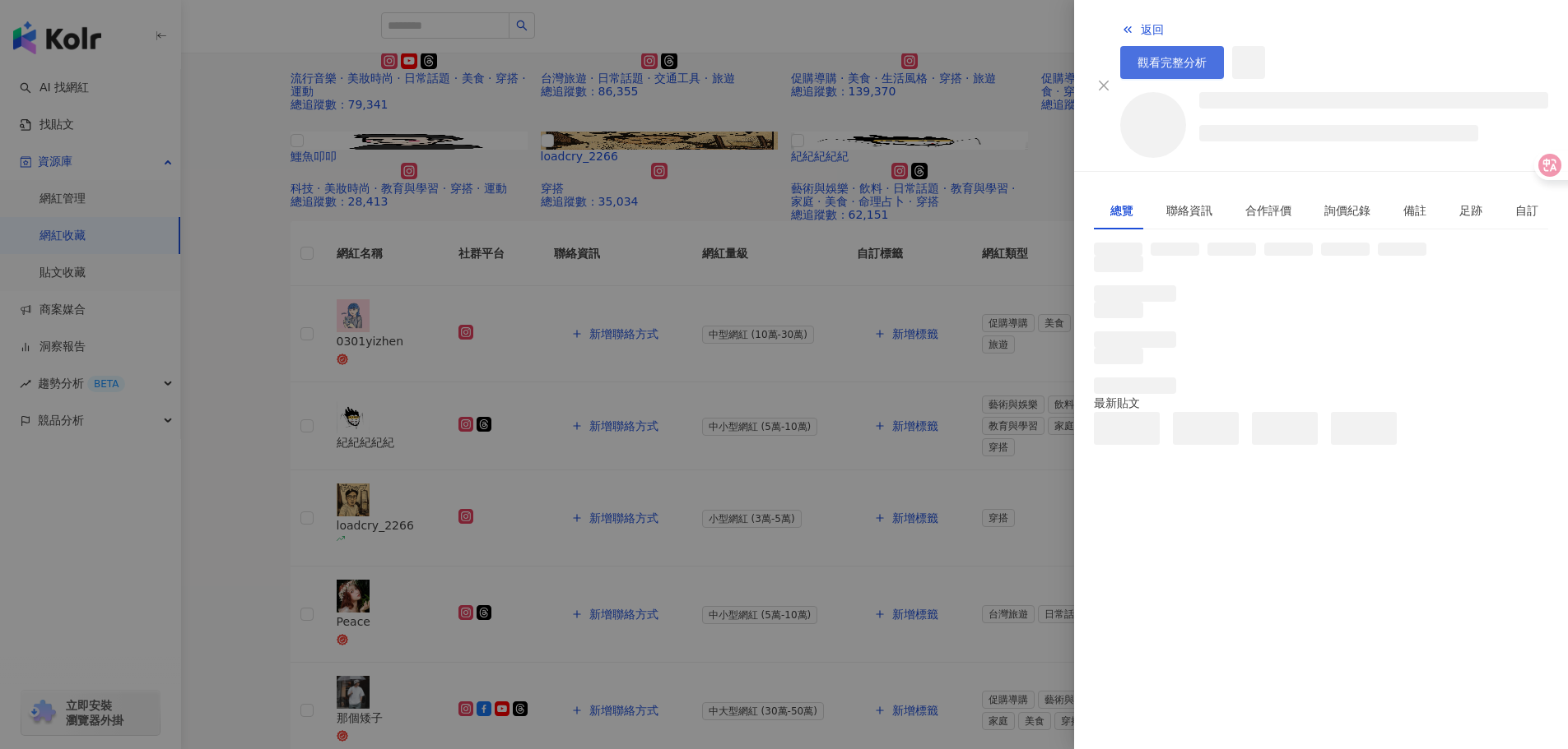
click at [1206, 56] on span "觀看完整分析" at bounding box center [1171, 62] width 69 height 13
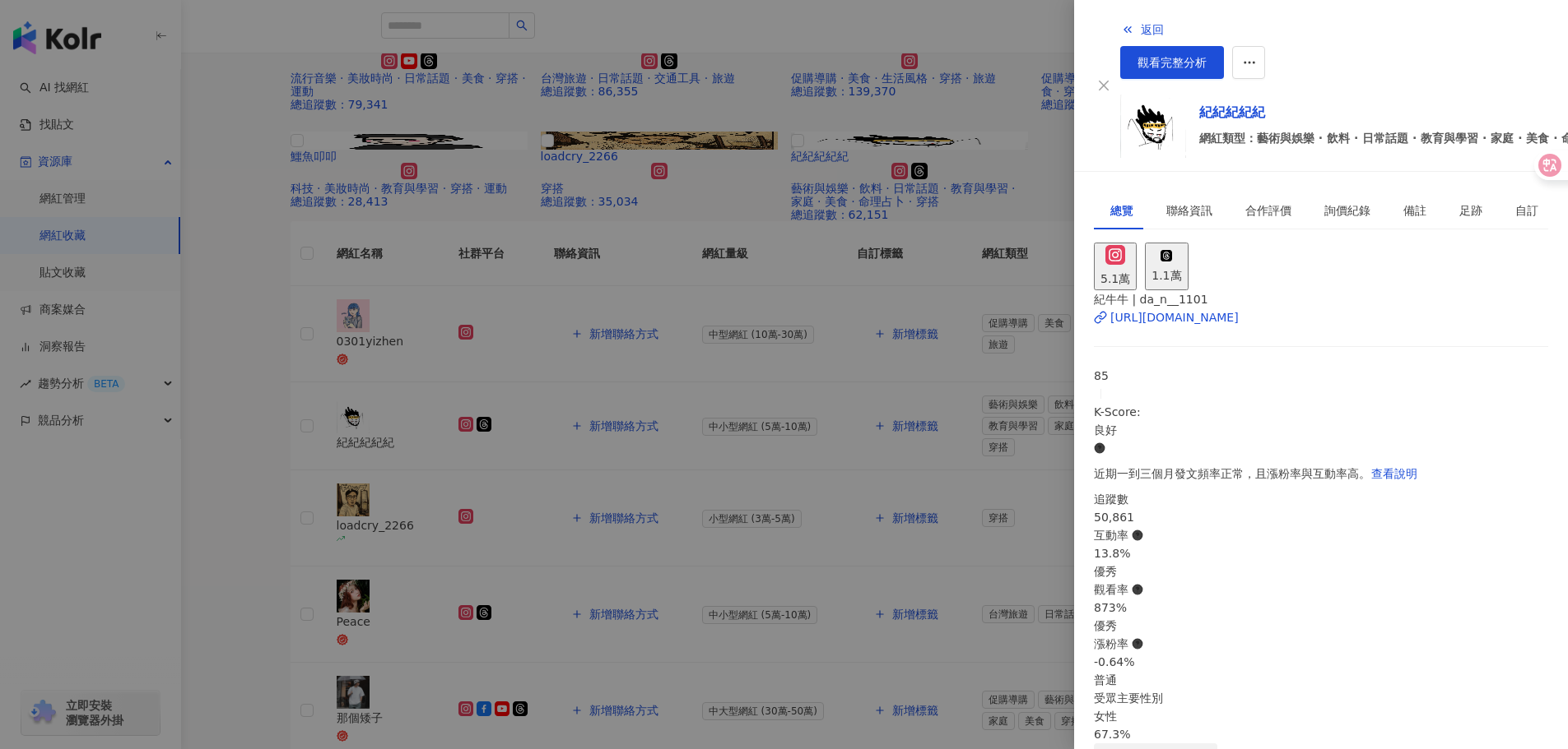
click at [778, 651] on div at bounding box center [784, 374] width 1568 height 749
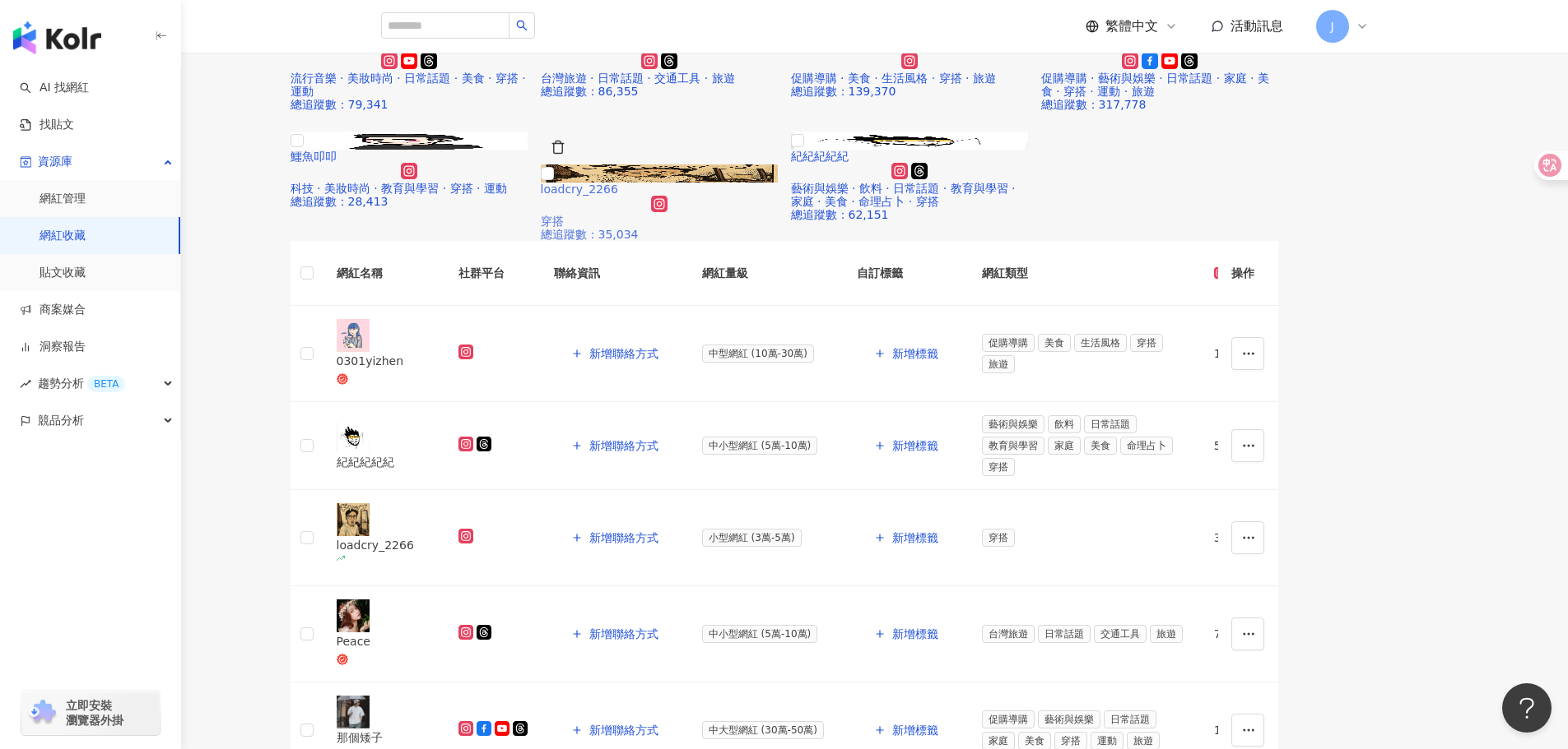
click at [749, 183] on img at bounding box center [659, 173] width 237 height 18
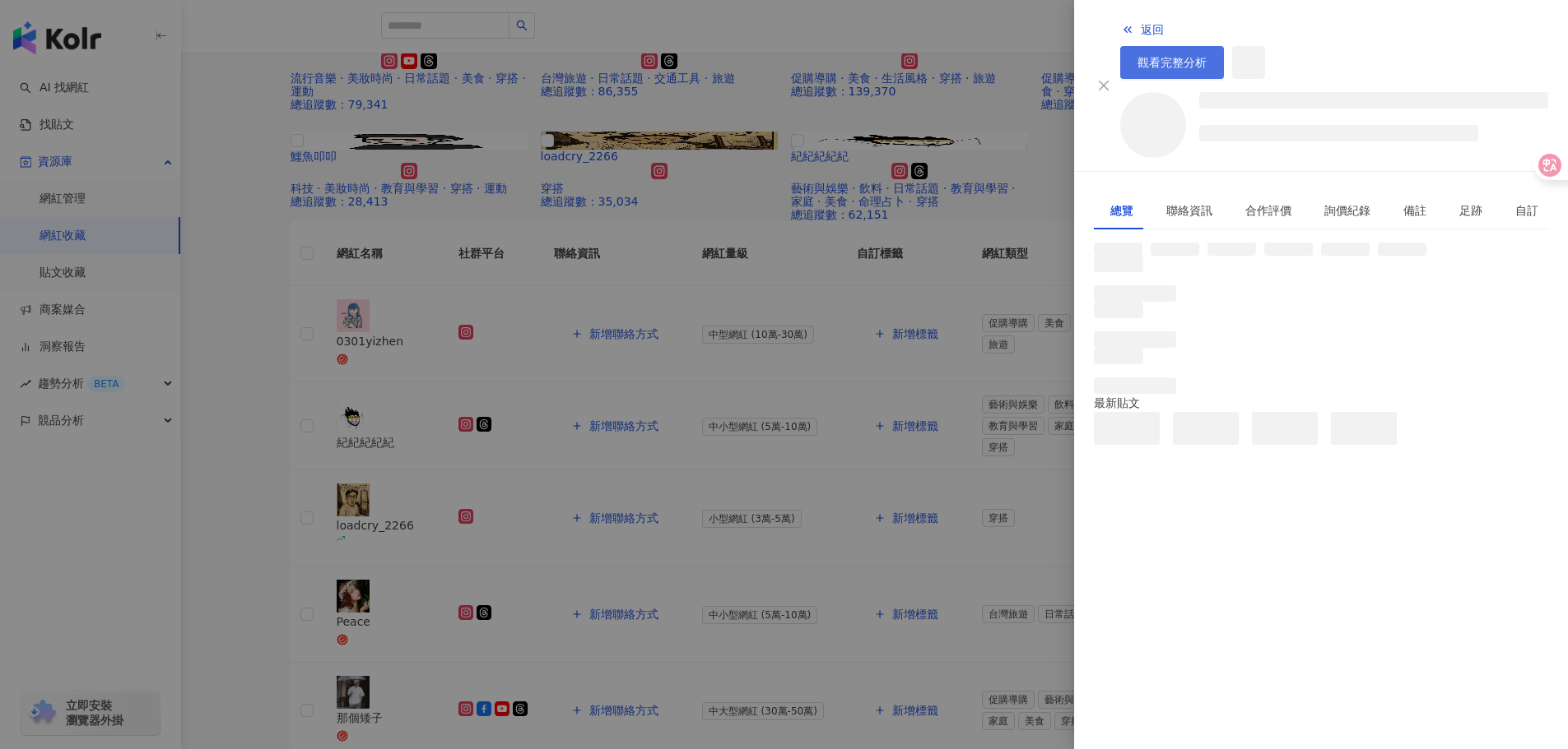
click at [1206, 56] on span "觀看完整分析" at bounding box center [1171, 62] width 69 height 13
click at [536, 572] on div at bounding box center [784, 374] width 1568 height 749
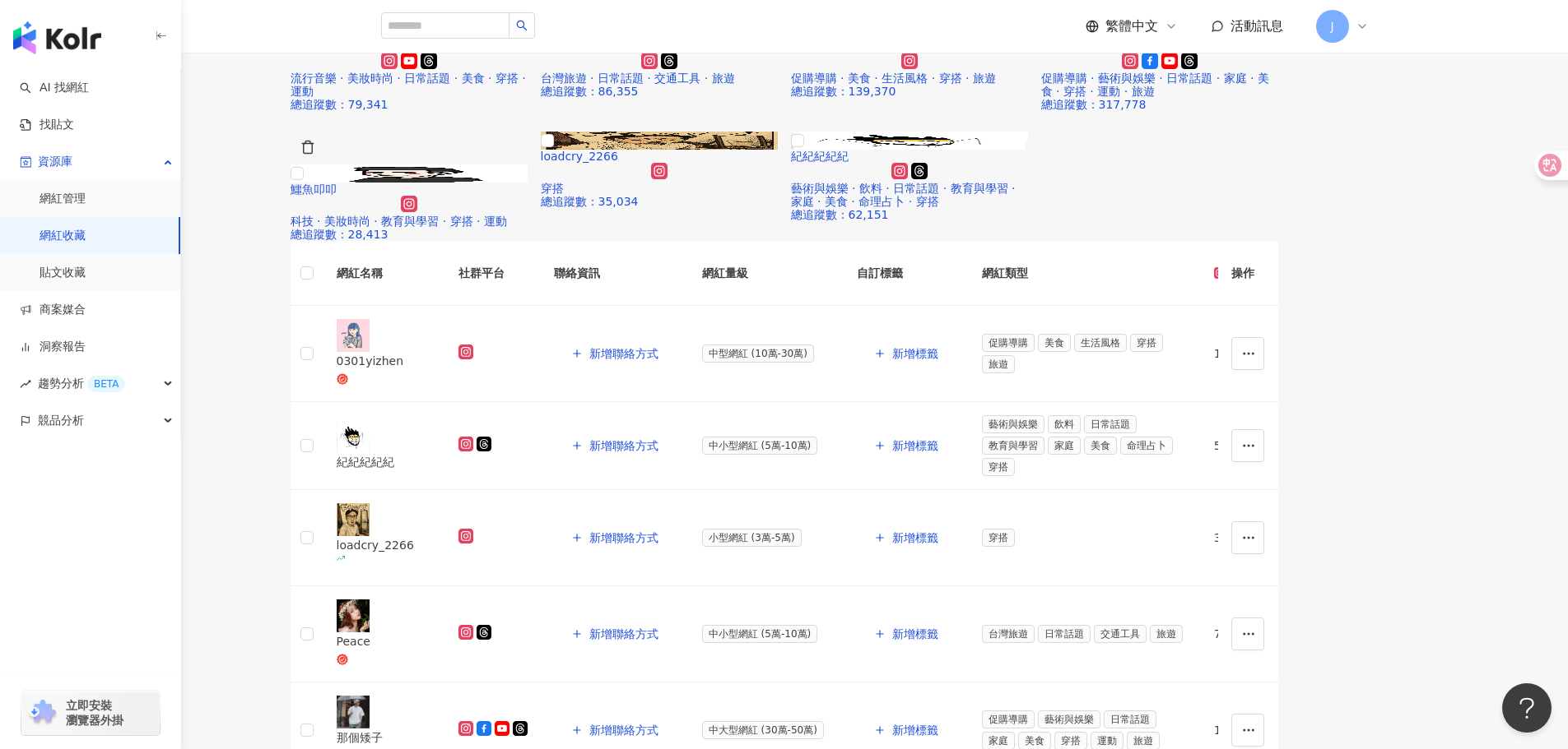
click at [484, 183] on img at bounding box center [409, 173] width 237 height 18
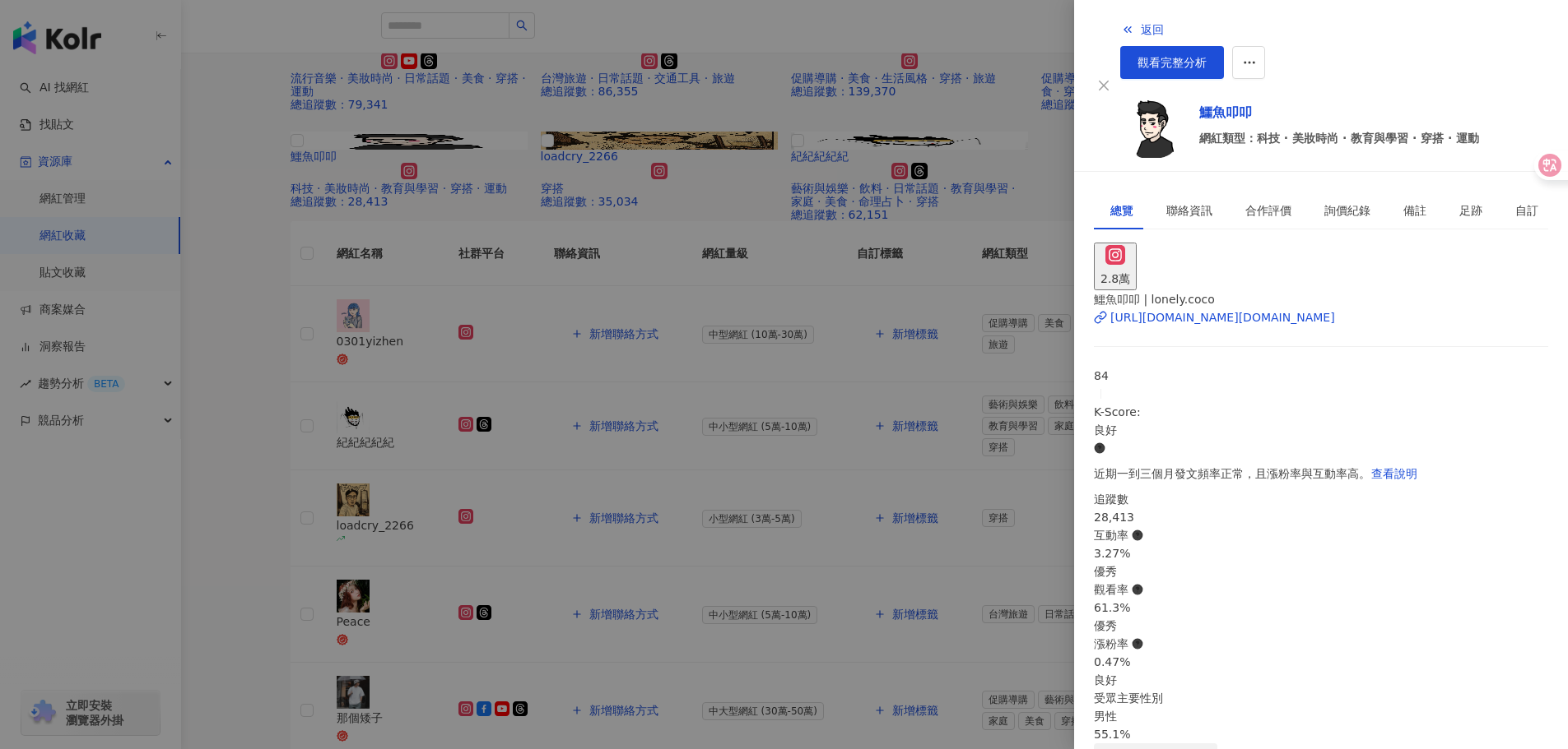
click at [1448, 44] on div "返回 觀看完整分析" at bounding box center [1334, 46] width 428 height 65
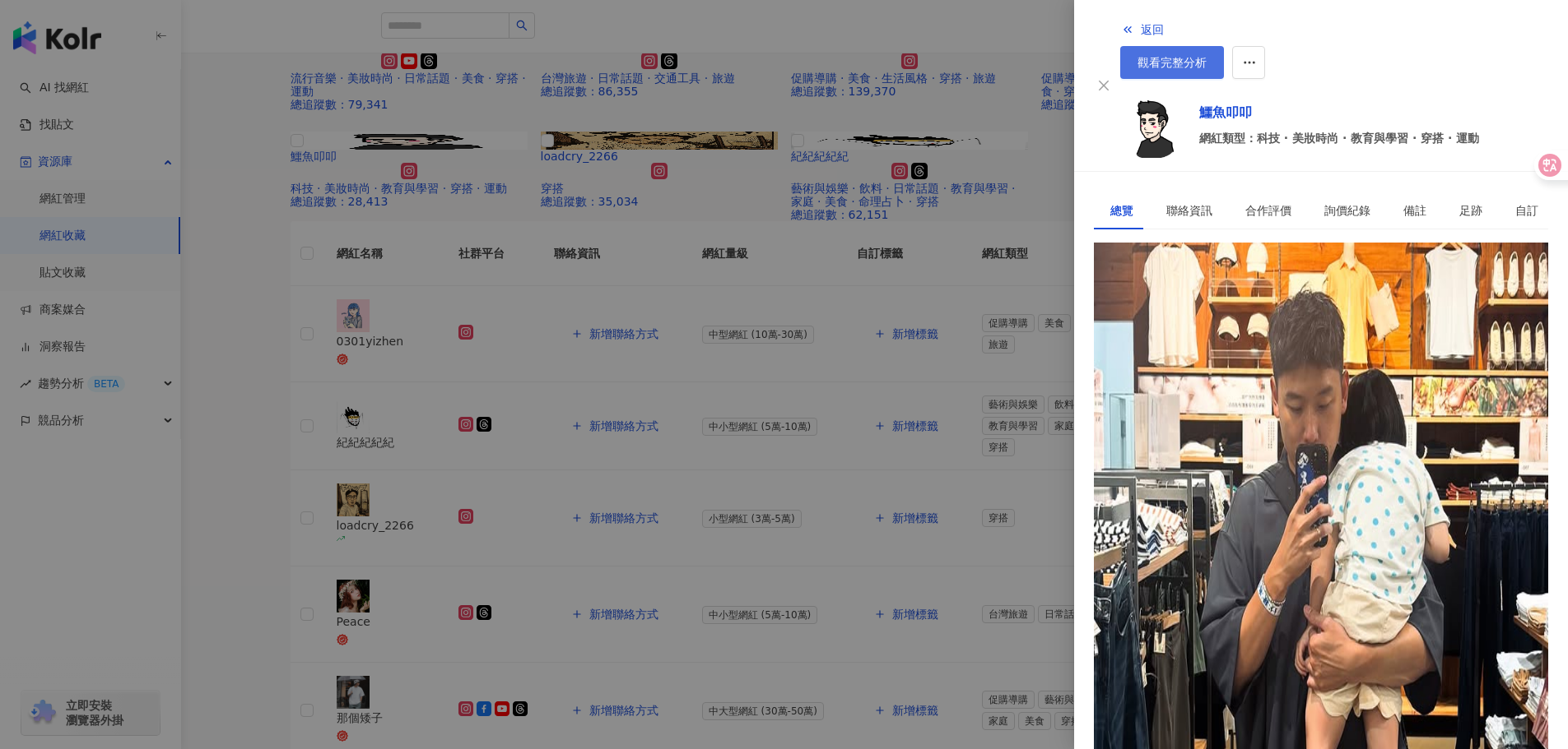
click at [1224, 46] on link "觀看完整分析" at bounding box center [1172, 62] width 104 height 33
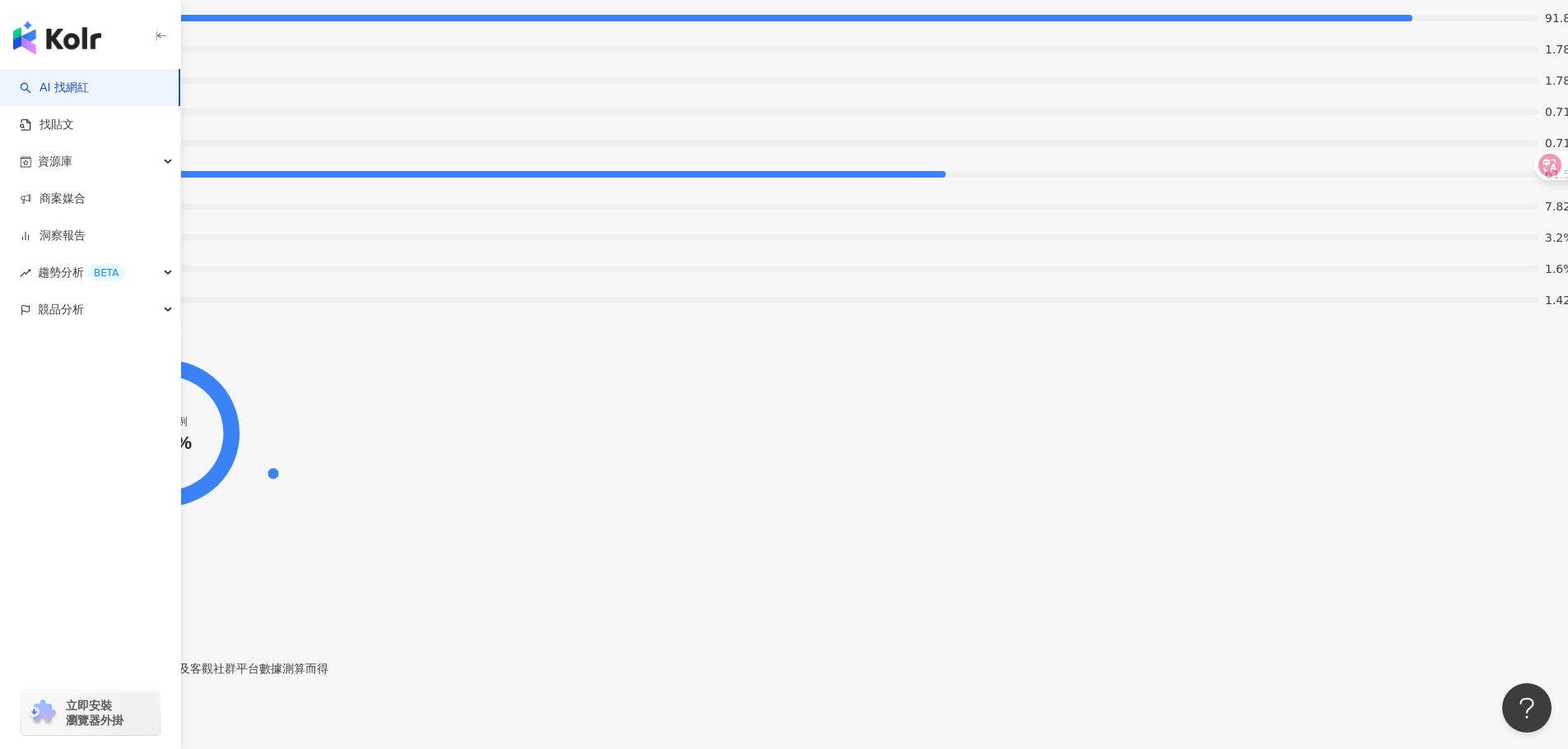
scroll to position [3126, 0]
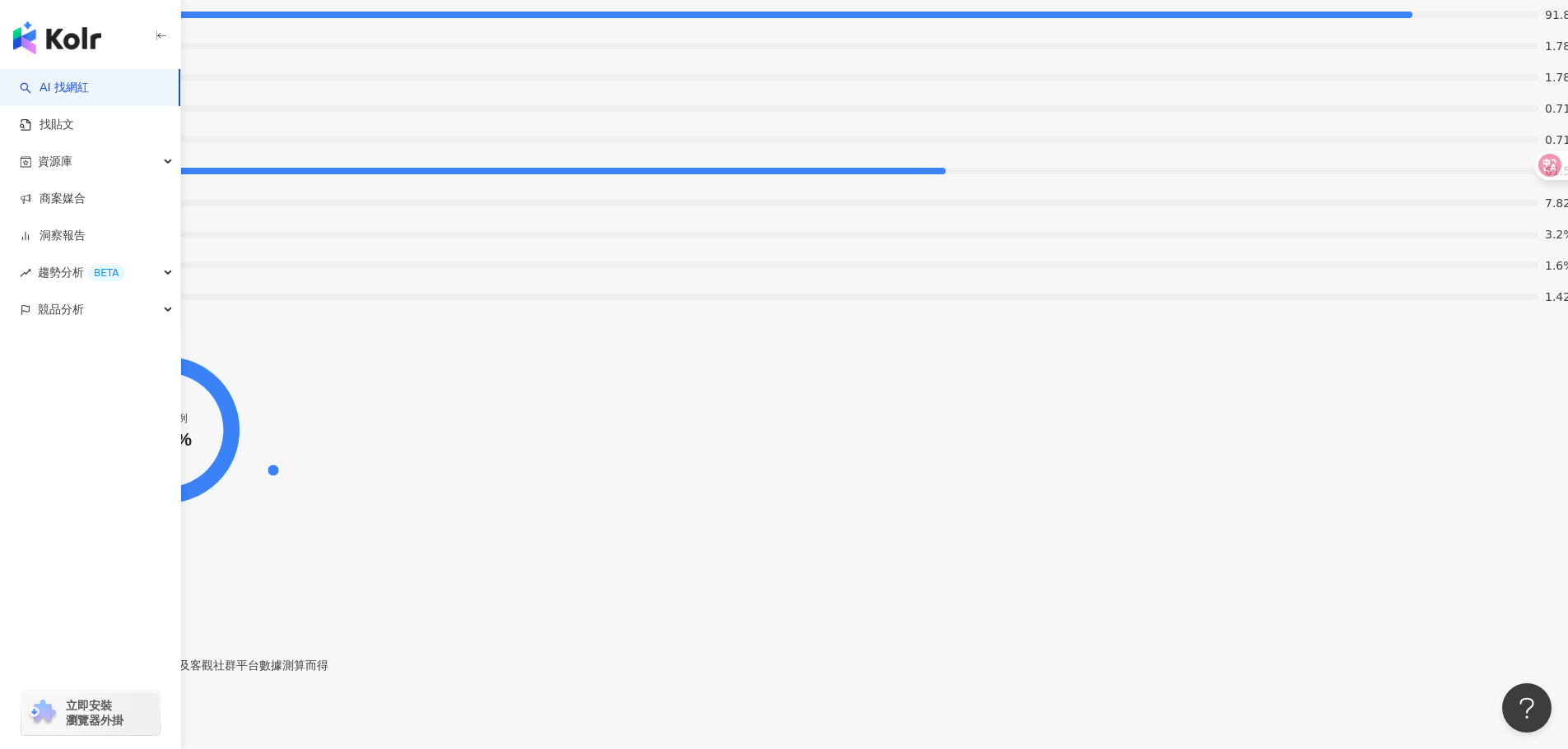
drag, startPoint x: 470, startPoint y: 414, endPoint x: 499, endPoint y: 433, distance: 34.7
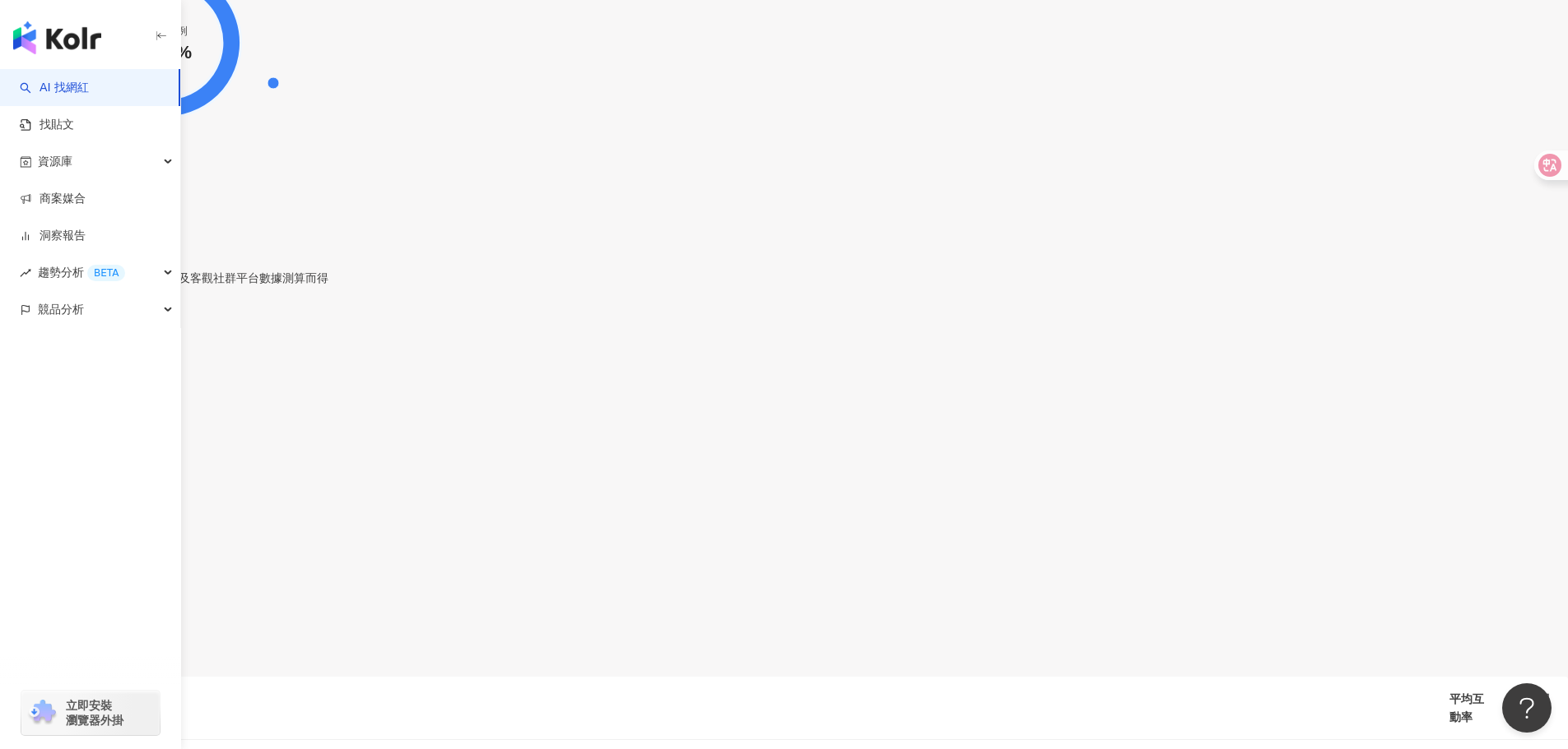
scroll to position [3537, 0]
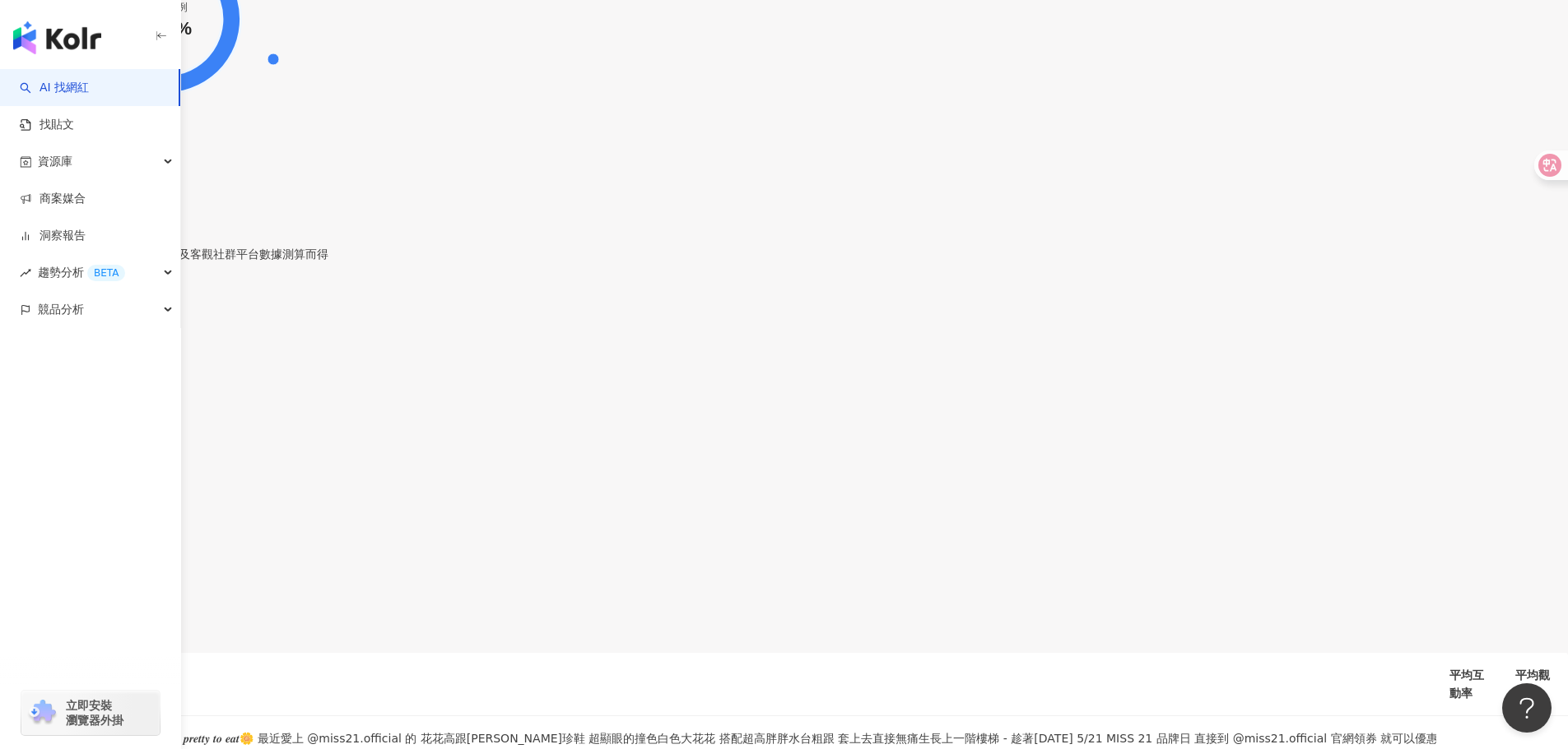
drag, startPoint x: 623, startPoint y: 423, endPoint x: 714, endPoint y: 414, distance: 91.4
drag, startPoint x: 665, startPoint y: 417, endPoint x: 719, endPoint y: 390, distance: 60.4
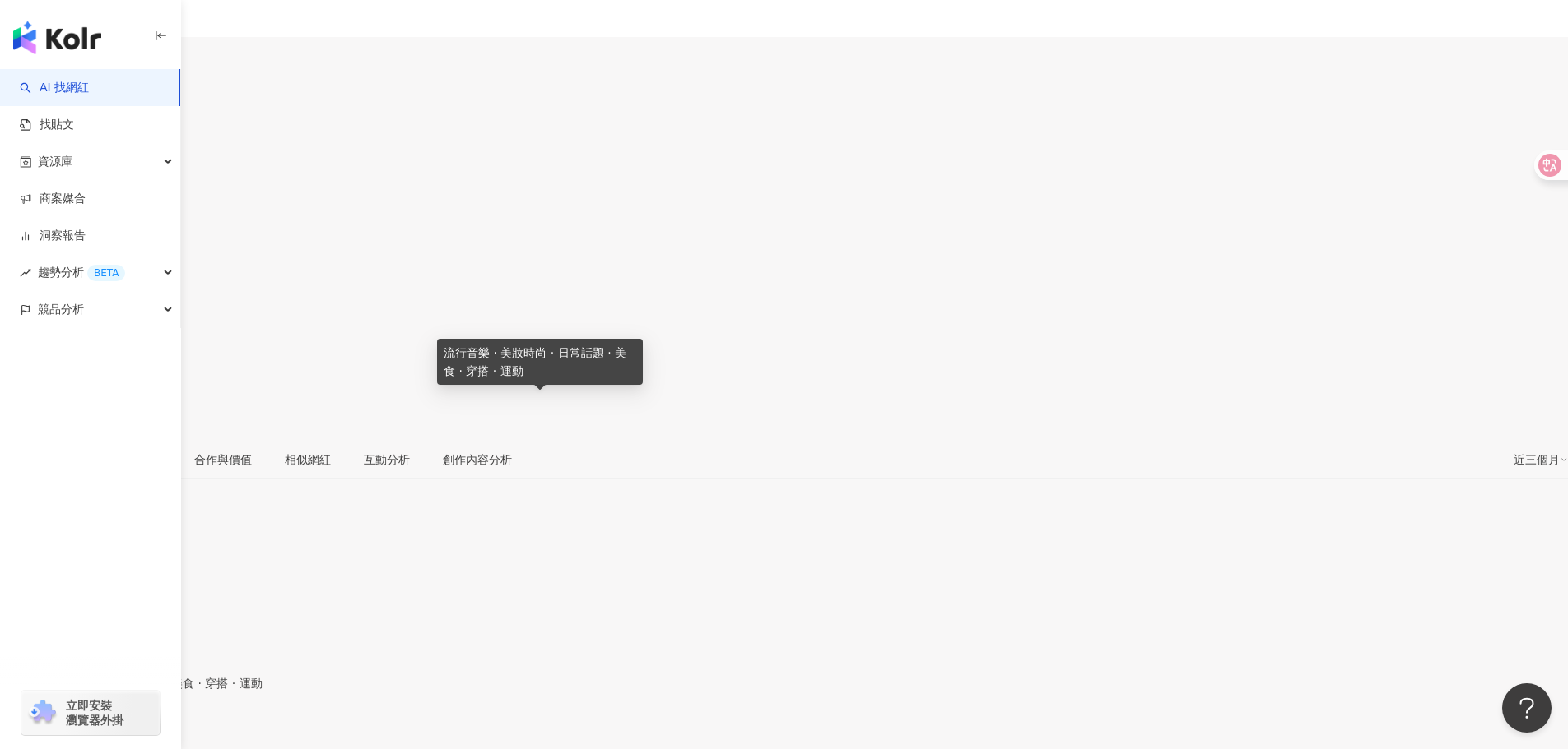
scroll to position [0, 0]
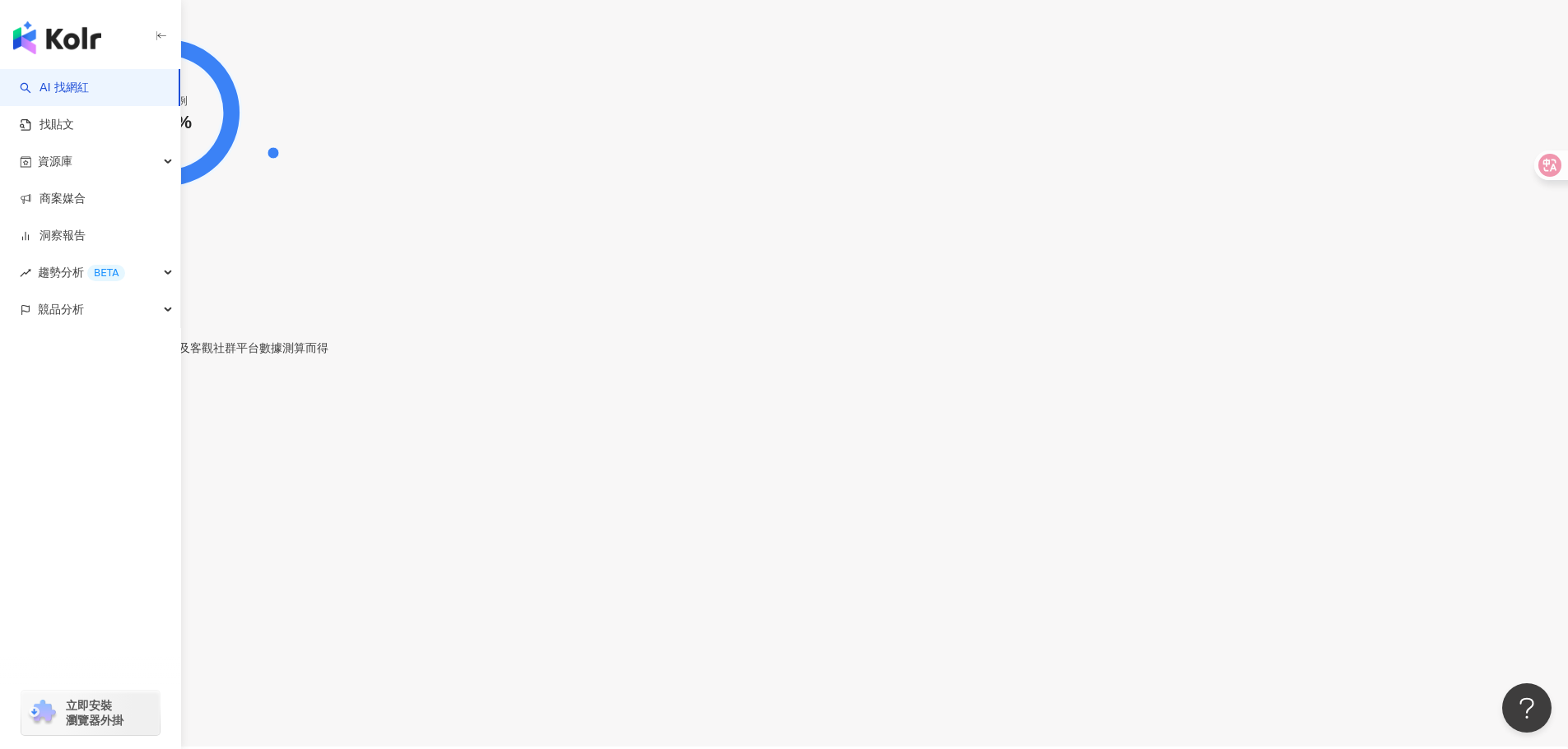
scroll to position [3537, 0]
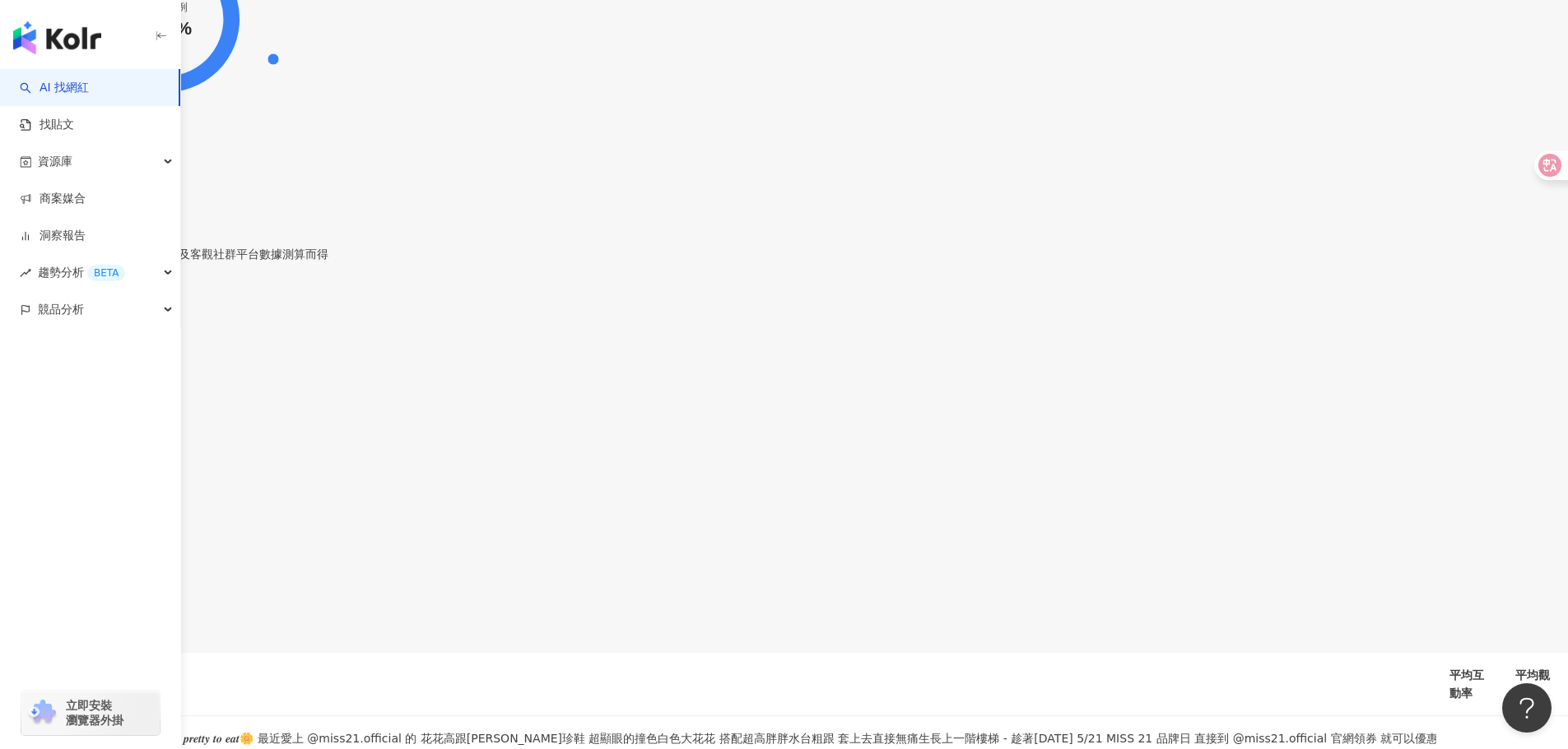
drag, startPoint x: 675, startPoint y: 421, endPoint x: 714, endPoint y: 421, distance: 39.0
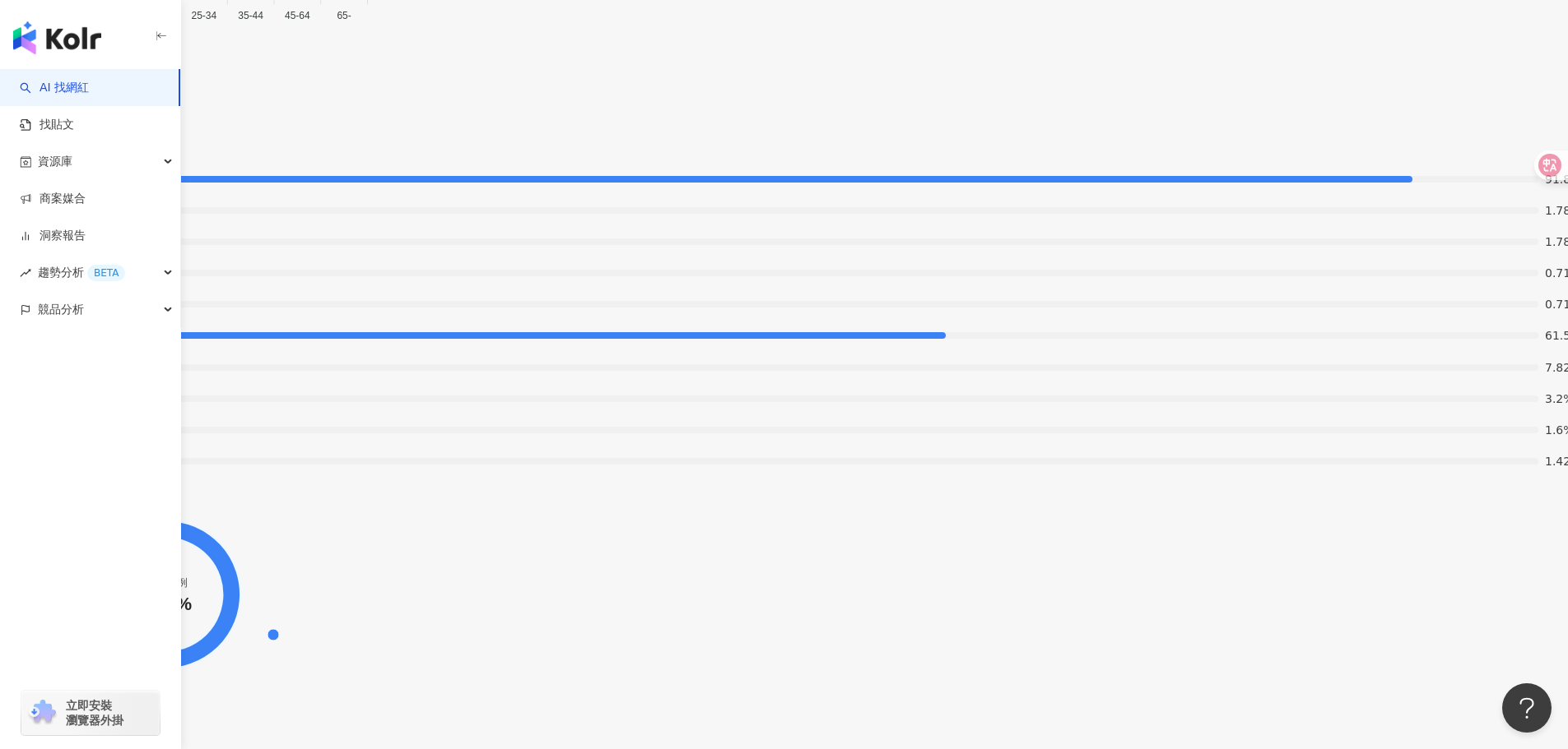
scroll to position [3454, 0]
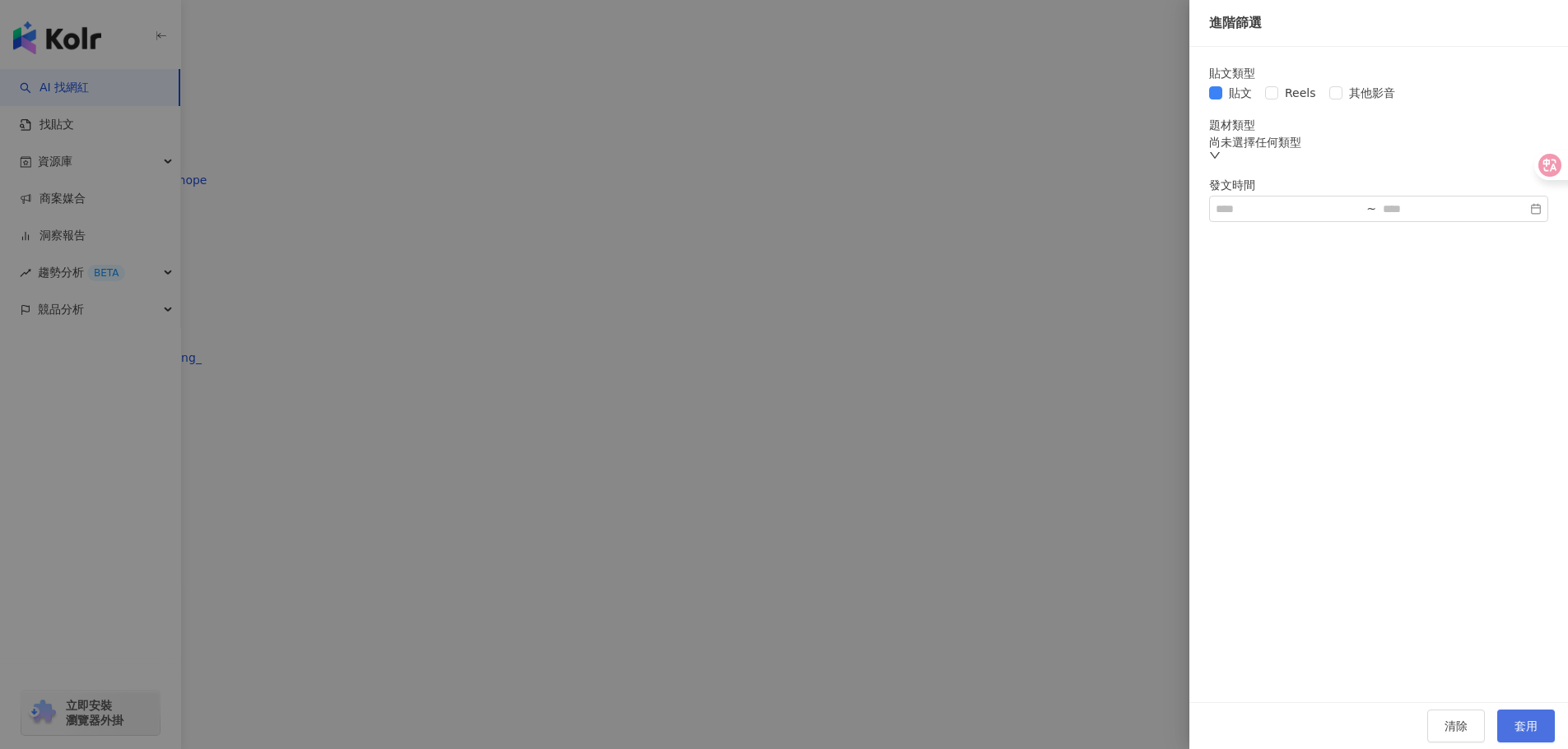
click at [1529, 723] on button "套用" at bounding box center [1526, 726] width 57 height 33
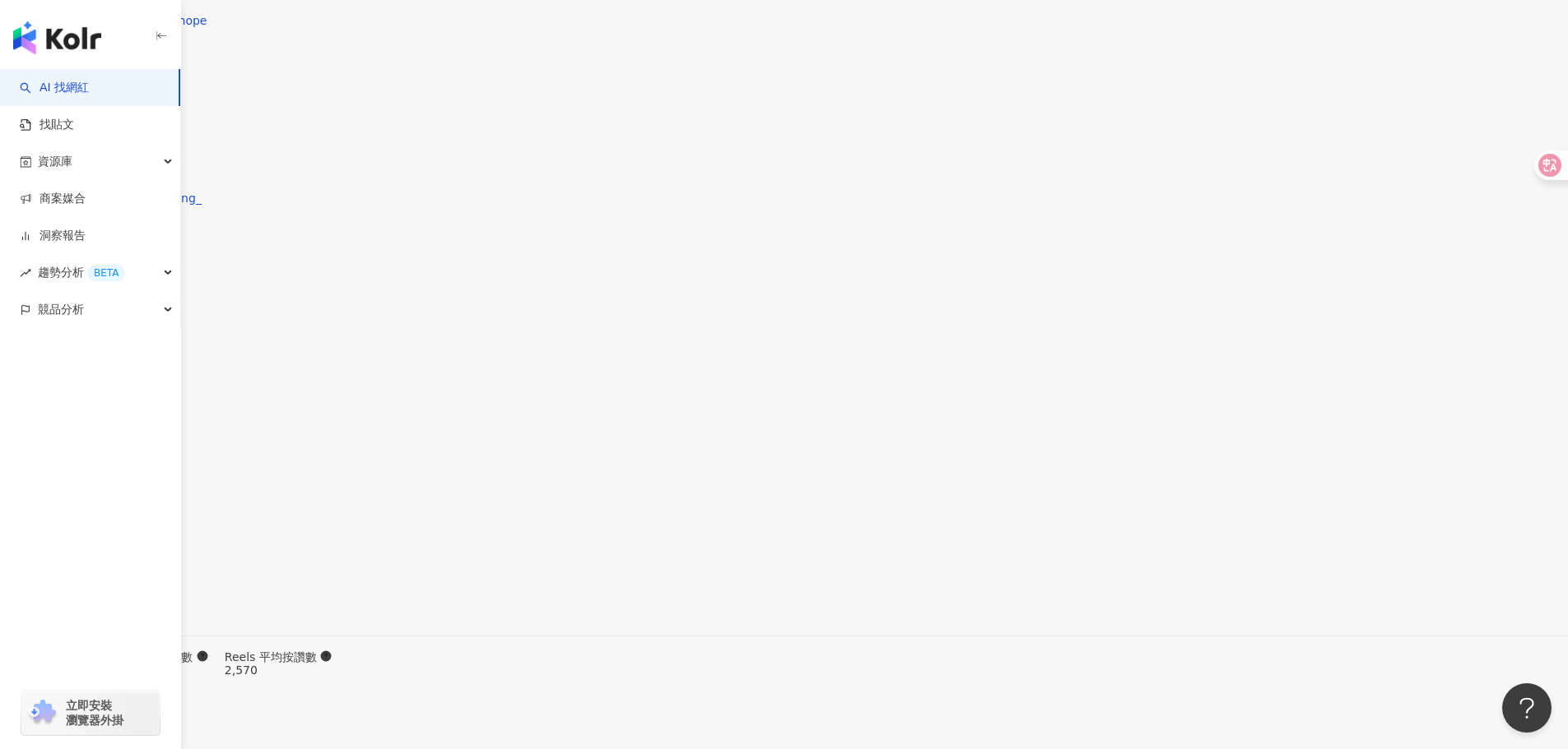
scroll to position [5055, 0]
click at [1446, 250] on main "5.8萬 18 2.1萬 路怡仁 lulu___1219 追蹤數 58,158 互動率 3.39% 觀看率 216% 總覽 受眾分析 合作與價值 相似網紅 互…" at bounding box center [784, 456] width 1568 height 10890
click at [1397, 330] on div "總覽 最後更新日期：2025/8/19 解鎖最新數據 近三個月 Instagram 網紅基本資料 性別 女 主要語言 繁體中文 63.2% 網紅類型 流行音樂…" at bounding box center [784, 684] width 1568 height 10435
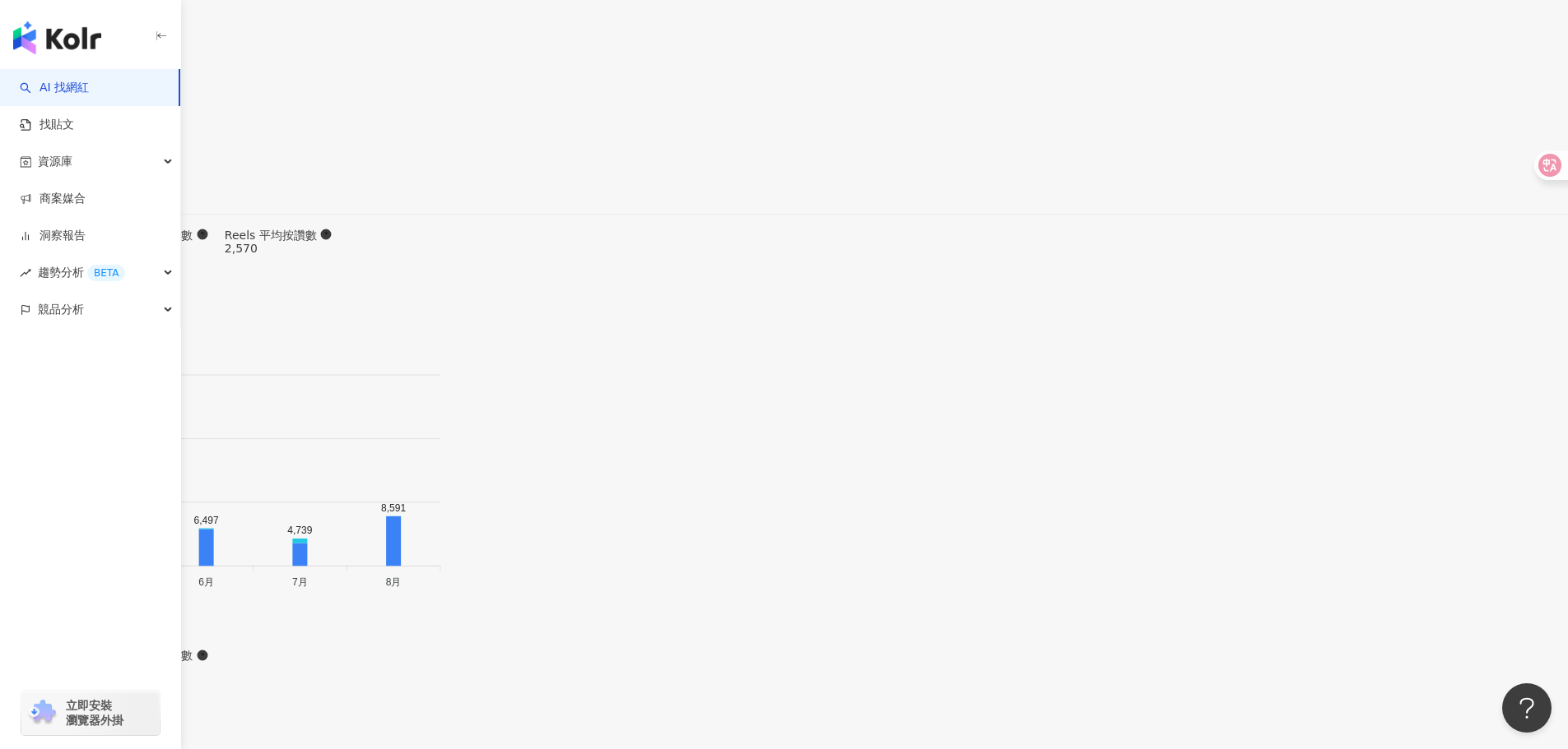
scroll to position [5465, 0]
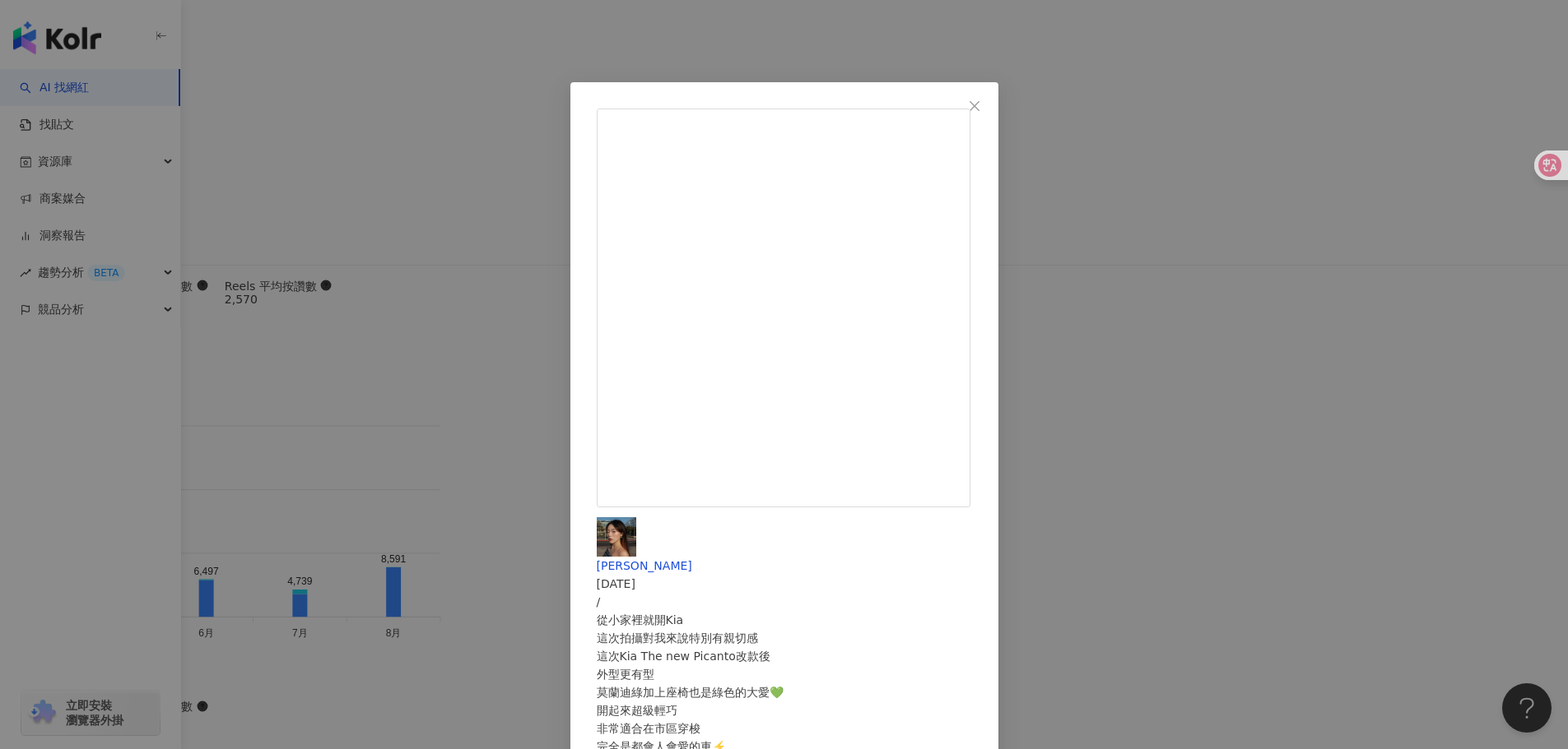
click at [1411, 324] on div "路怡仁 2025/7/23 / 從小家裡就開Kia 這次拍攝對我來說特別有親切感 這次Kia The new Picanto改款後 外型更有型 莫蘭迪綠加上座…" at bounding box center [784, 374] width 1568 height 749
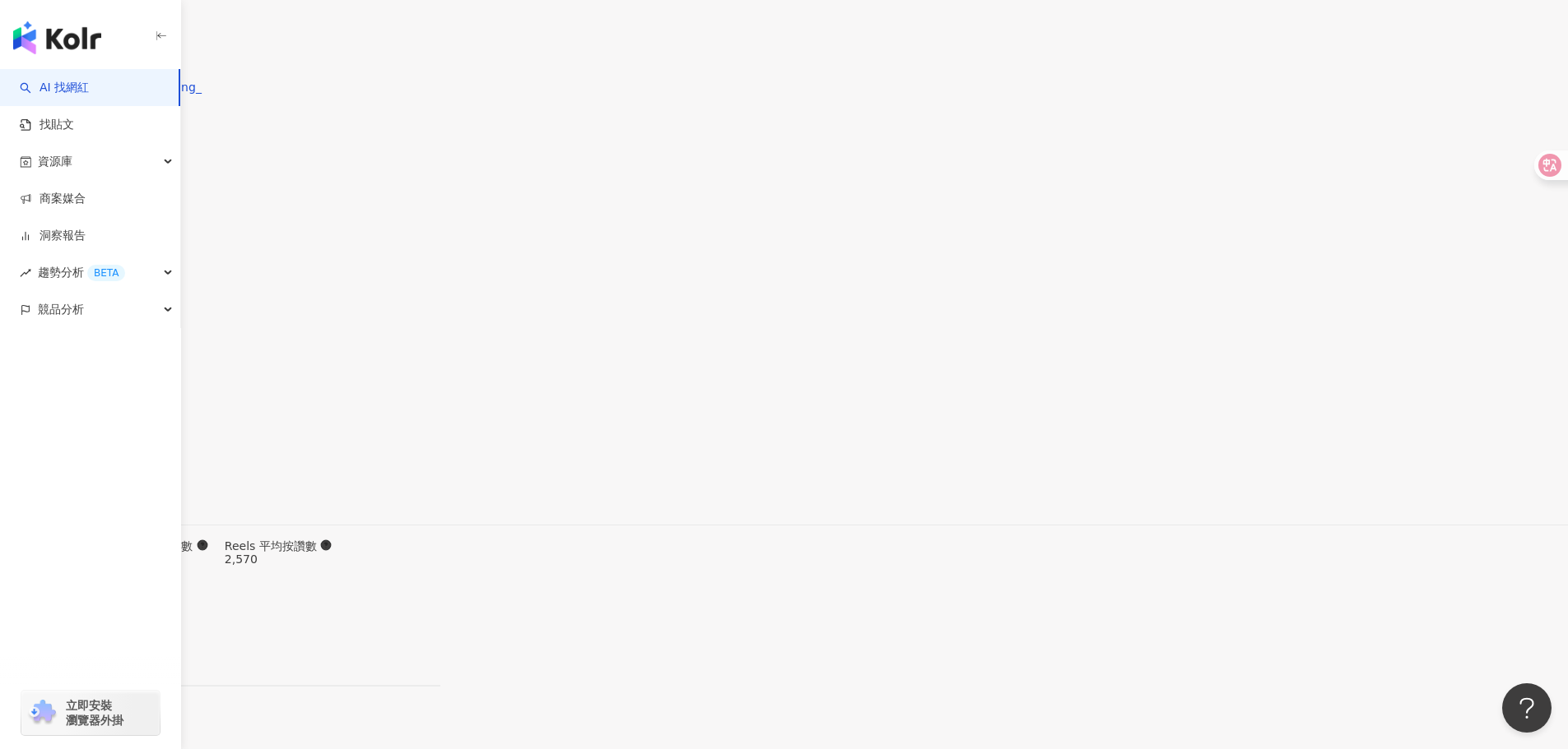
scroll to position [4972, 0]
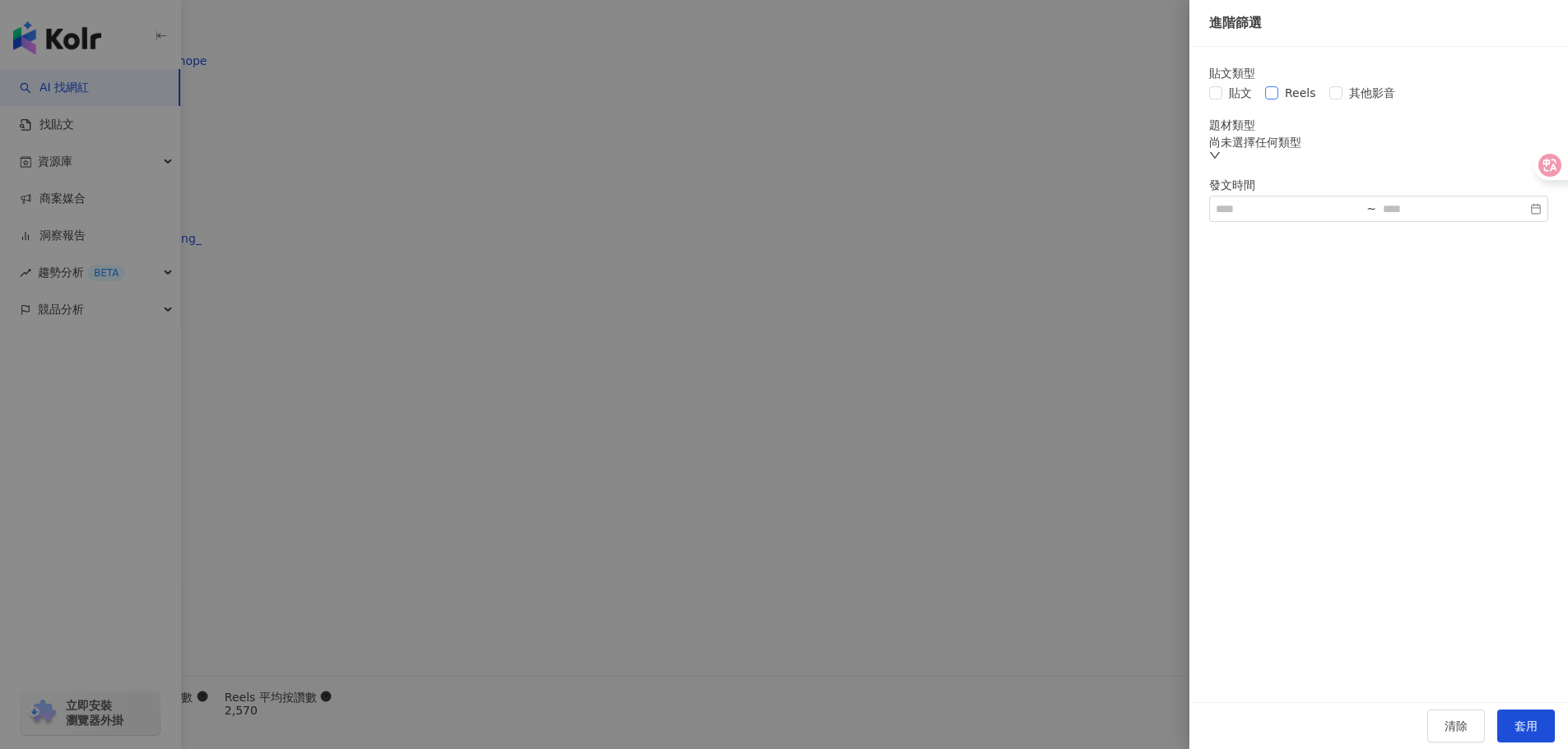
click at [1298, 97] on span "Reels" at bounding box center [1301, 93] width 45 height 18
click at [1518, 719] on span "套用" at bounding box center [1526, 726] width 23 height 13
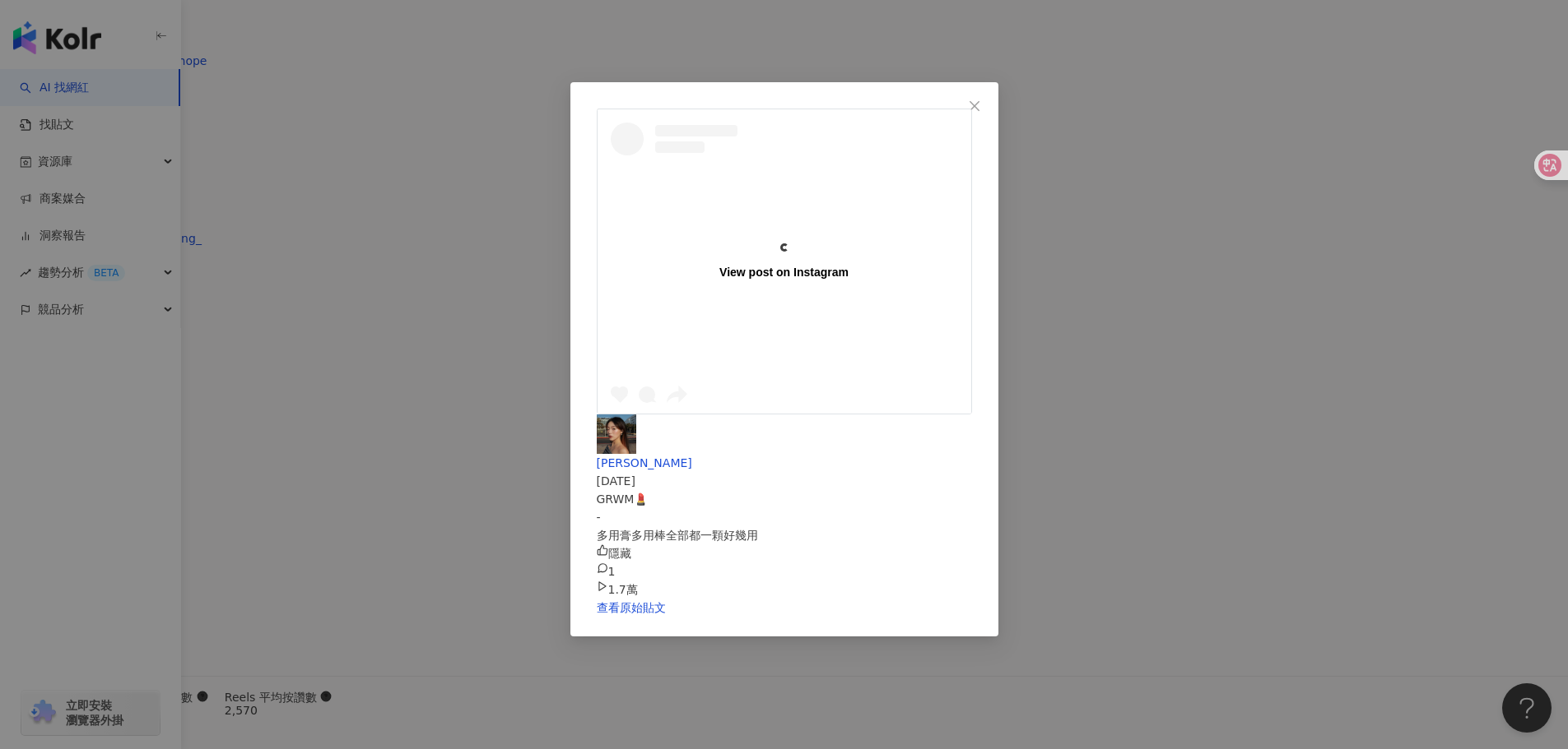
click at [1453, 550] on div "View post on Instagram 路怡仁 2025/8/15 GRWM💄 - 多用膏多用棒全部都一顆好幾用 隱藏 1 1.7萬 查看原始貼文" at bounding box center [784, 374] width 1568 height 749
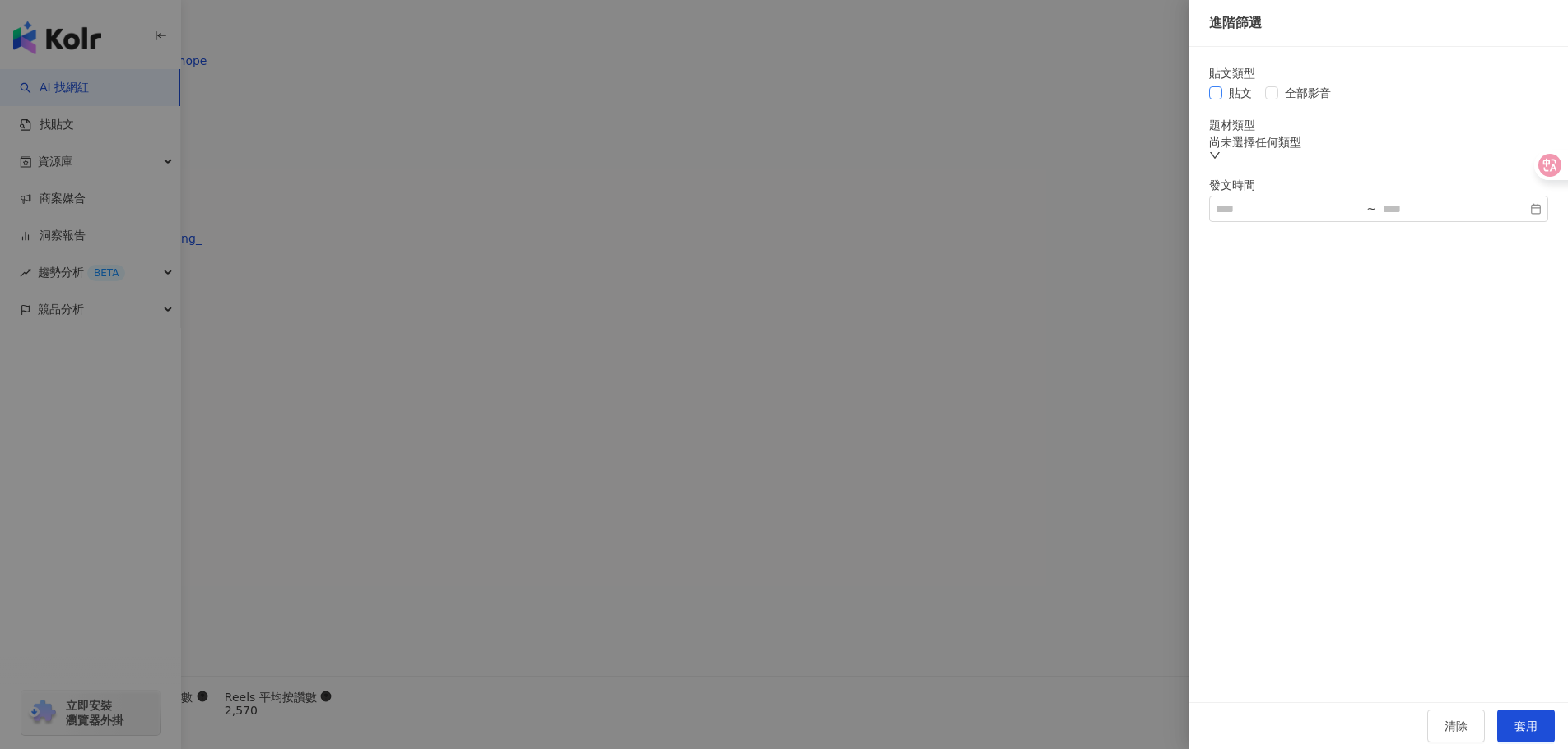
click at [1232, 101] on span "貼文" at bounding box center [1240, 93] width 36 height 18
click at [1511, 702] on div "清除 套用" at bounding box center [1379, 726] width 379 height 47
click at [1511, 710] on button "套用" at bounding box center [1526, 726] width 57 height 33
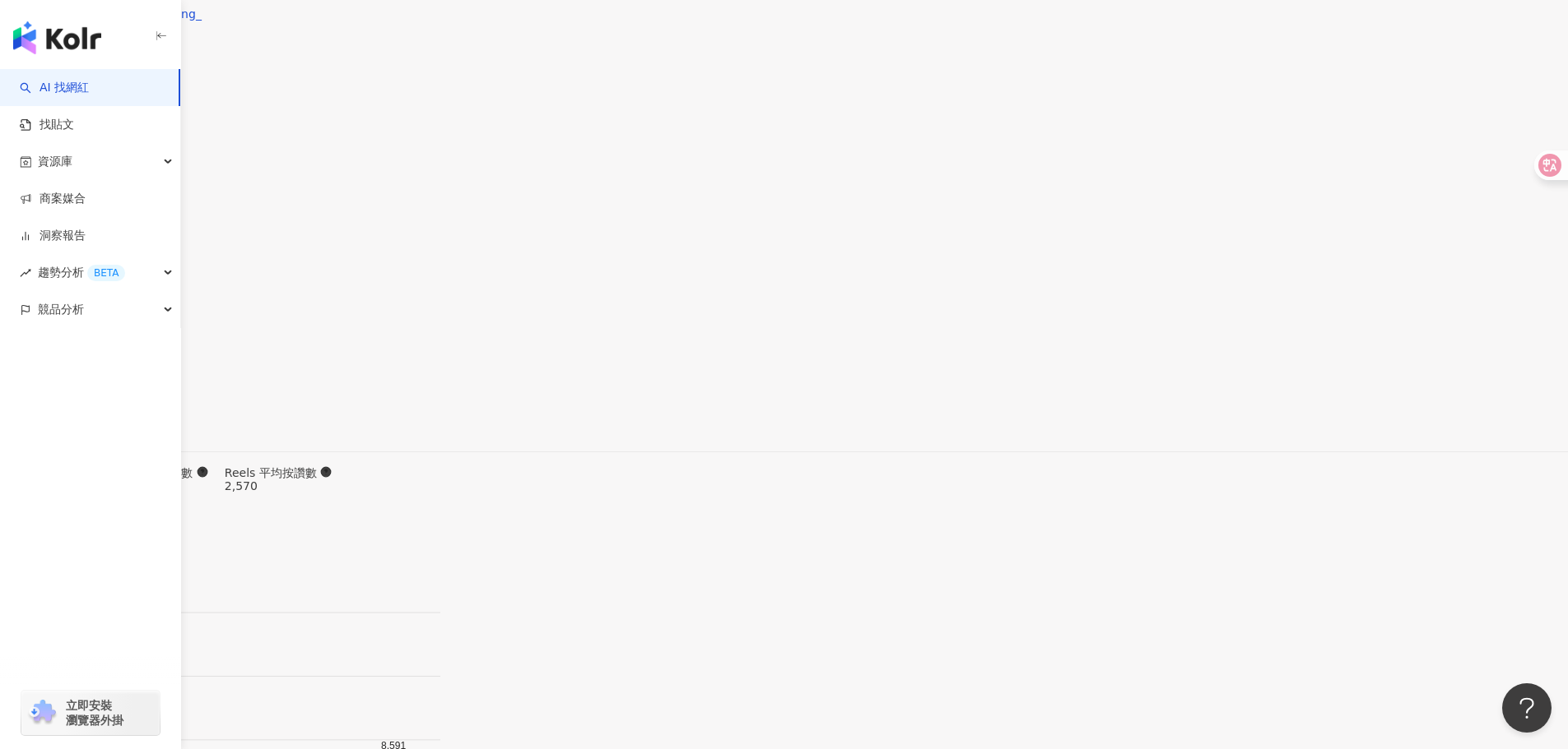
scroll to position [4972, 0]
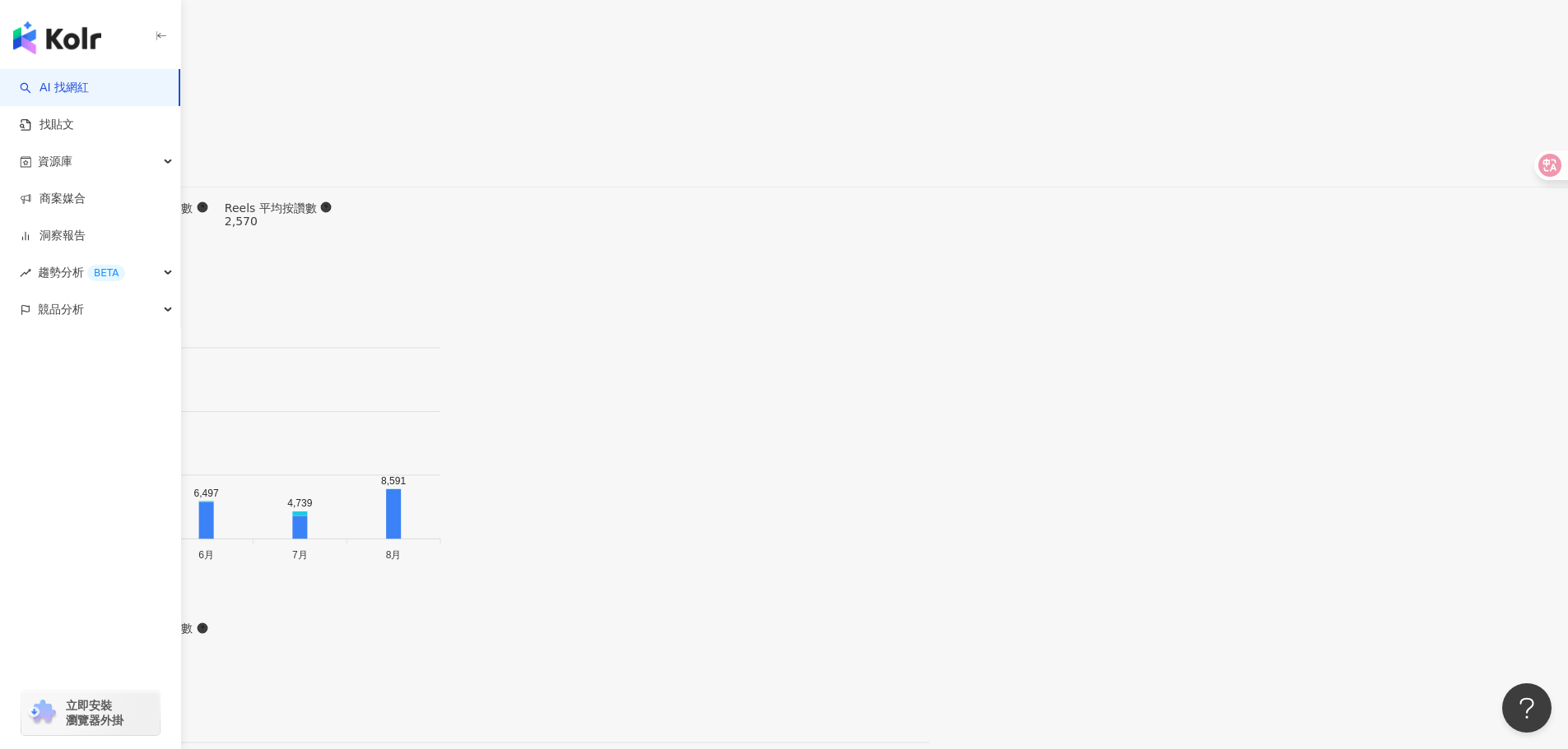
scroll to position [5548, 0]
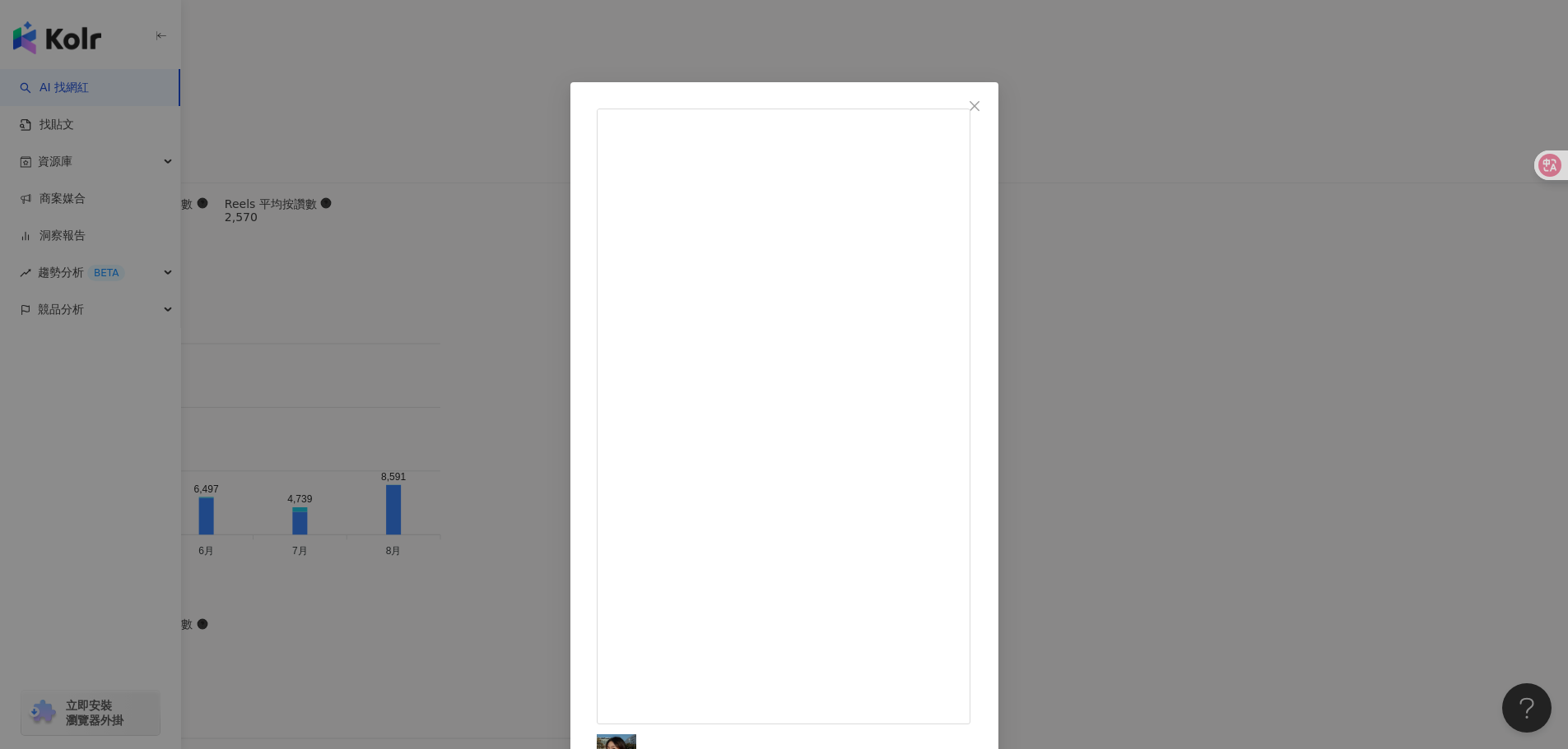
click at [1361, 441] on div "路怡仁 2025/7/29 How to tie a scarf👌🏼 隱藏 1 2.7萬 查看原始貼文" at bounding box center [784, 374] width 1568 height 749
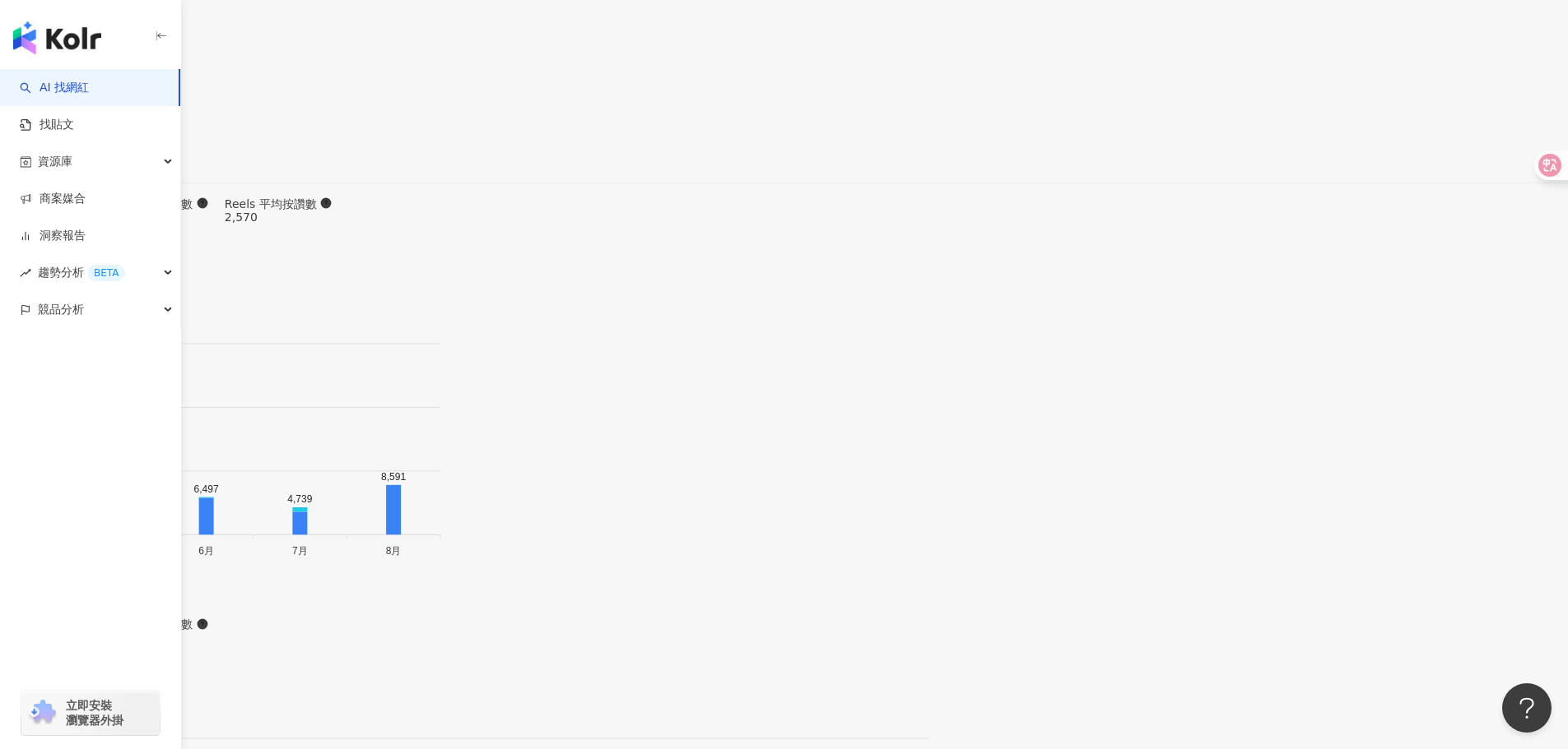
drag, startPoint x: 874, startPoint y: 650, endPoint x: 897, endPoint y: 683, distance: 40.2
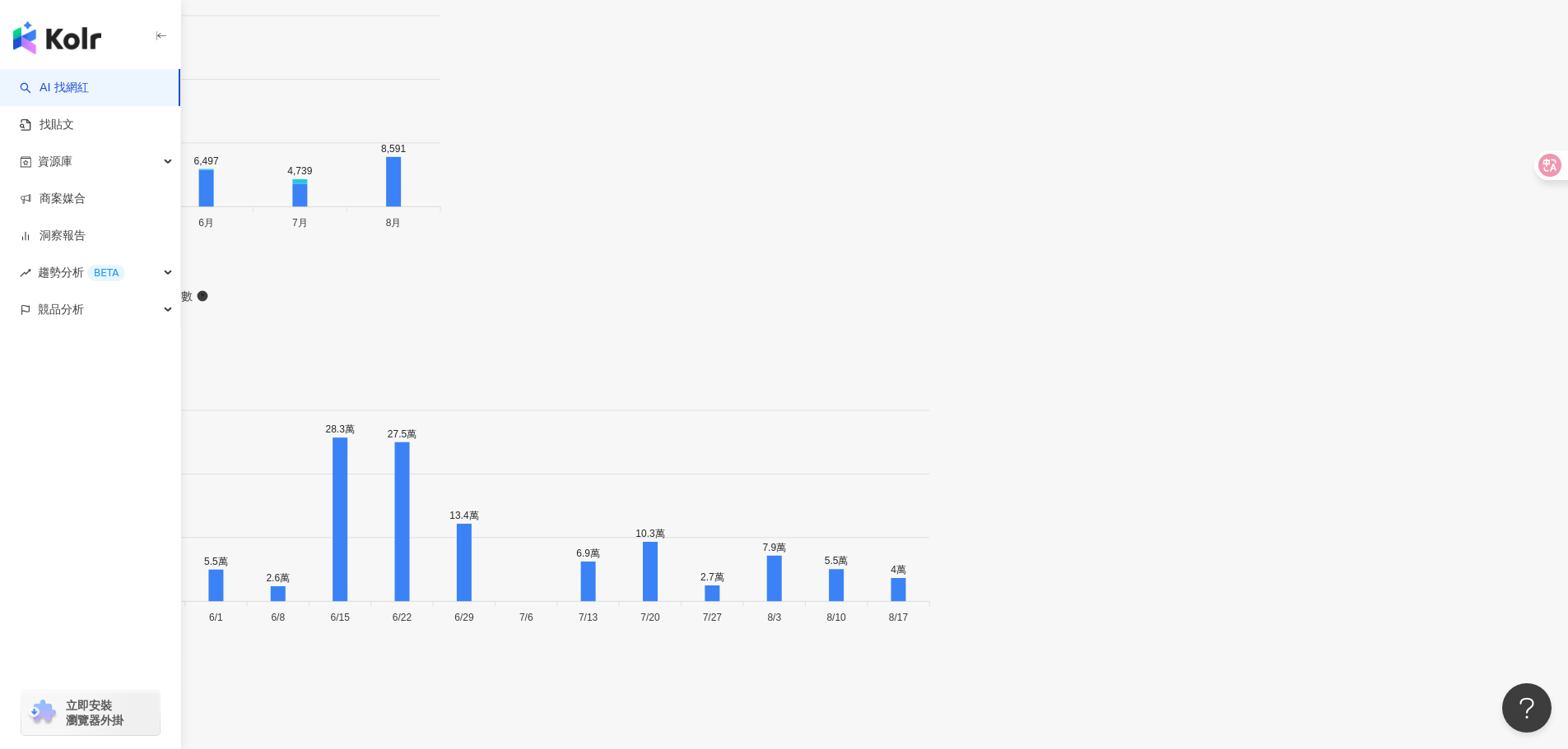
scroll to position [5877, 0]
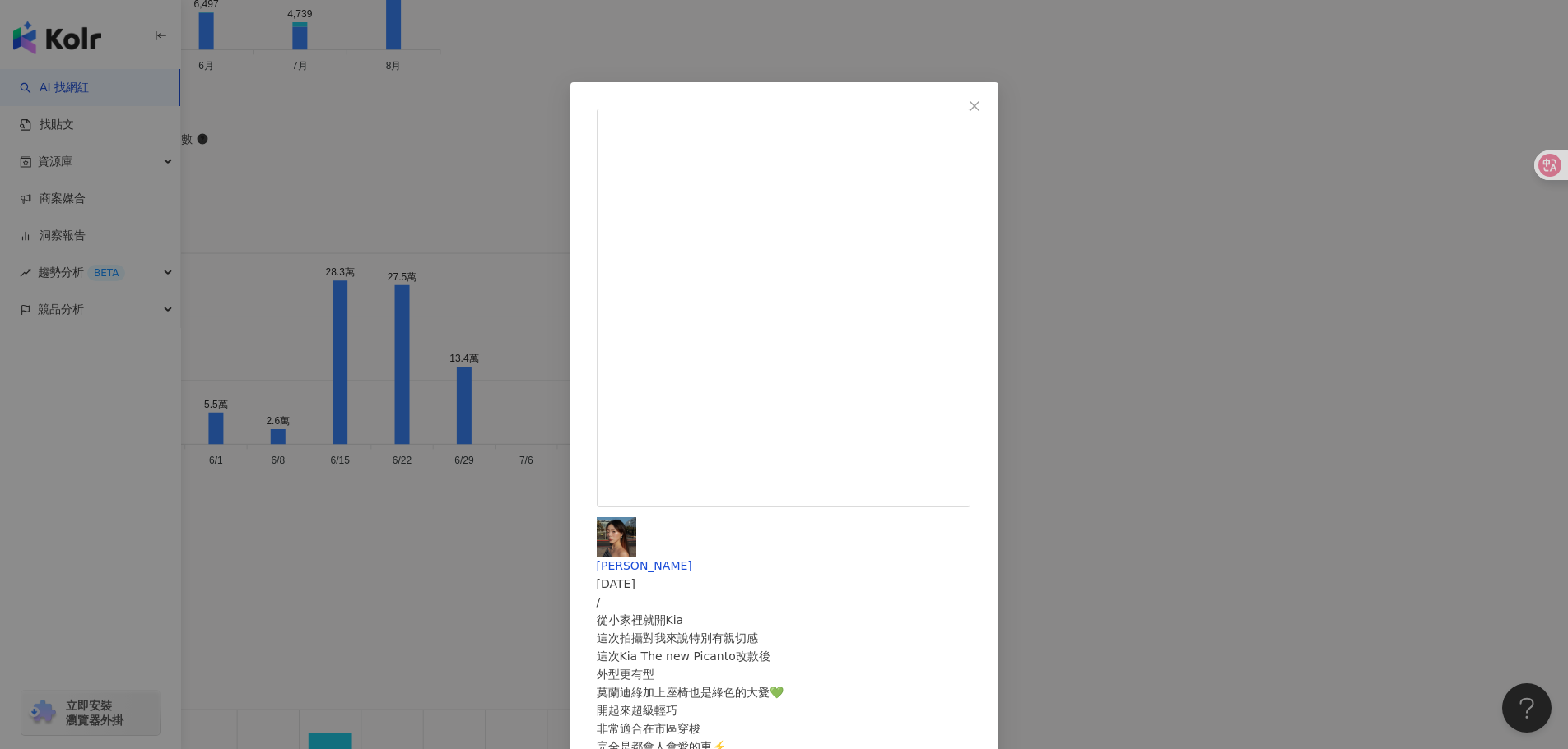
scroll to position [6124, 0]
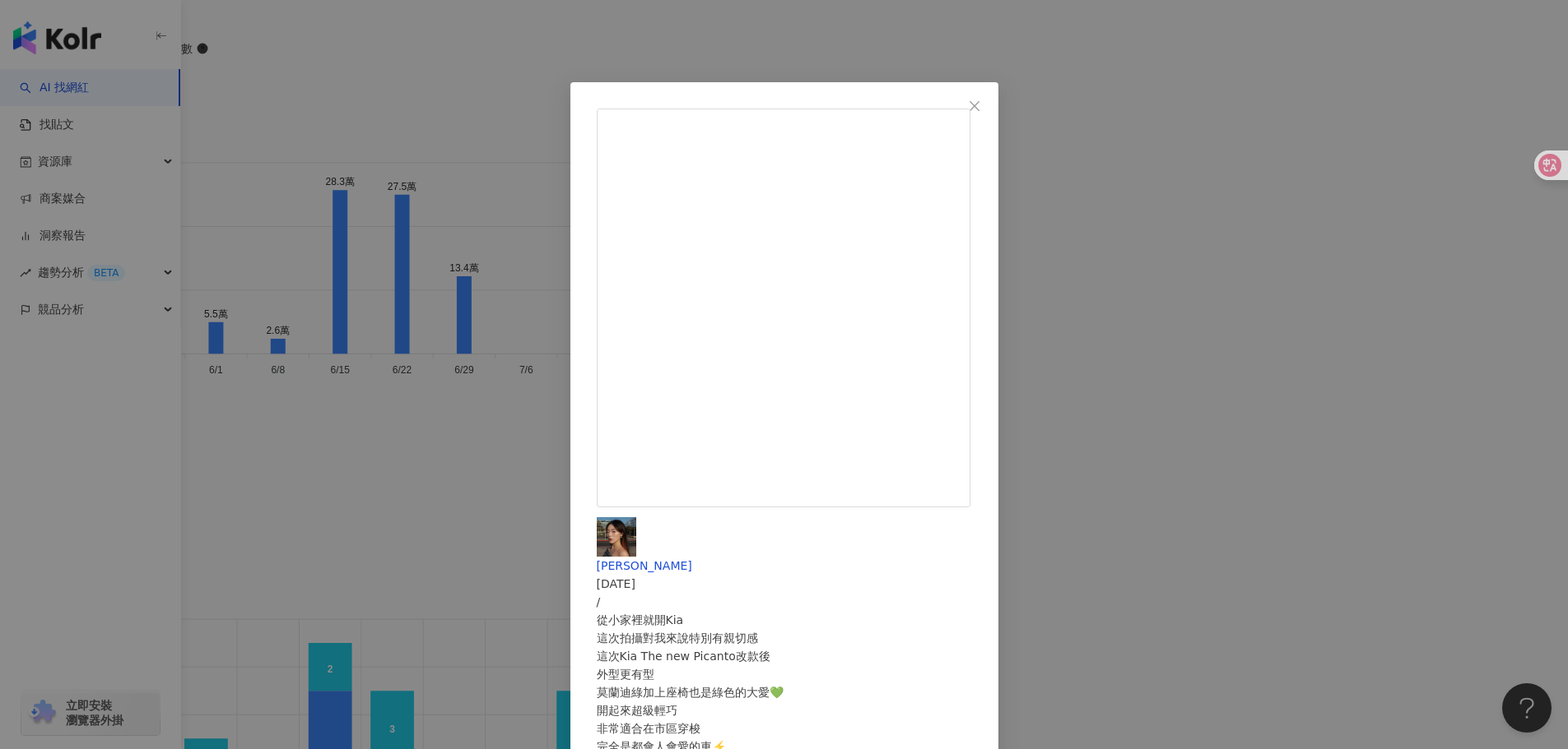
click at [1261, 366] on div "路怡仁 2025/7/23 / 從小家裡就開Kia 這次拍攝對我來說特別有親切感 這次Kia The new Picanto改款後 外型更有型 莫蘭迪綠加上座…" at bounding box center [784, 374] width 1568 height 749
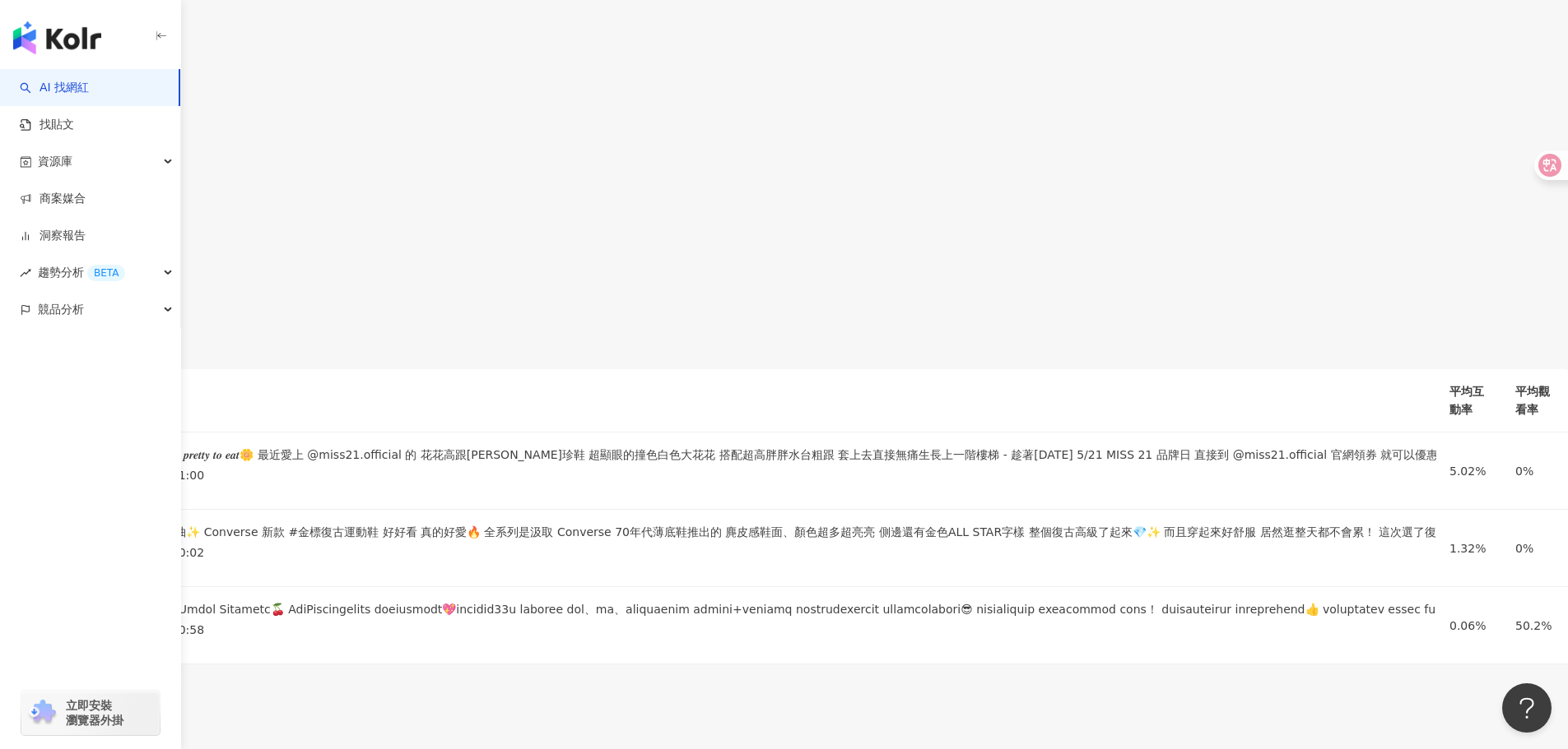
scroll to position [3656, 0]
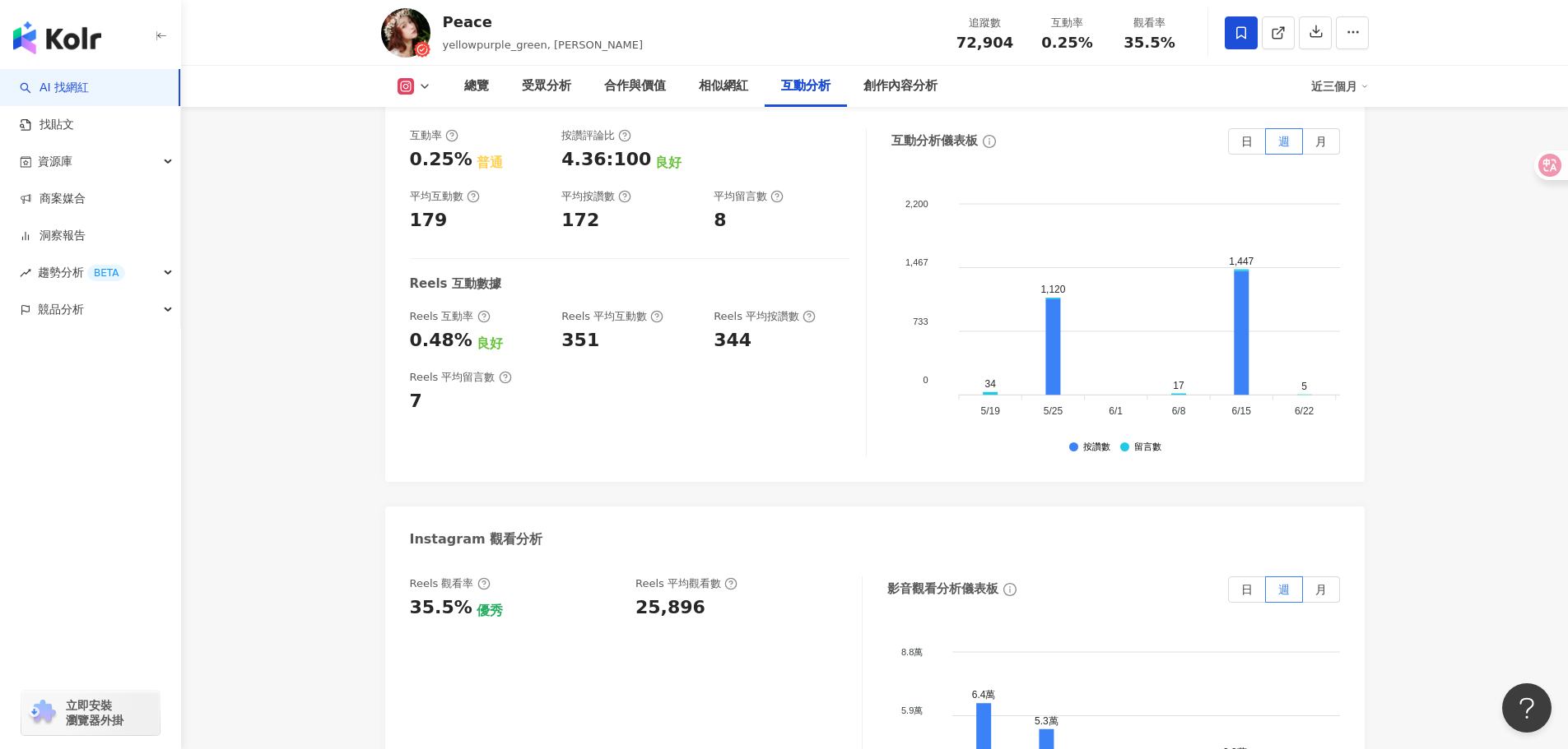
scroll to position [3454, 0]
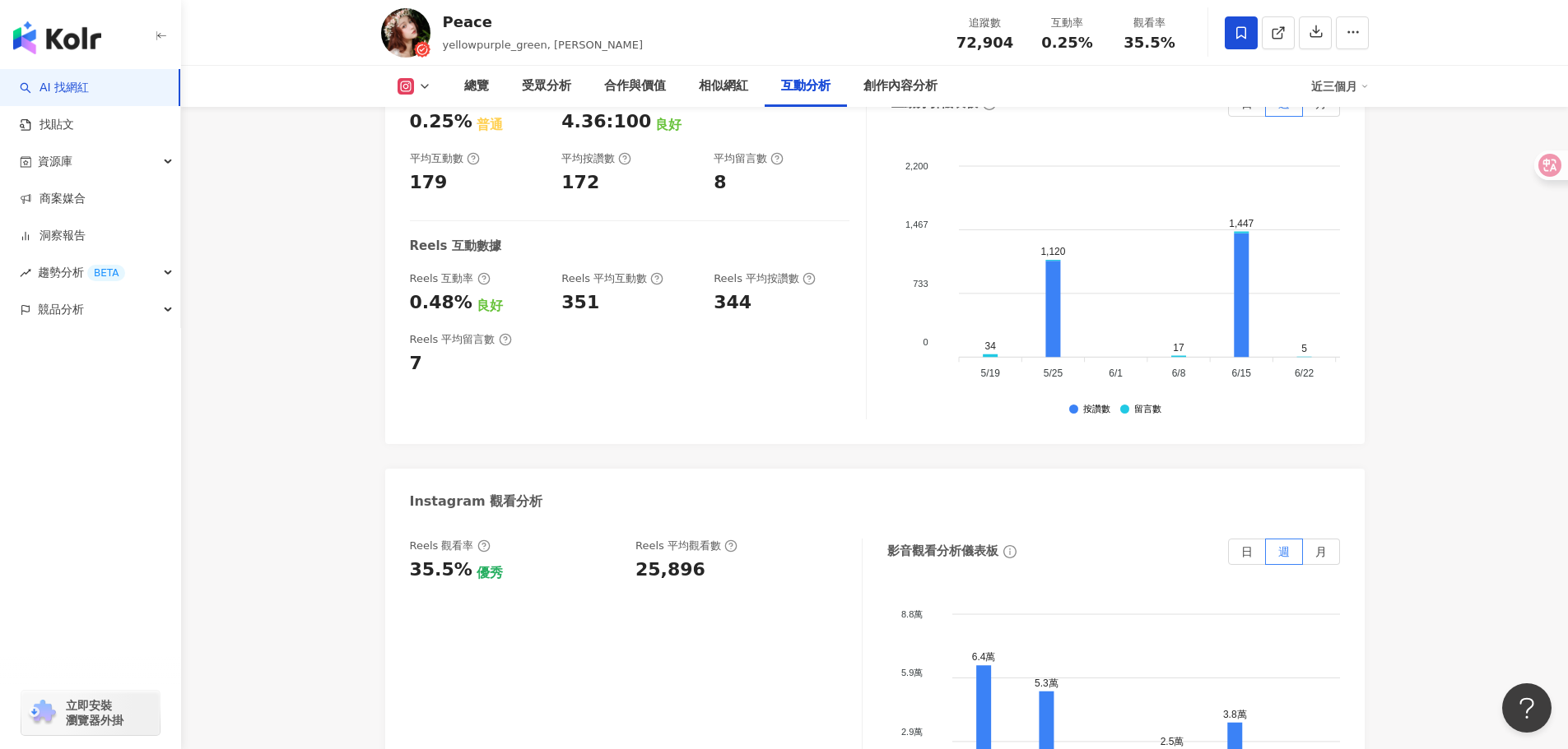
click at [695, 558] on div "25,896" at bounding box center [740, 570] width 210 height 25
click at [673, 558] on div "25,896" at bounding box center [670, 570] width 70 height 25
click at [672, 558] on div "25,896" at bounding box center [670, 570] width 70 height 25
copy div "25,896"
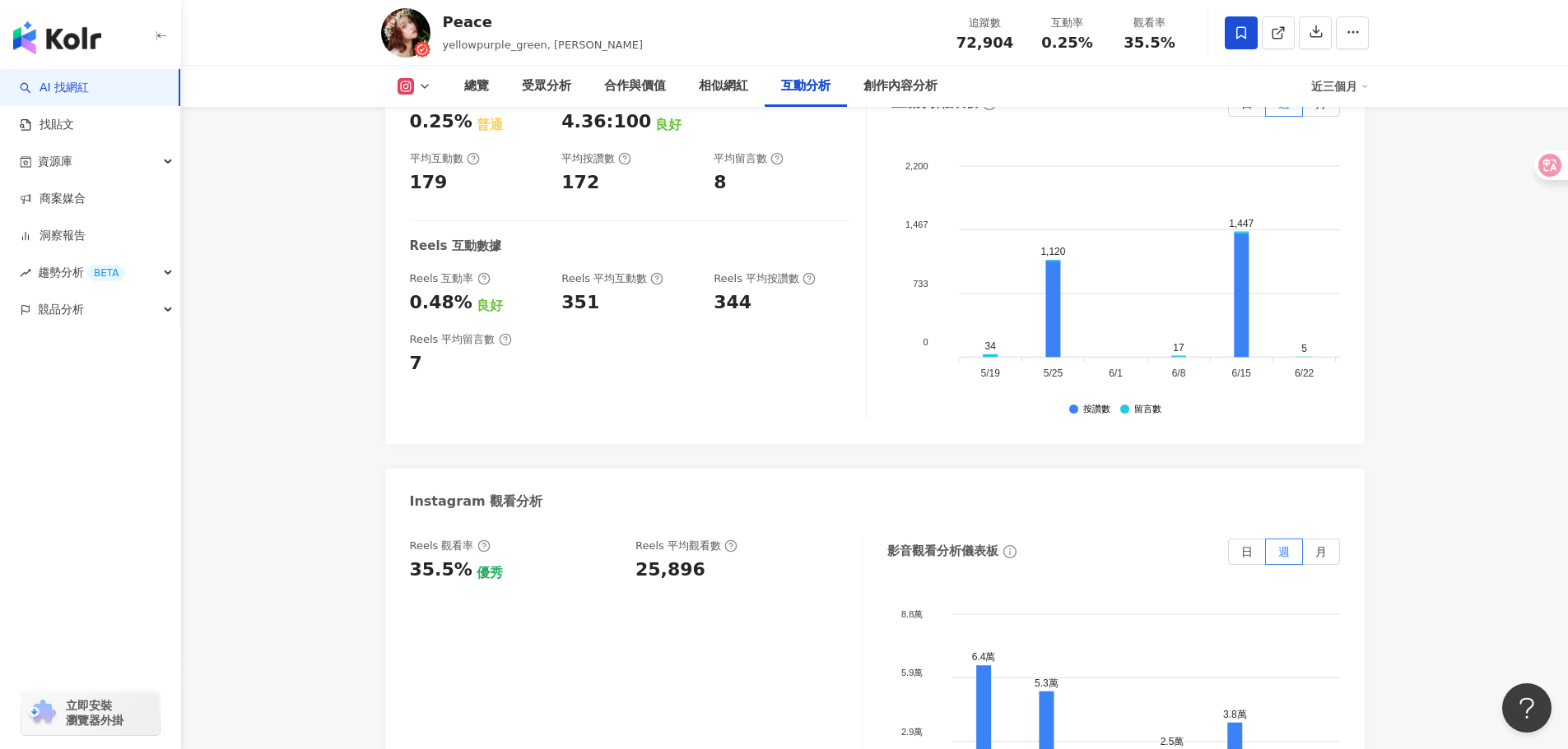
click at [691, 539] on div "Reels 平均觀看數" at bounding box center [687, 546] width 102 height 15
copy div "Reels 平均觀看數"
click at [802, 669] on div "Reels 觀看率 35.5% 優秀 Reels 平均觀看數 25,896" at bounding box center [636, 703] width 452 height 329
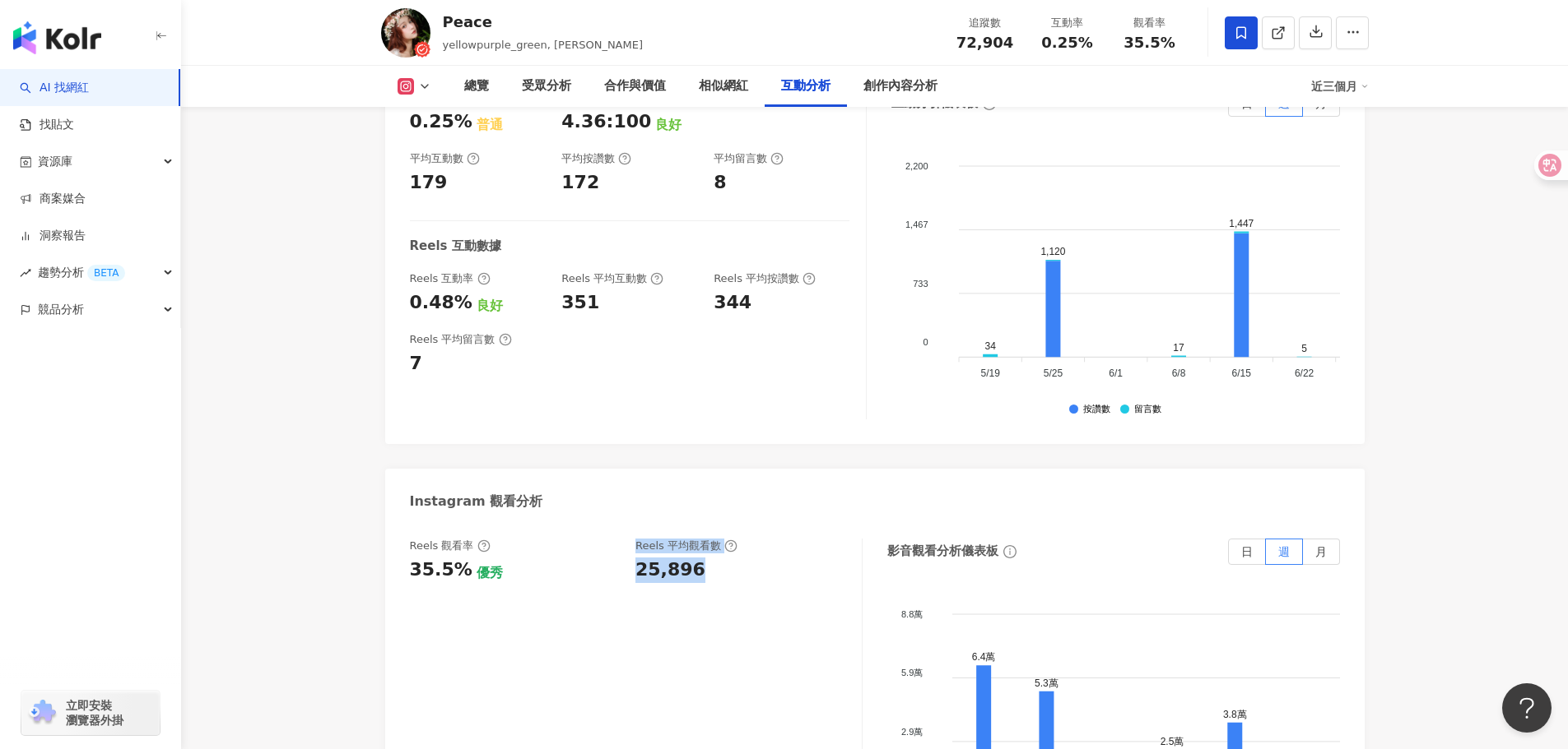
drag, startPoint x: 626, startPoint y: 539, endPoint x: 726, endPoint y: 546, distance: 100.2
click at [726, 546] on div "Reels 觀看率 35.5% 優秀 Reels 平均觀看數 25,896" at bounding box center [627, 562] width 435 height 45
click at [633, 539] on div "Reels 觀看率 35.5% 優秀 Reels 平均觀看數 25,896" at bounding box center [627, 562] width 435 height 45
click at [661, 558] on div "25,896" at bounding box center [670, 570] width 70 height 25
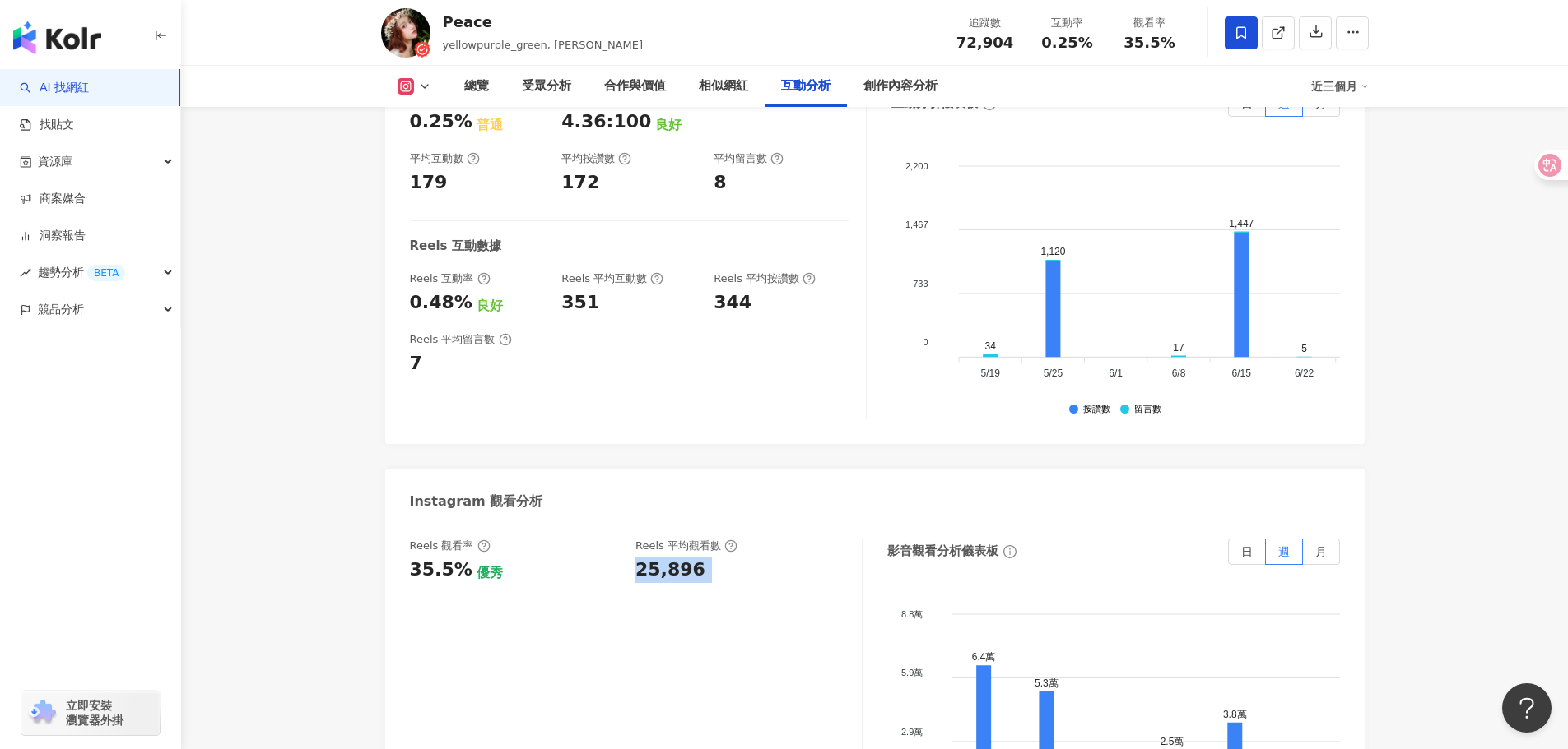
click at [661, 558] on div "25,896" at bounding box center [670, 570] width 70 height 25
click at [787, 697] on div "Reels 觀看率 35.5% 優秀 Reels 平均觀看數 25,896" at bounding box center [636, 703] width 452 height 329
click at [736, 628] on div "Reels 觀看率 35.5% 優秀 Reels 平均觀看數 25,896" at bounding box center [636, 703] width 452 height 329
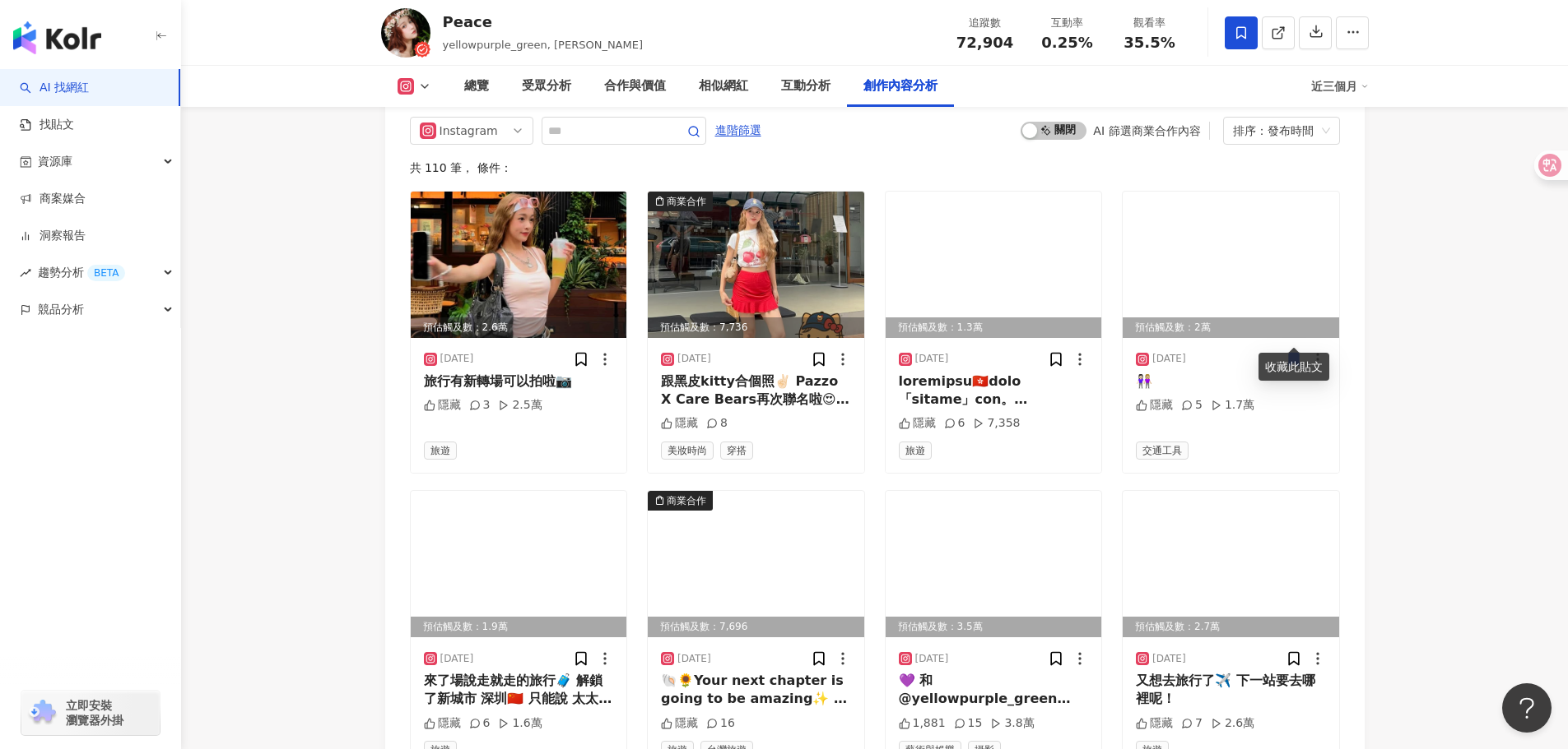
scroll to position [5099, 0]
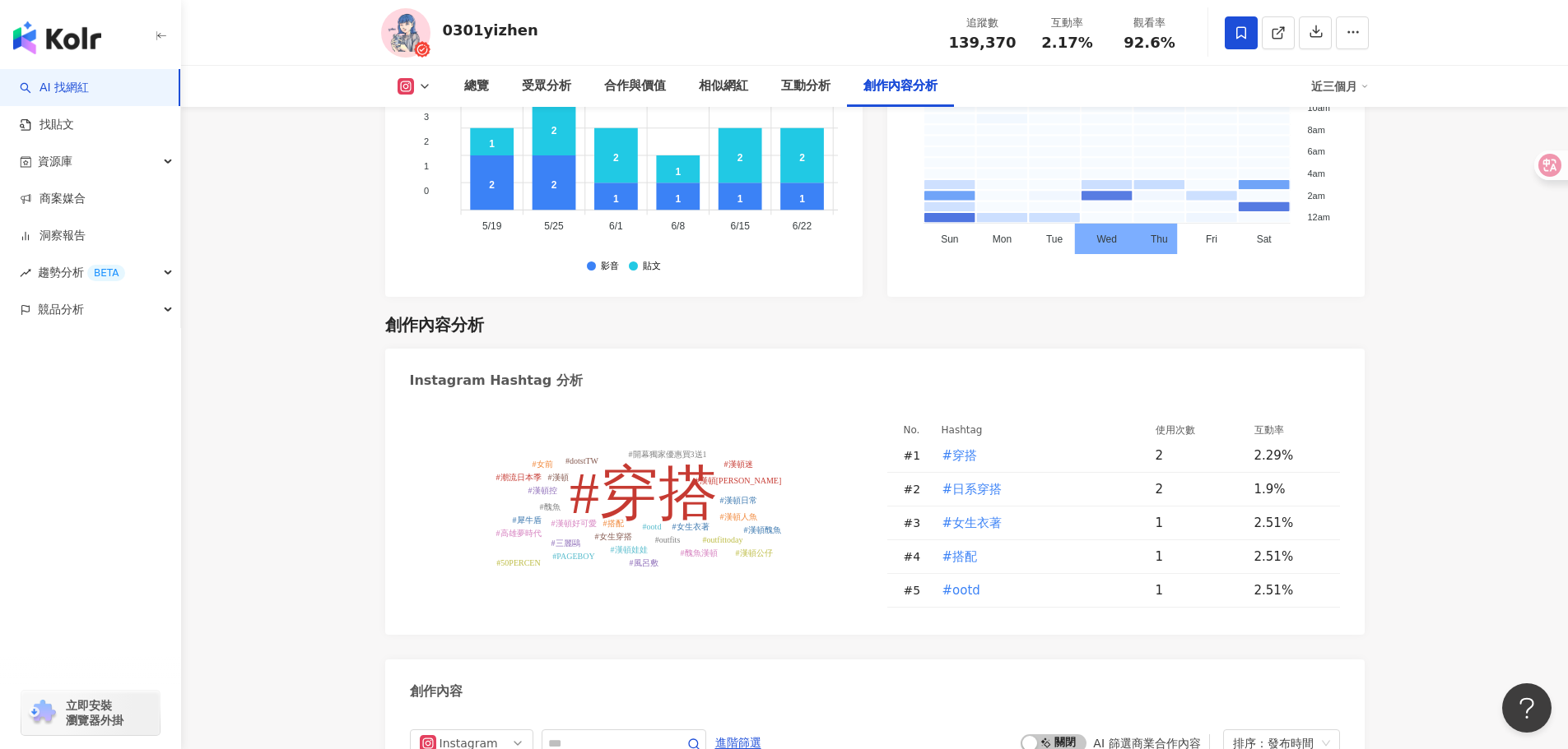
scroll to position [5099, 0]
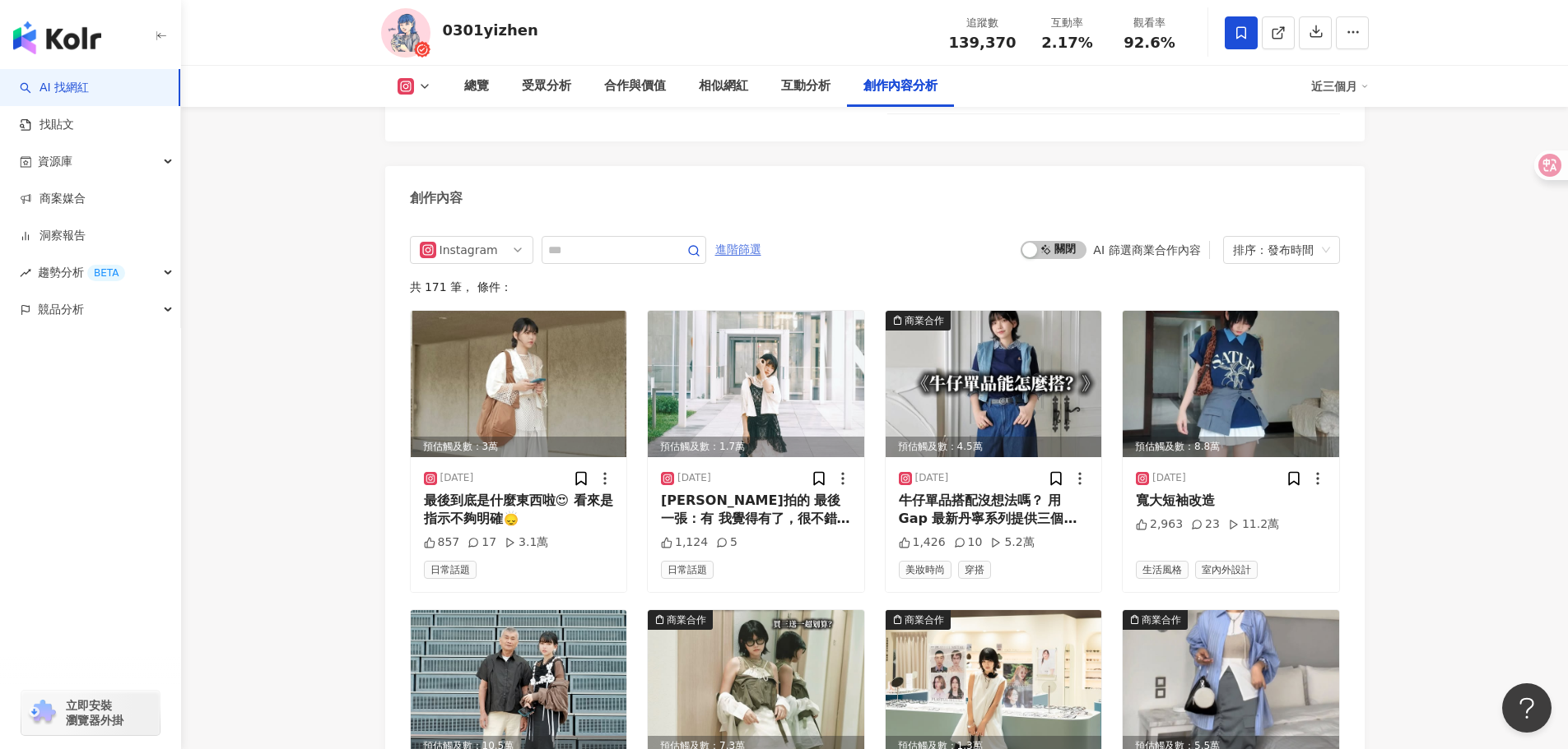
click at [761, 237] on span "進階篩選" at bounding box center [738, 249] width 46 height 26
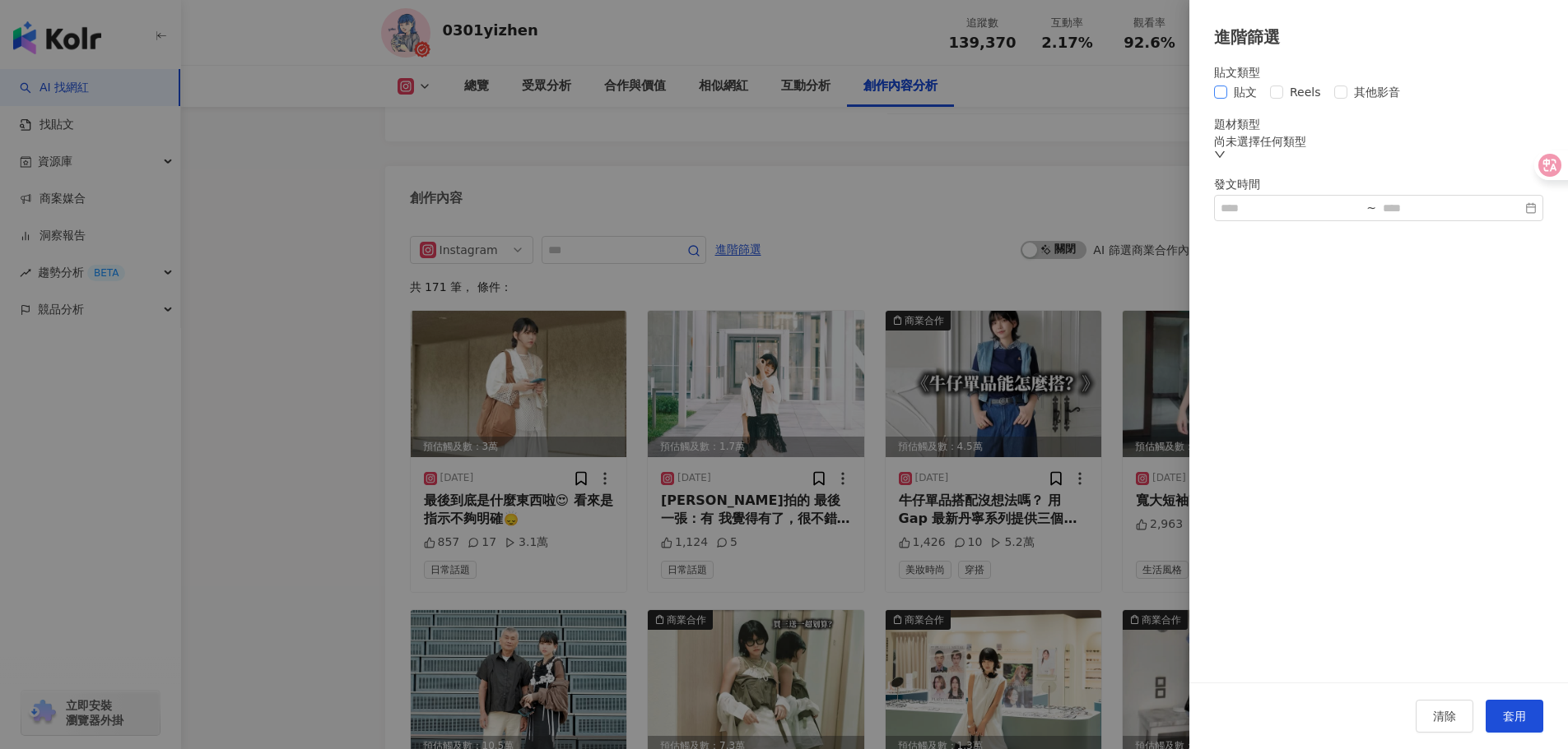
click at [1250, 92] on span "貼文" at bounding box center [1245, 92] width 36 height 18
click at [1521, 721] on span "套用" at bounding box center [1514, 716] width 23 height 13
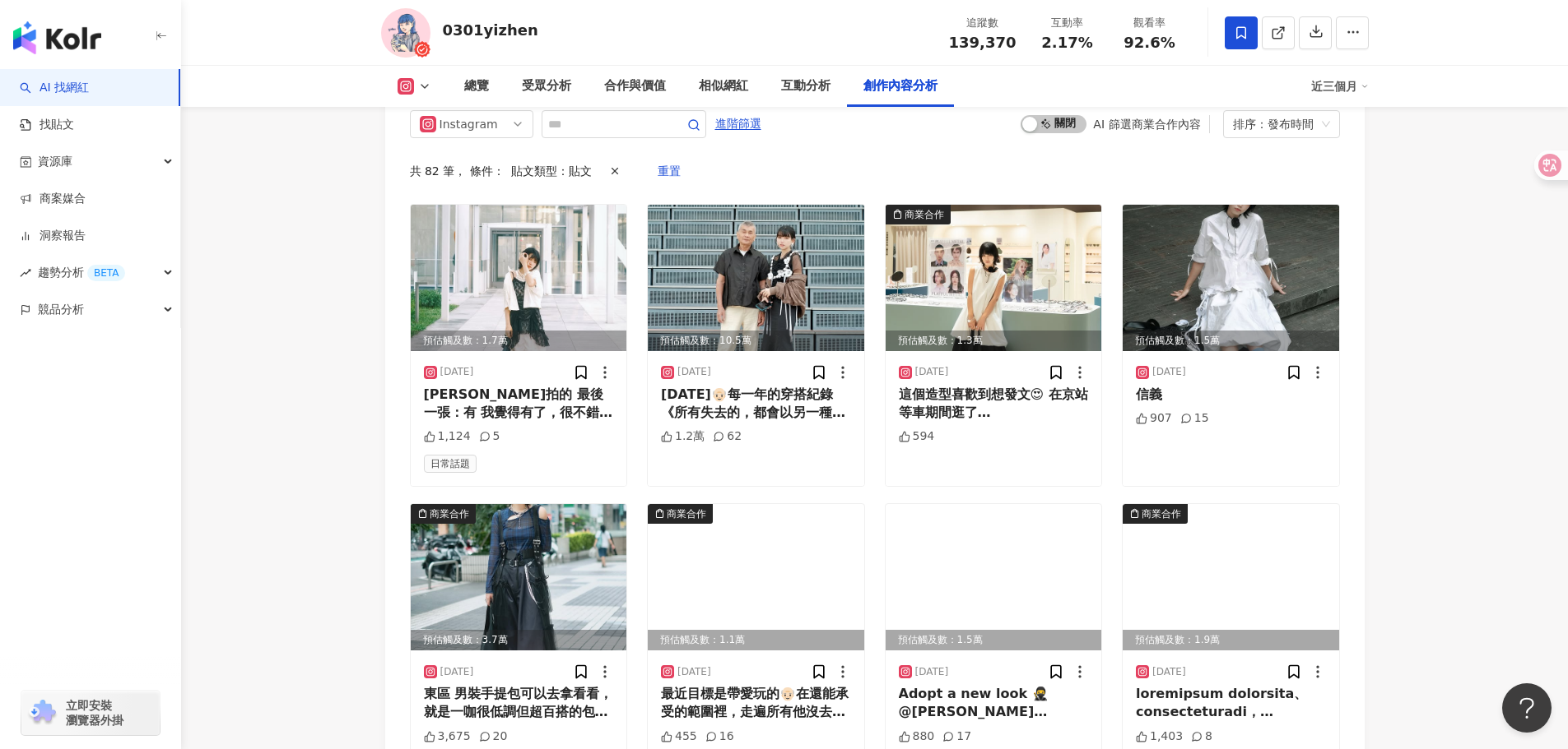
scroll to position [5363, 0]
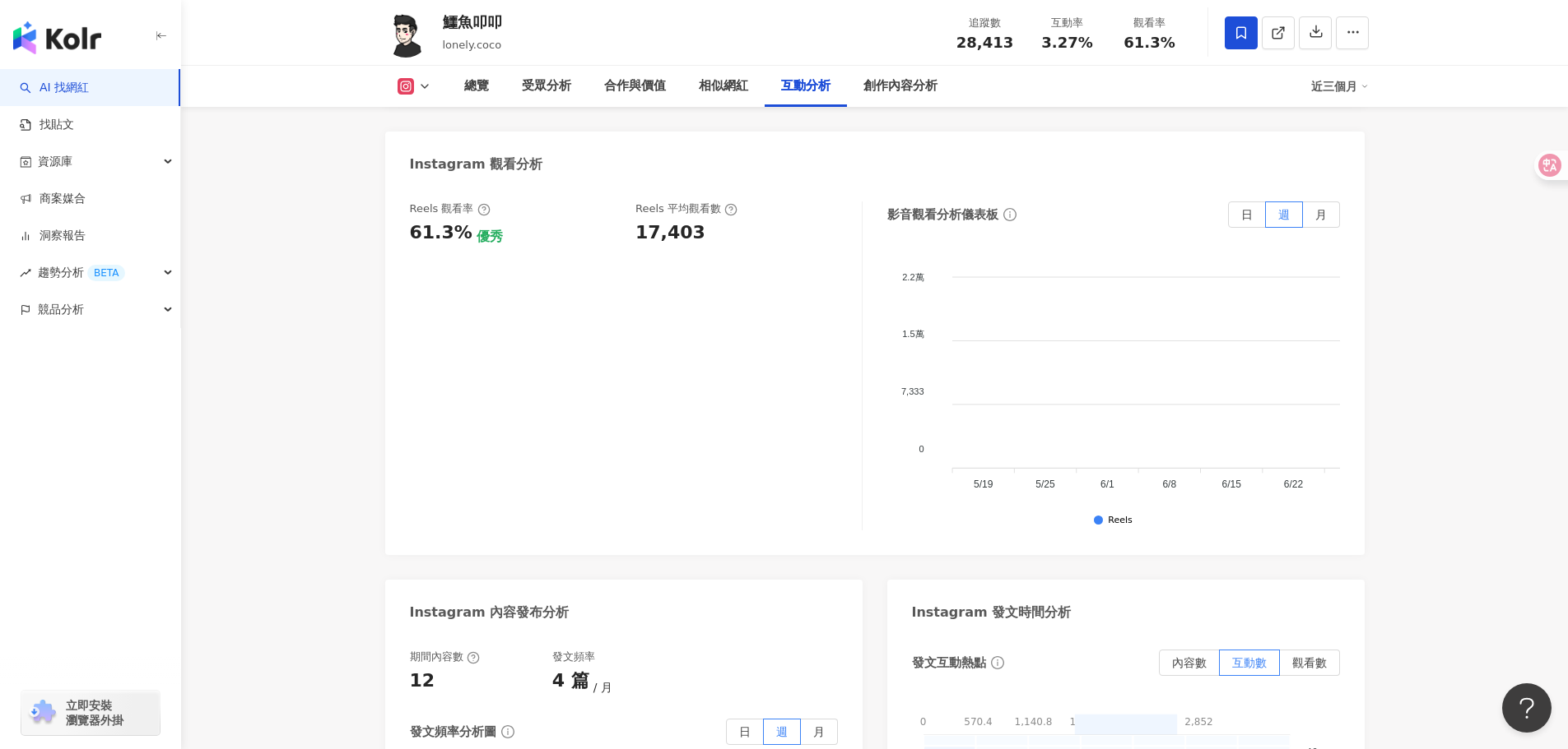
scroll to position [3427, 0]
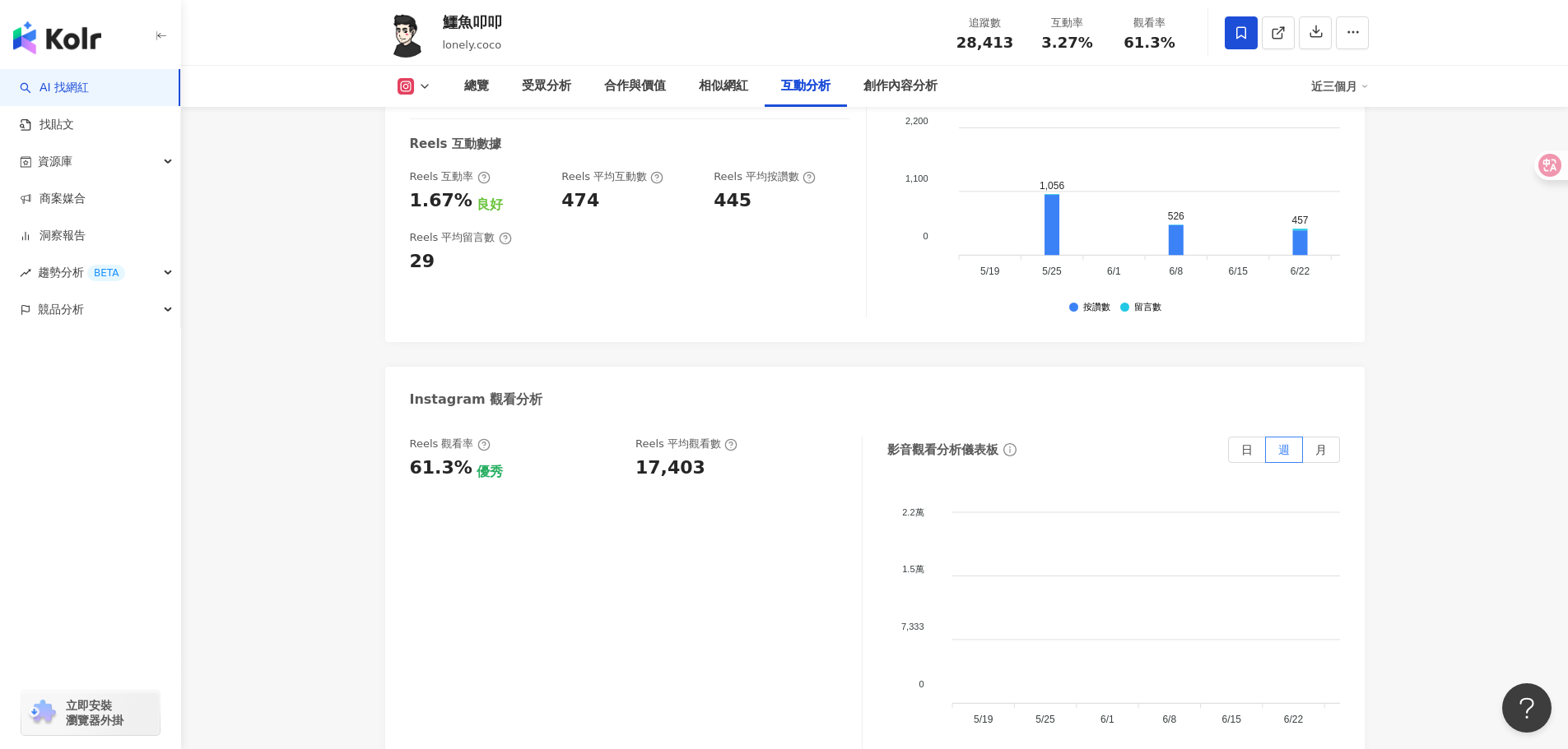
click at [667, 471] on div "17,403" at bounding box center [670, 468] width 70 height 25
click at [666, 471] on div "17,403" at bounding box center [670, 468] width 70 height 25
copy div "17,403"
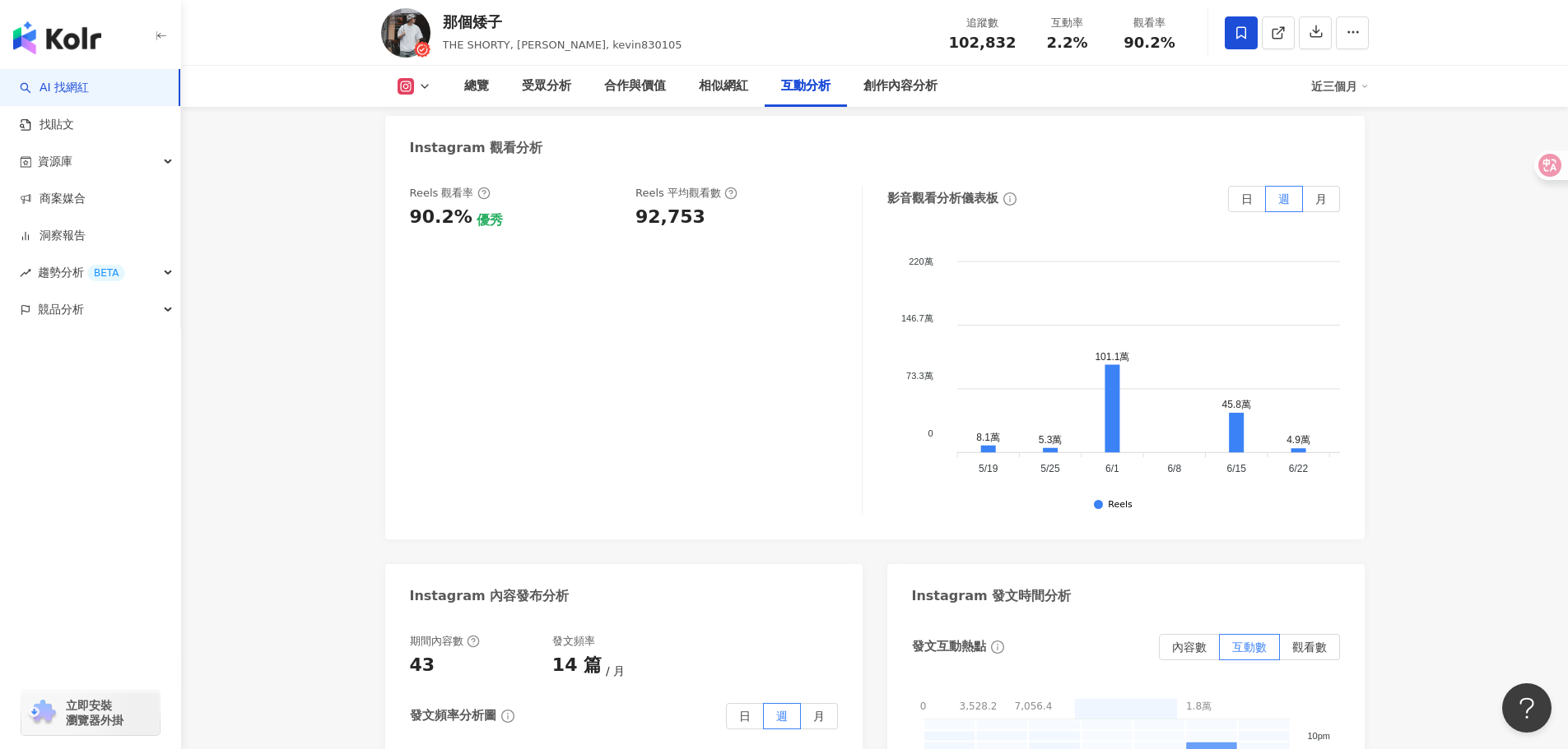
scroll to position [3619, 0]
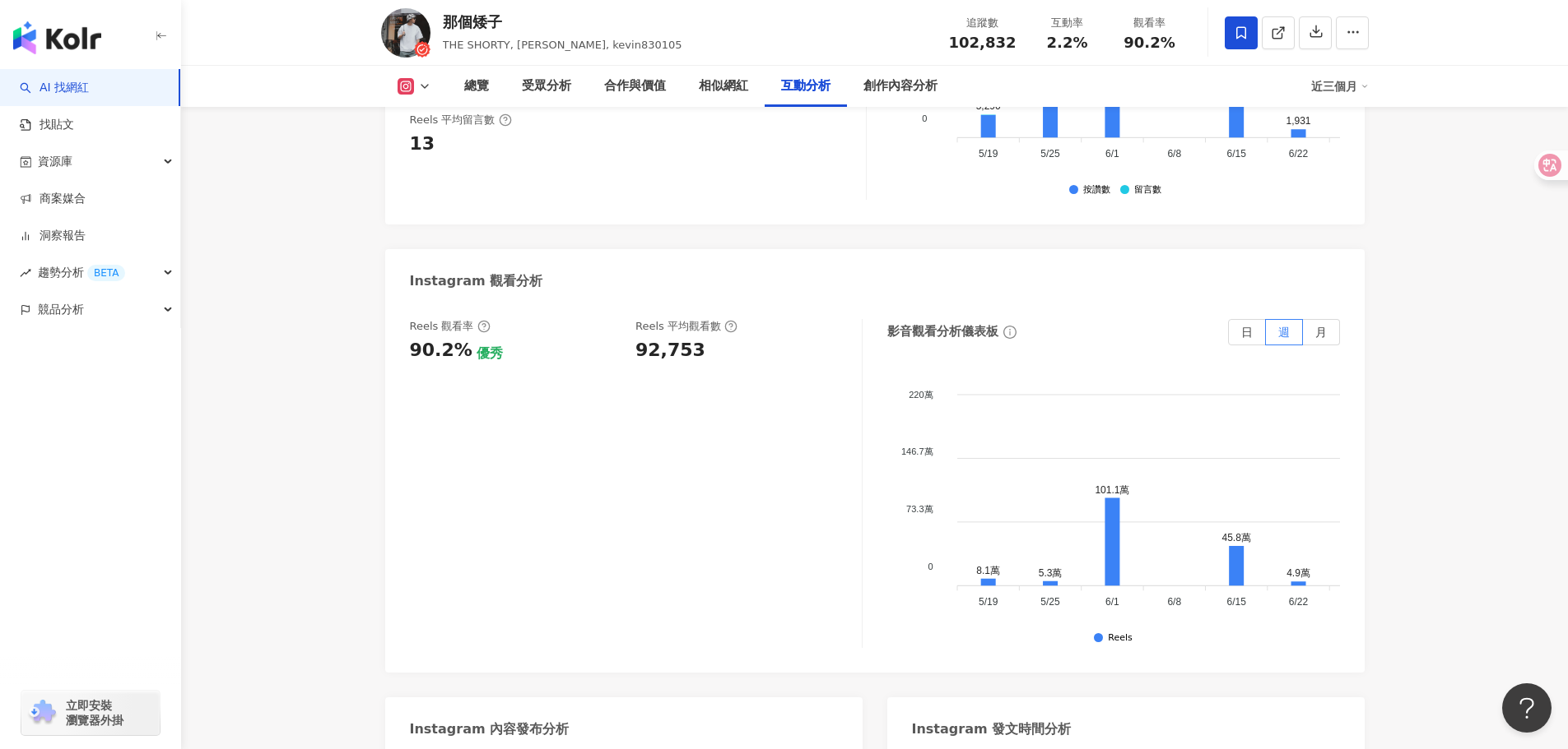
click at [677, 338] on div "92,753" at bounding box center [670, 351] width 70 height 25
copy div "92,753"
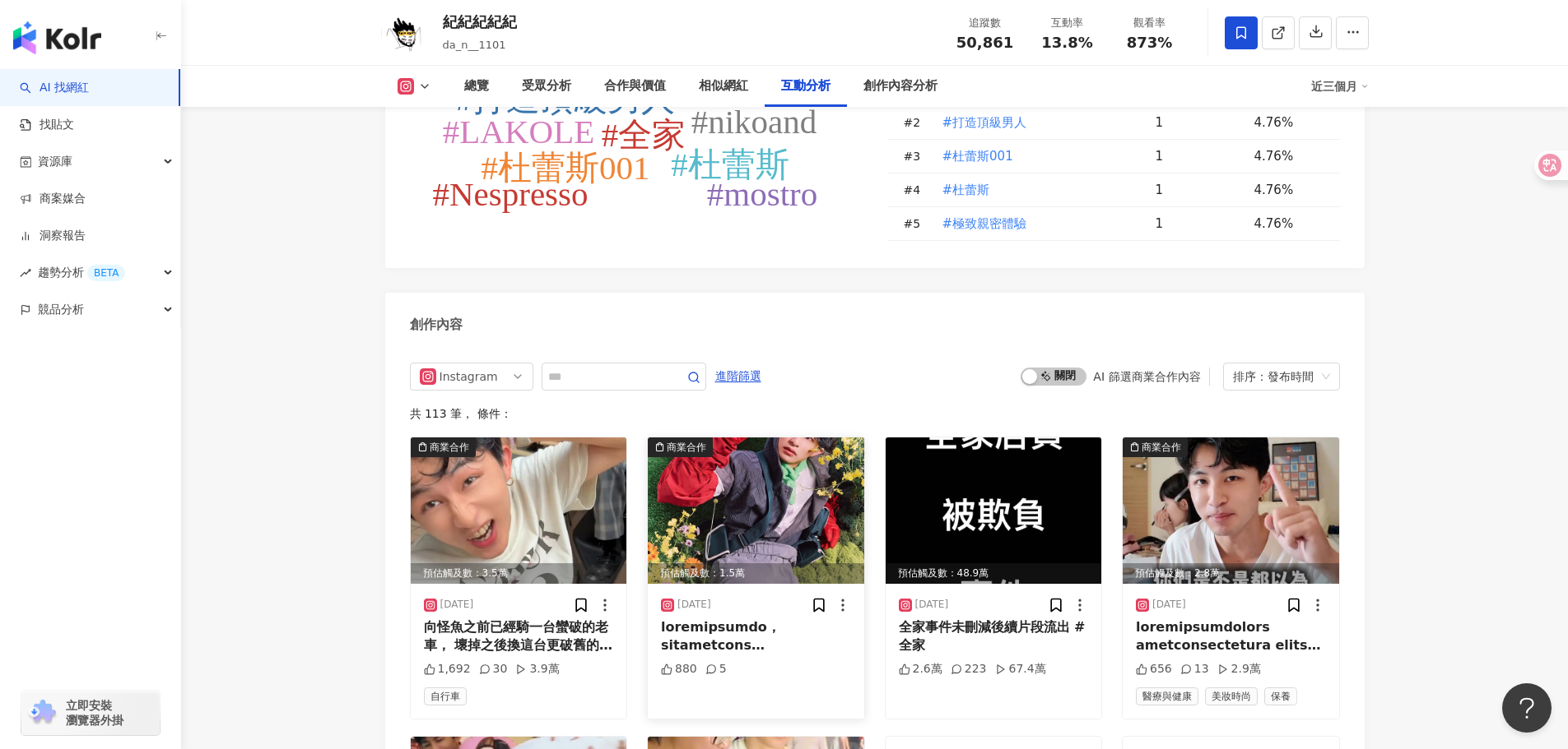
scroll to position [4935, 0]
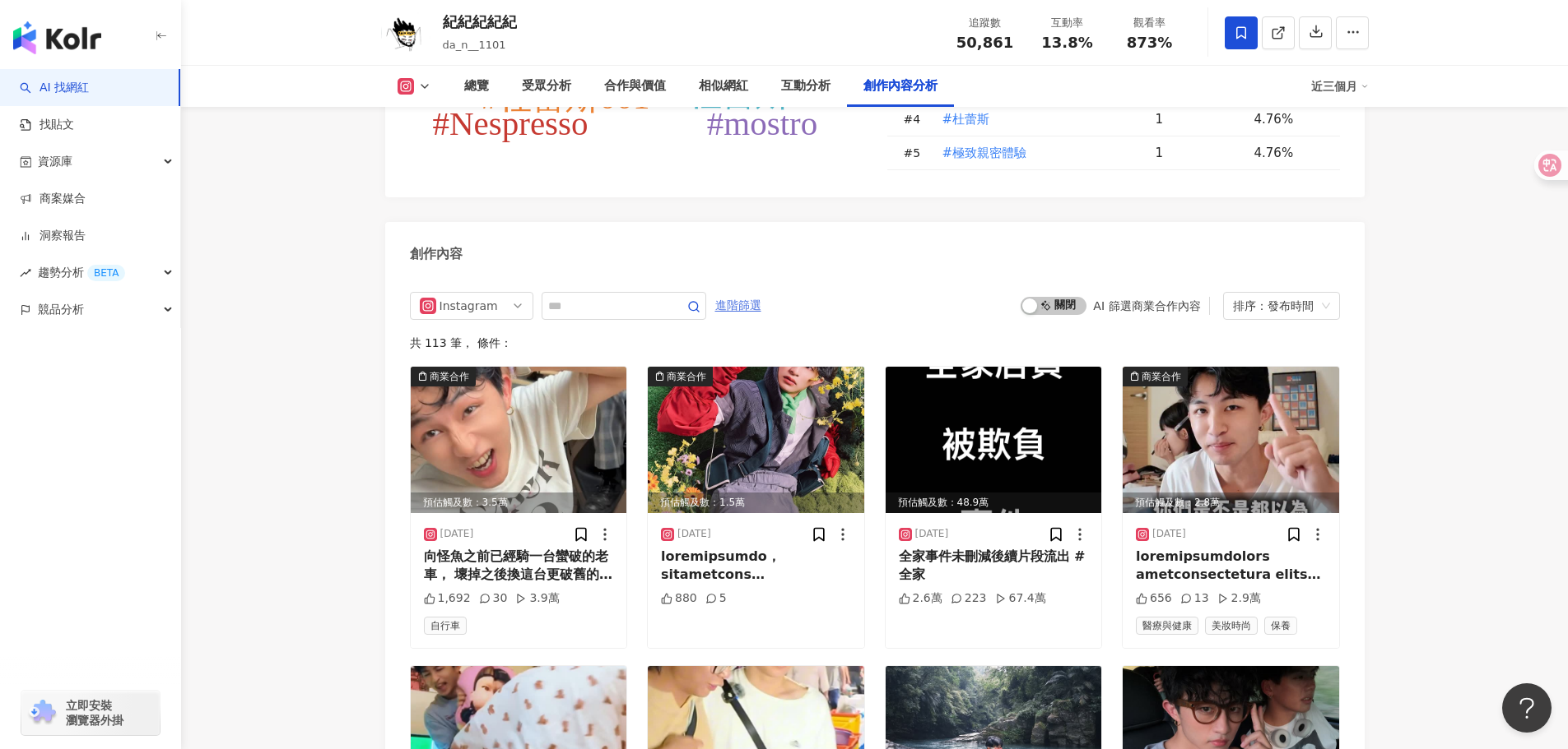
click at [761, 293] on span "進階篩選" at bounding box center [738, 305] width 46 height 26
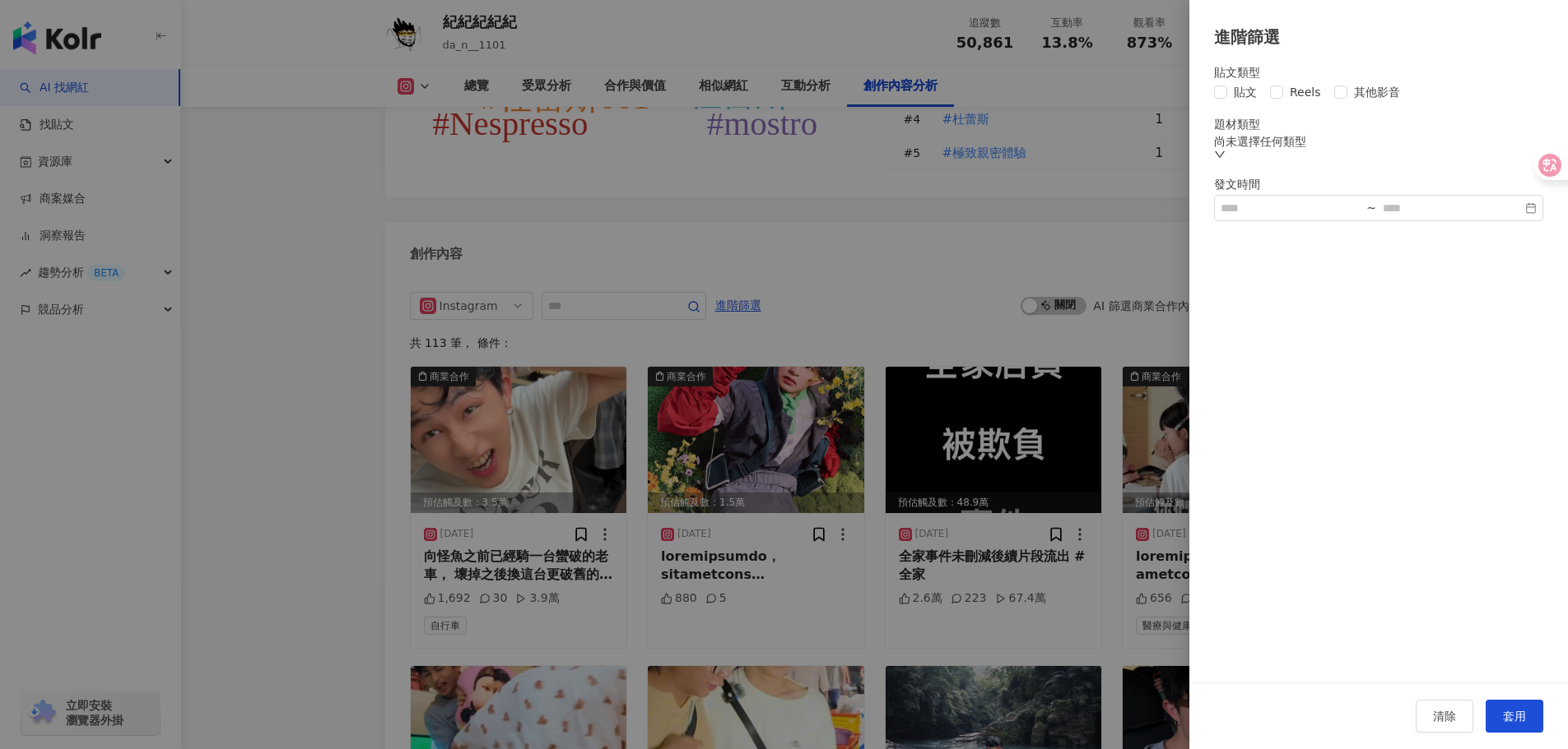
click at [1228, 84] on div "貼文類型 貼文 Reels 其他影音" at bounding box center [1379, 83] width 329 height 35
click at [1231, 101] on span "貼文" at bounding box center [1245, 92] width 36 height 18
click at [1504, 721] on span "套用" at bounding box center [1514, 716] width 23 height 13
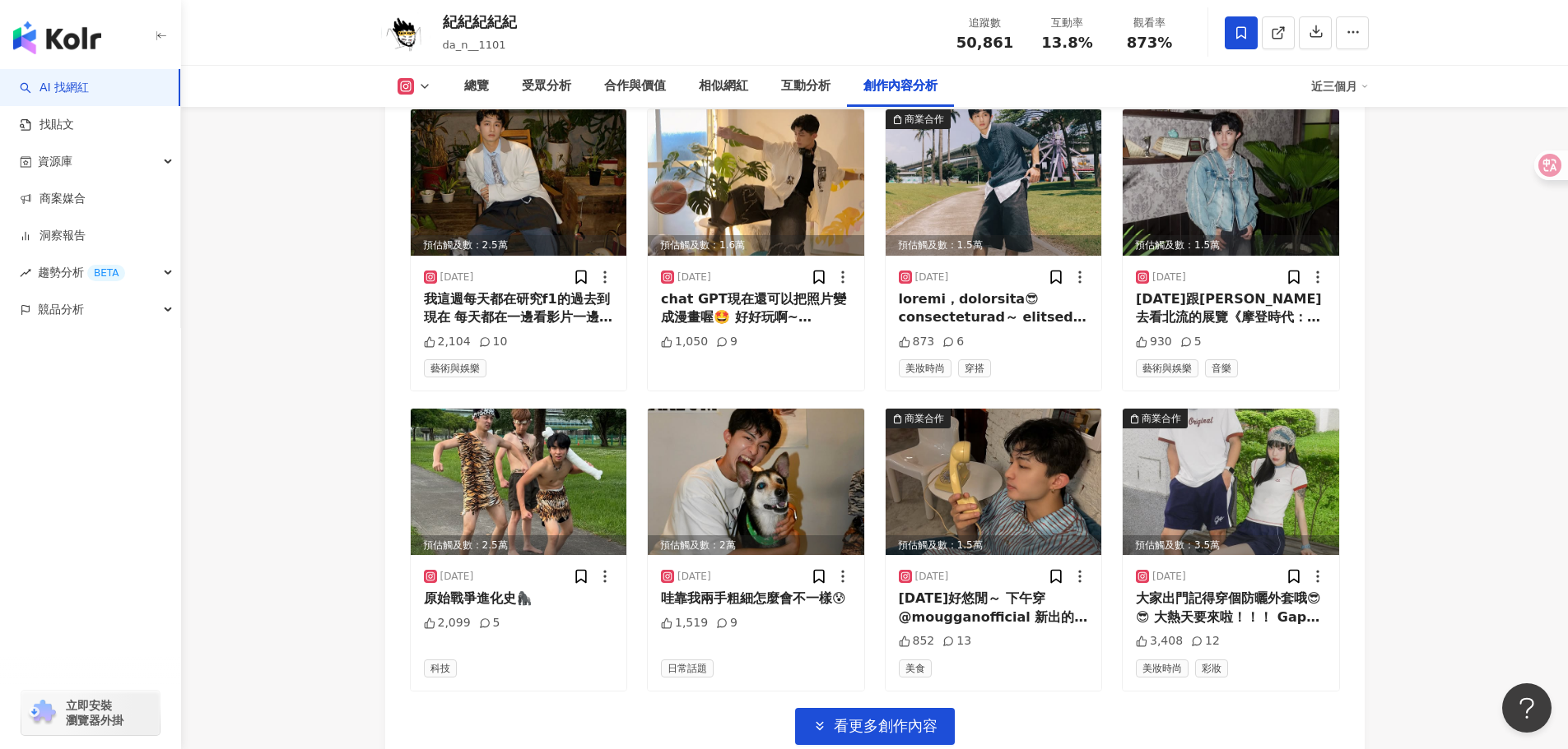
scroll to position [5531, 0]
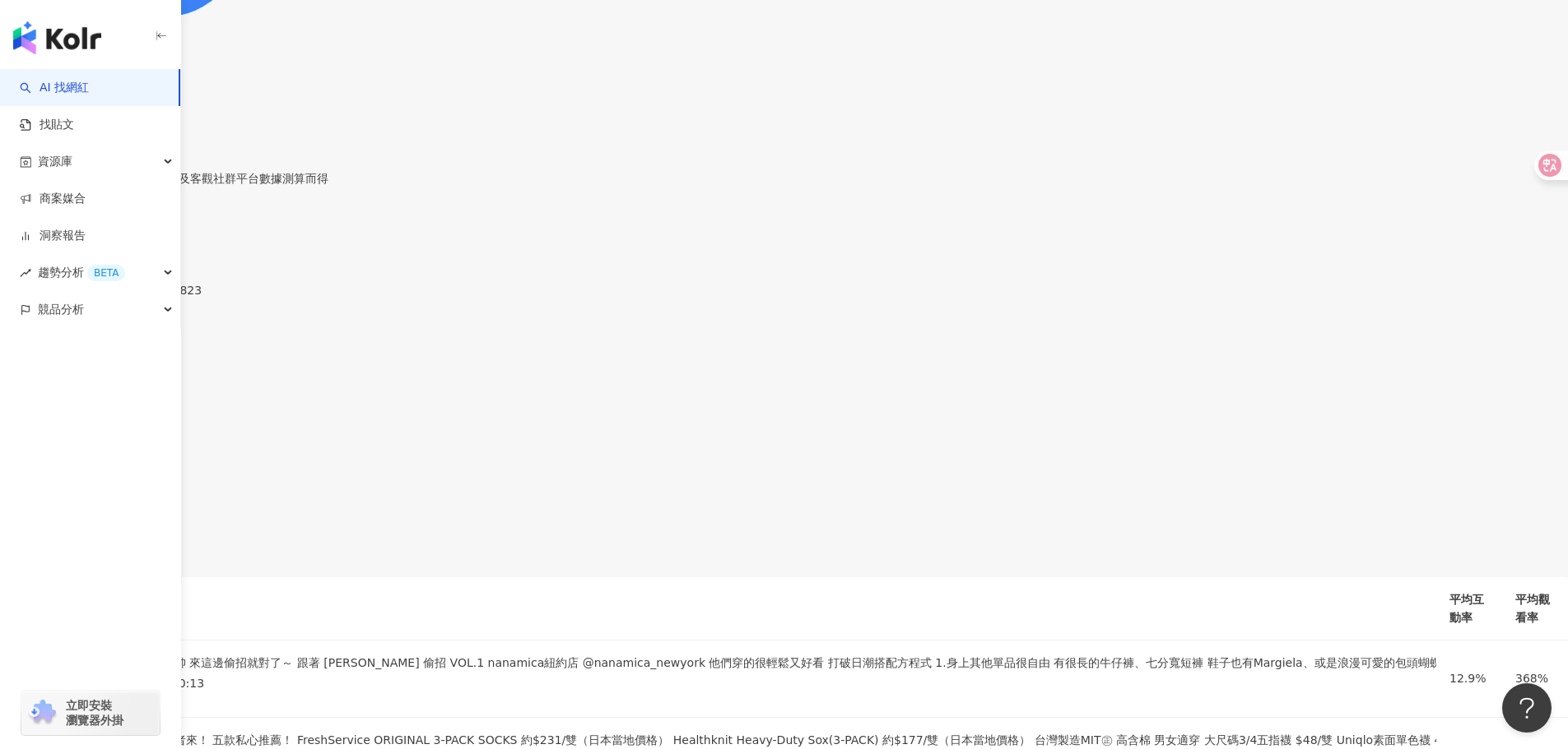
scroll to position [3701, 0]
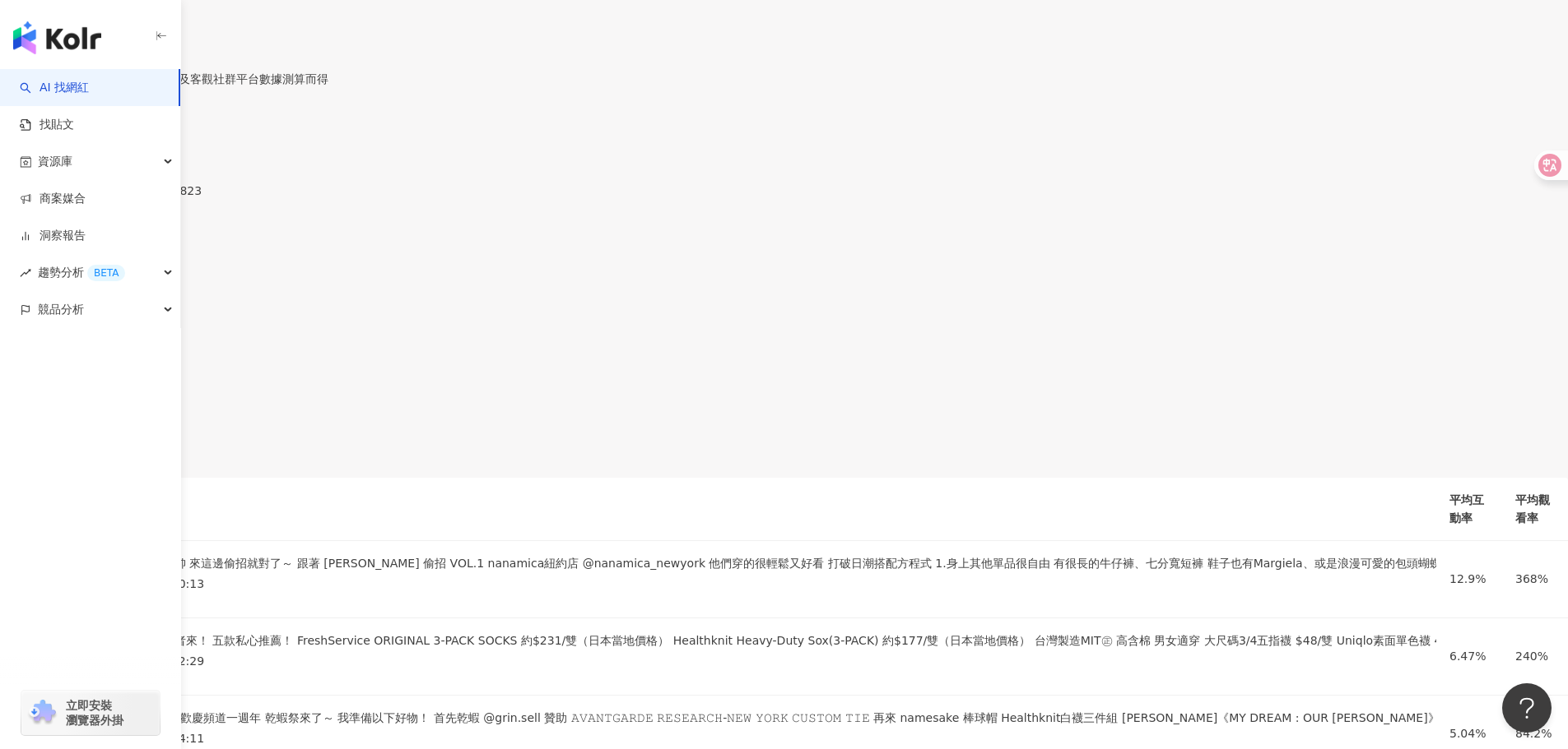
copy div "56,193"
